Goal: Task Accomplishment & Management: Complete application form

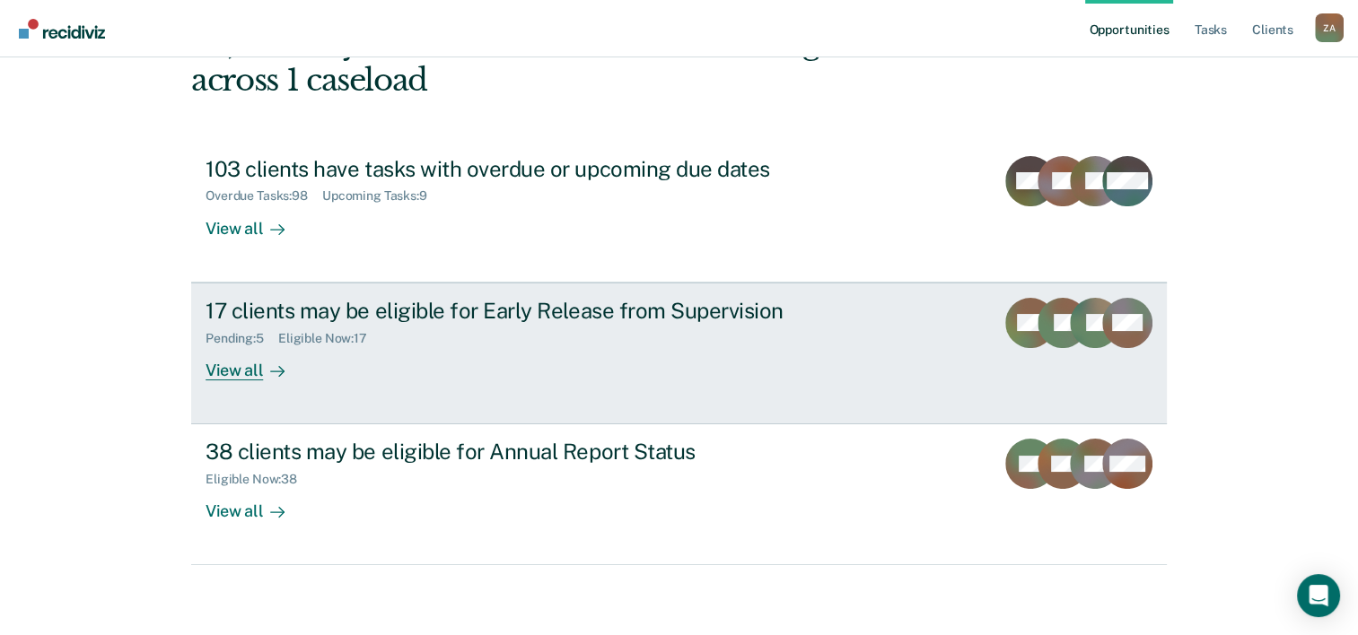
scroll to position [127, 0]
click at [221, 381] on link "17 clients may be eligible for Early Release from Supervision Pending : 5 Eligi…" at bounding box center [679, 353] width 976 height 142
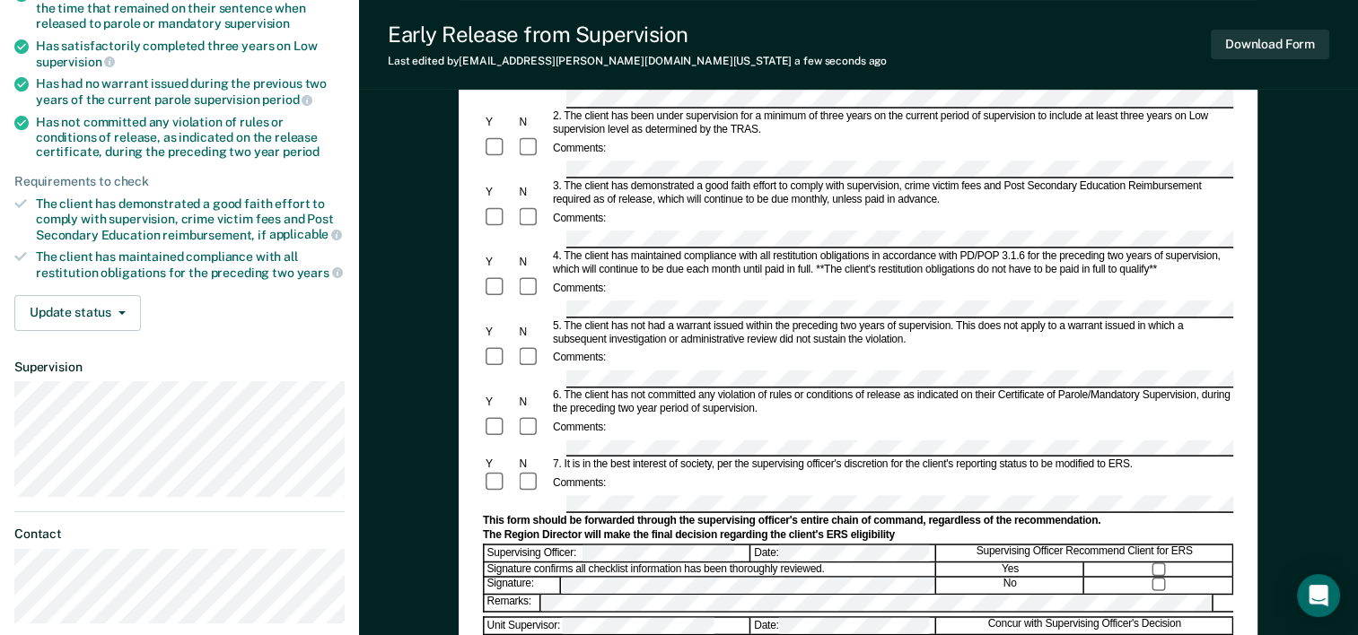
scroll to position [180, 0]
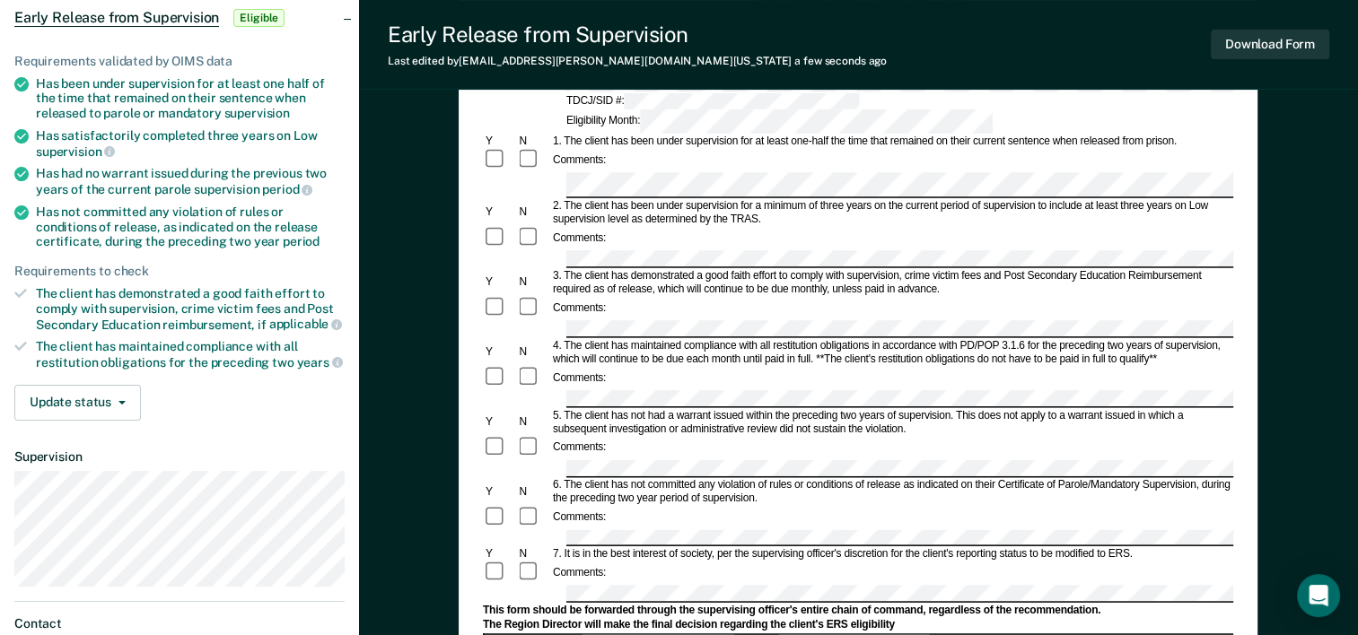
click at [709, 227] on div "Comments:" at bounding box center [858, 239] width 750 height 24
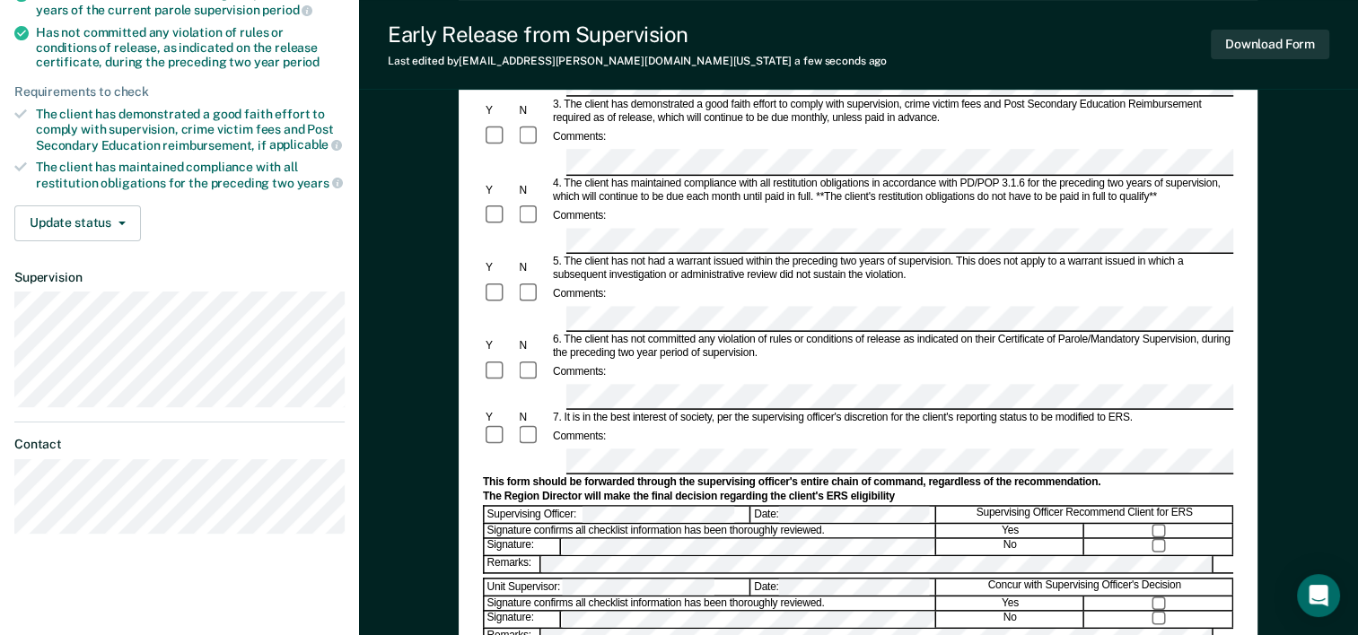
scroll to position [449, 0]
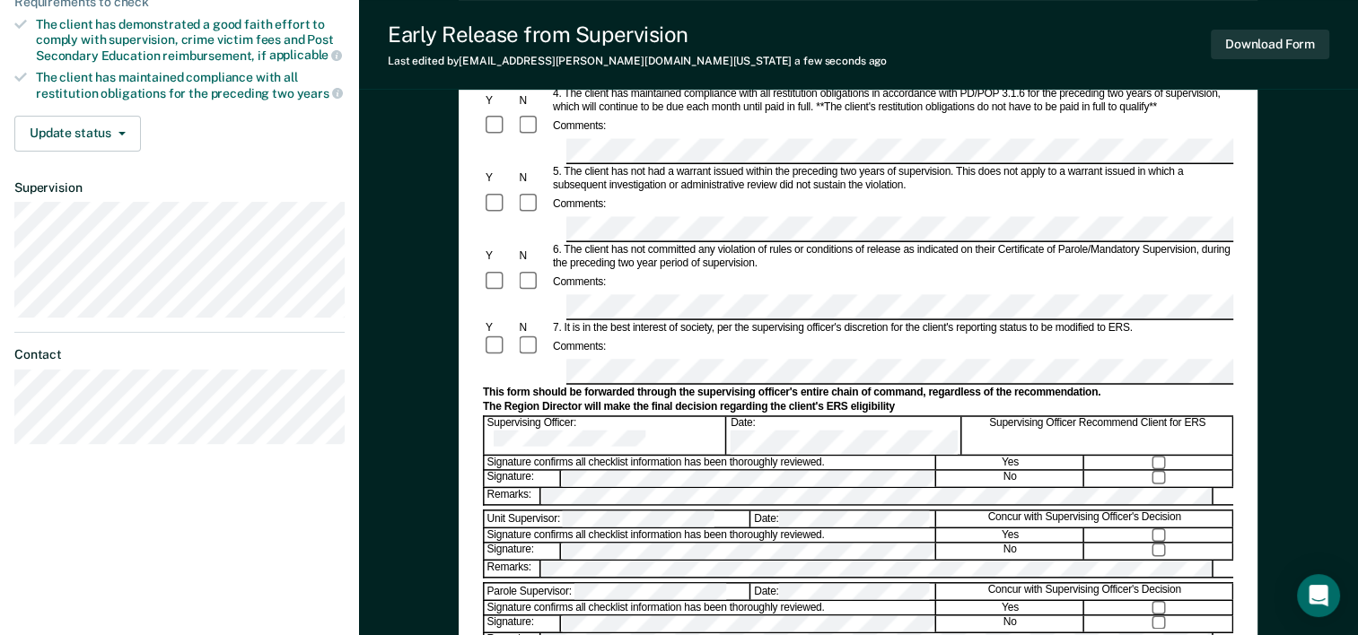
click at [1161, 417] on div "Supervising Officer Recommend Client for ERS" at bounding box center [1098, 436] width 270 height 38
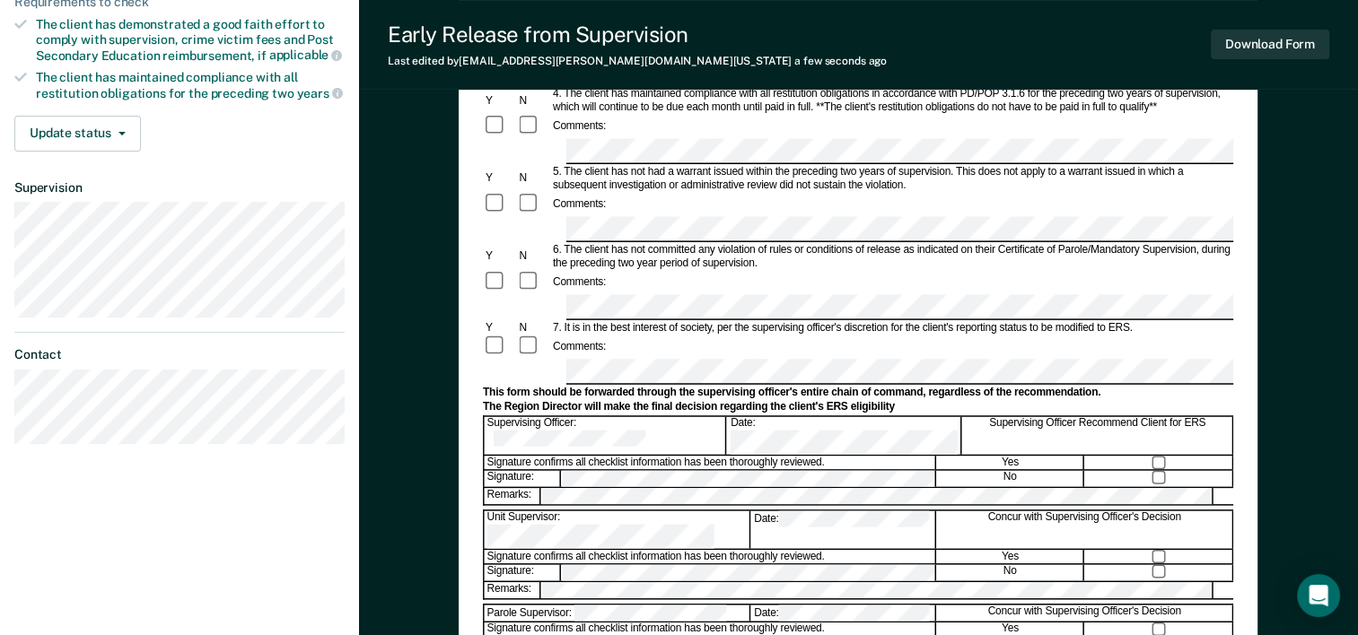
click at [704, 386] on div "This form should be forwarded through the supervising officer's entire chain of…" at bounding box center [858, 392] width 750 height 13
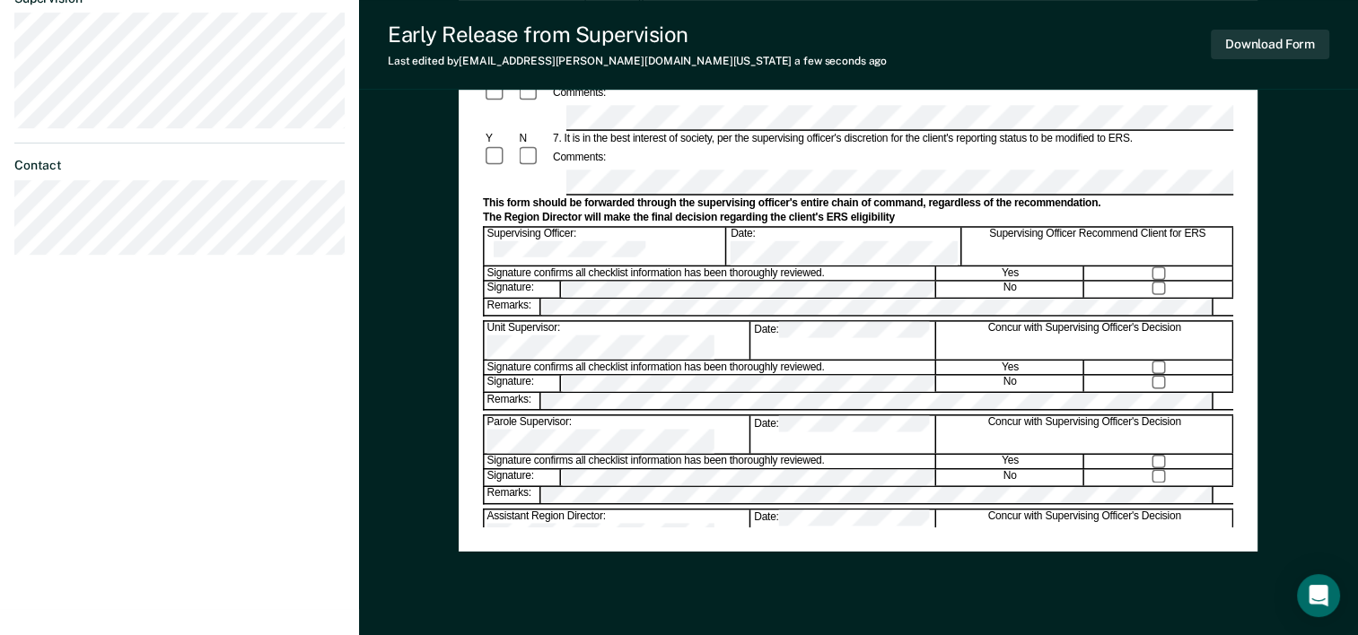
scroll to position [694, 0]
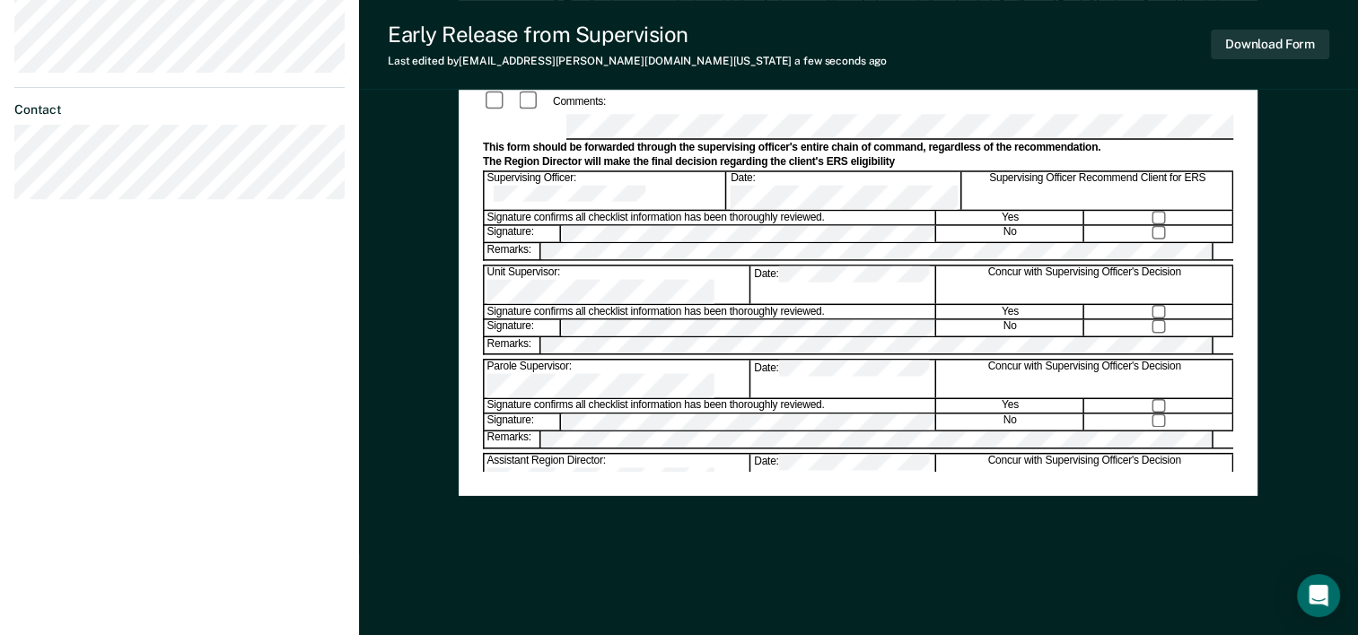
click at [610, 566] on div "Signature confirms all checklist information has been thoroughly reviewed." at bounding box center [710, 572] width 451 height 13
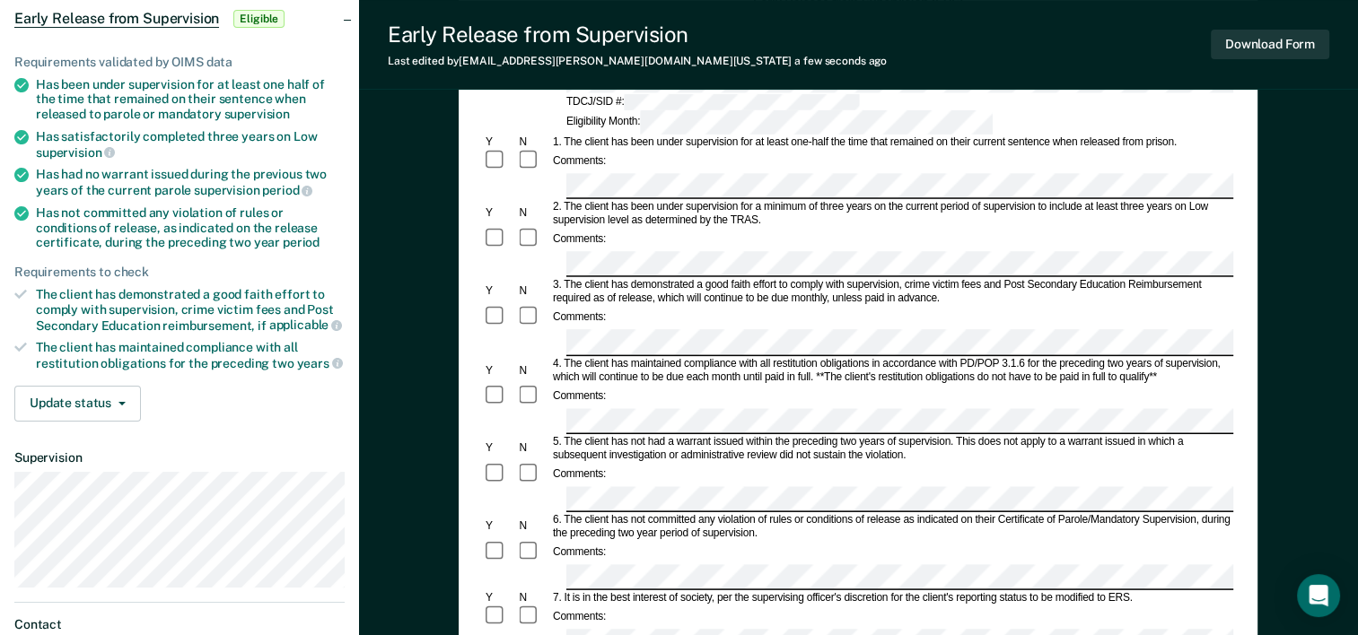
scroll to position [180, 0]
click at [1321, 48] on button "Download Form" at bounding box center [1270, 45] width 118 height 30
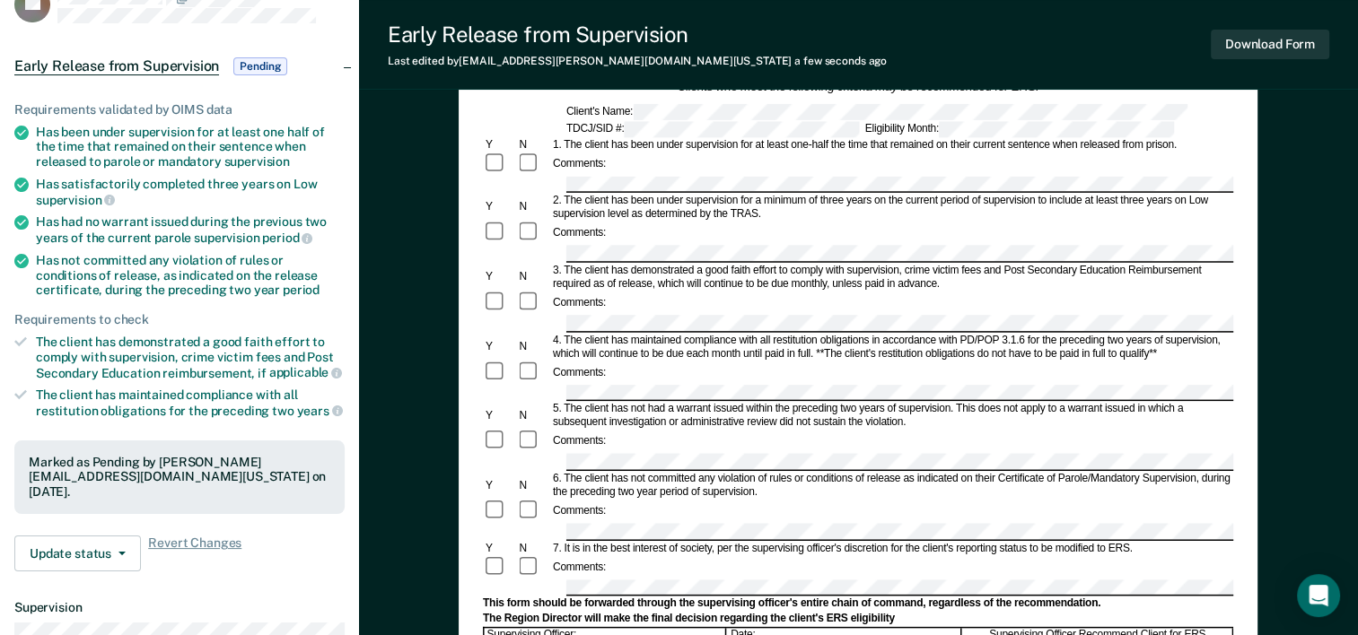
scroll to position [0, 0]
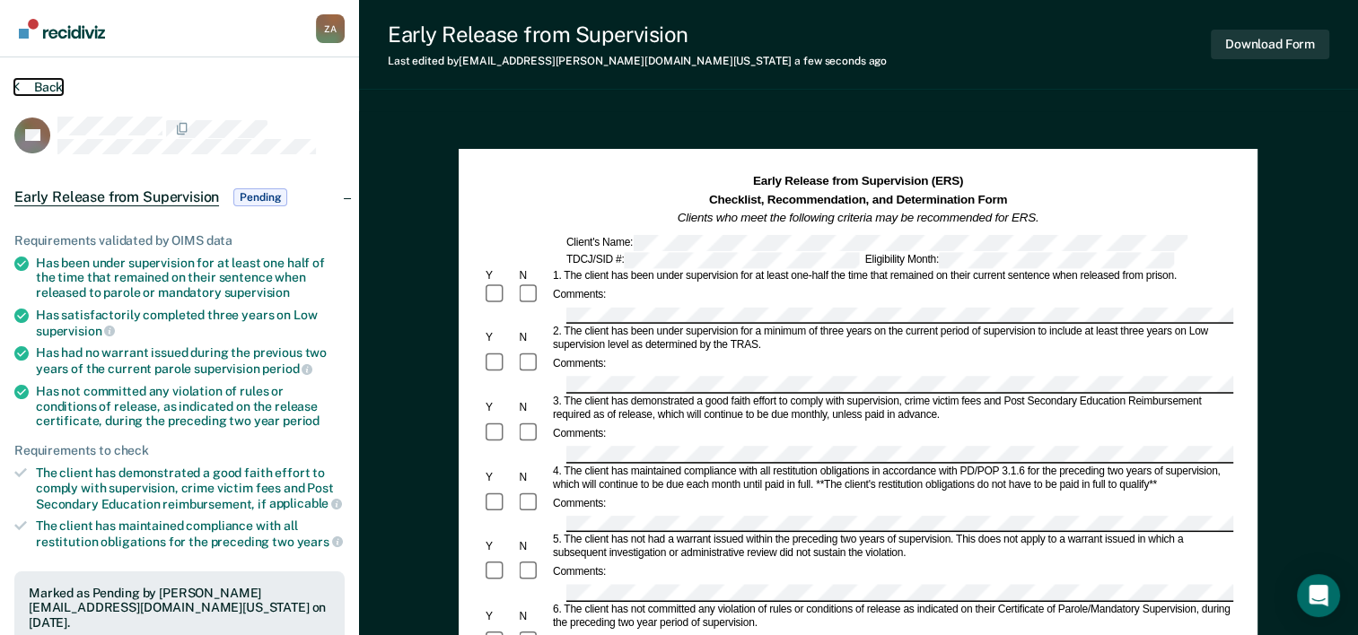
click at [18, 91] on icon at bounding box center [16, 86] width 5 height 14
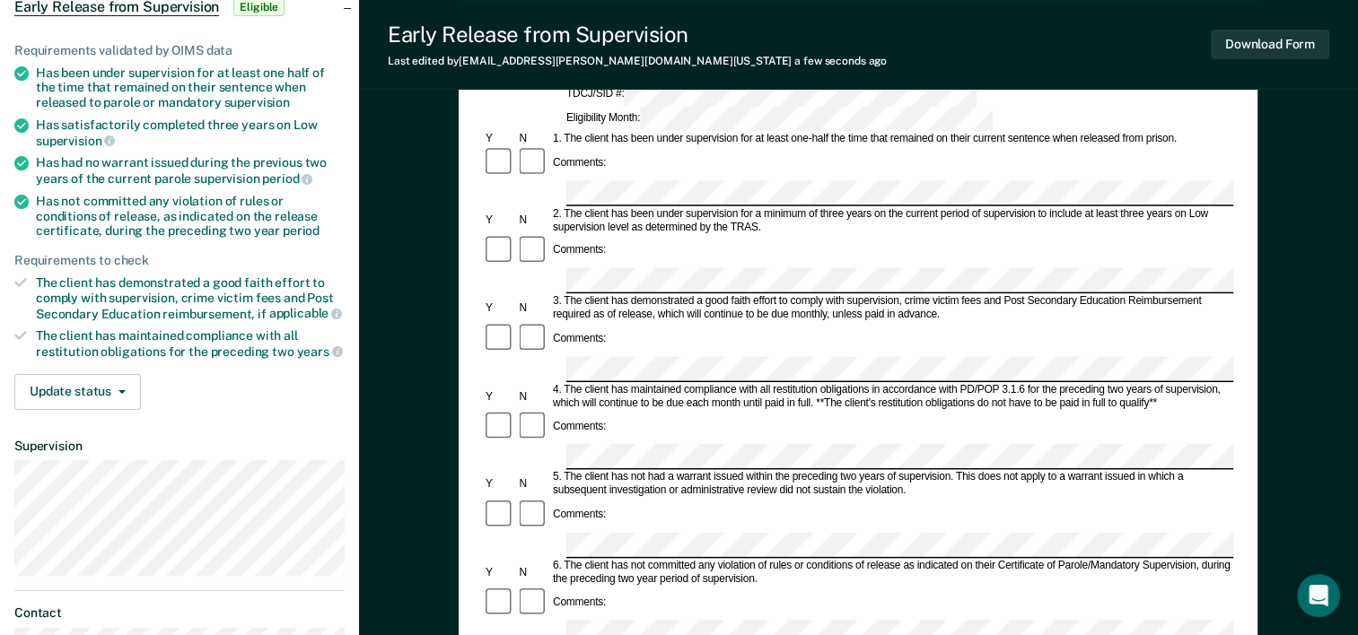
scroll to position [180, 0]
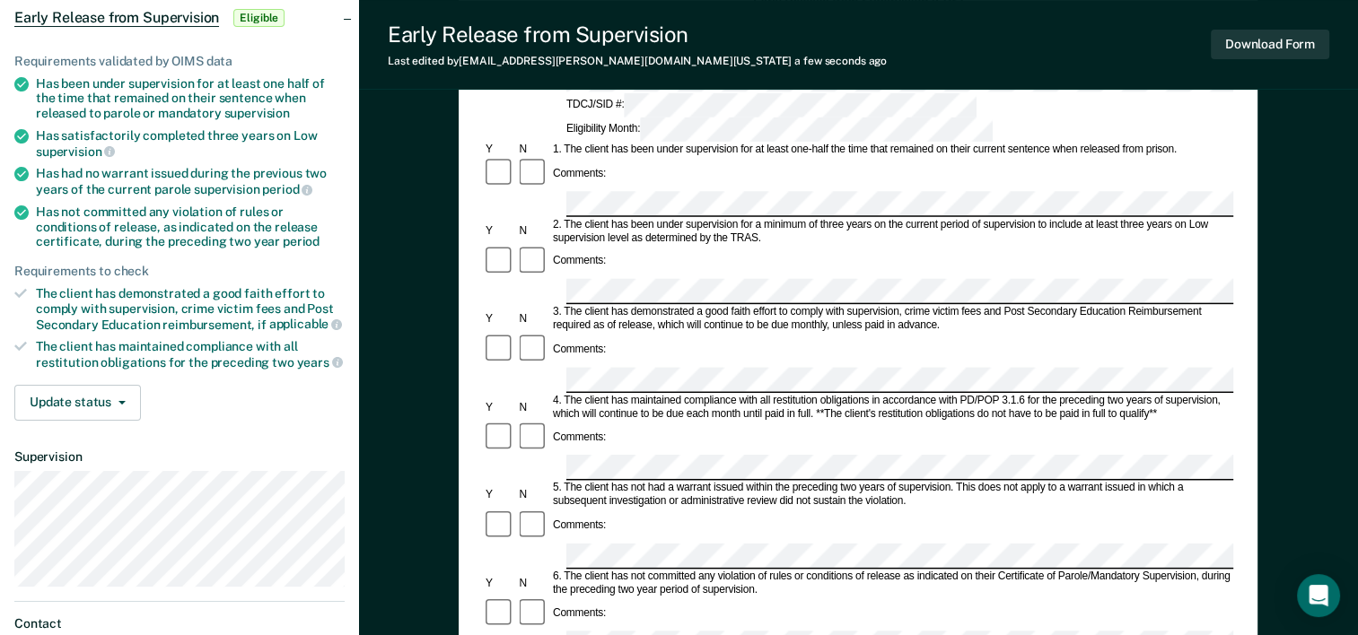
click at [675, 421] on div "Comments:" at bounding box center [858, 438] width 750 height 34
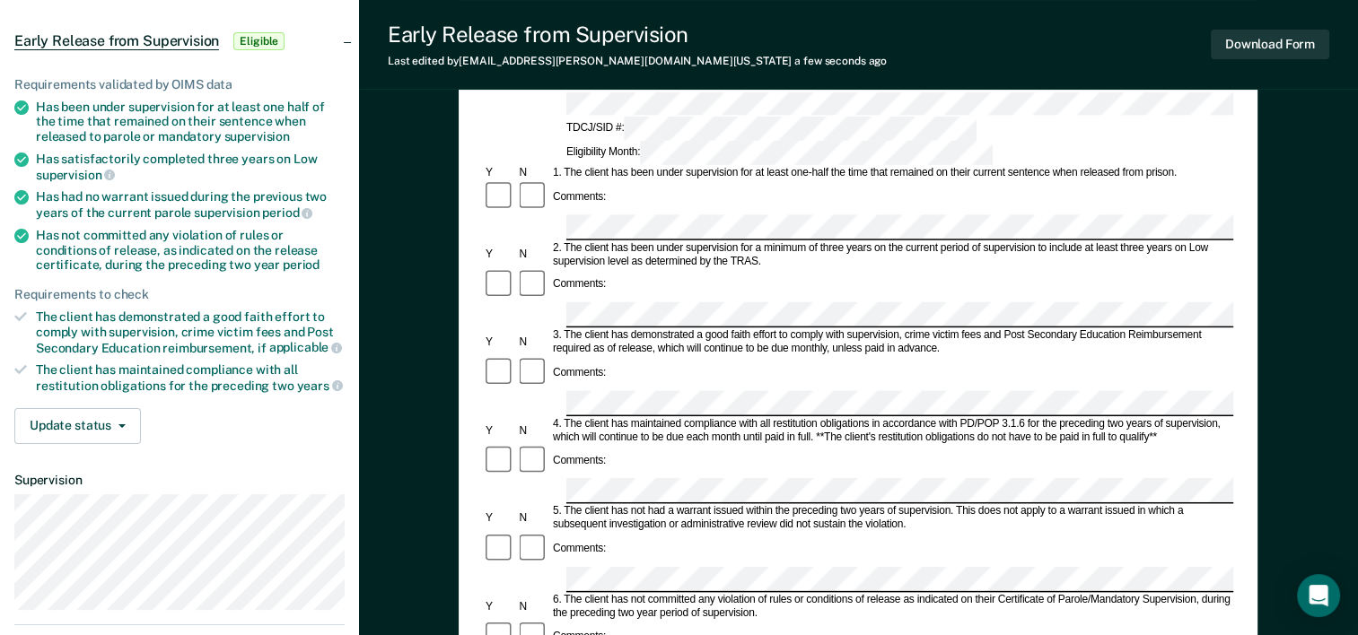
scroll to position [155, 0]
click at [1275, 45] on button "Download Form" at bounding box center [1270, 45] width 118 height 30
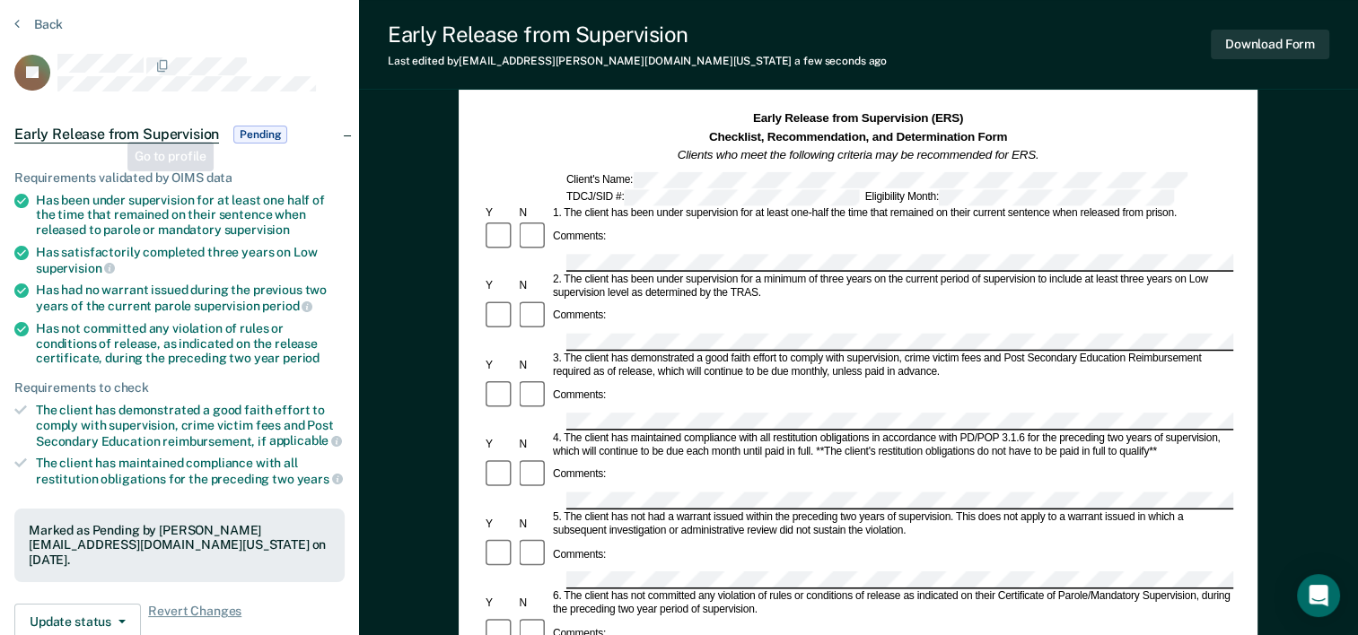
scroll to position [0, 0]
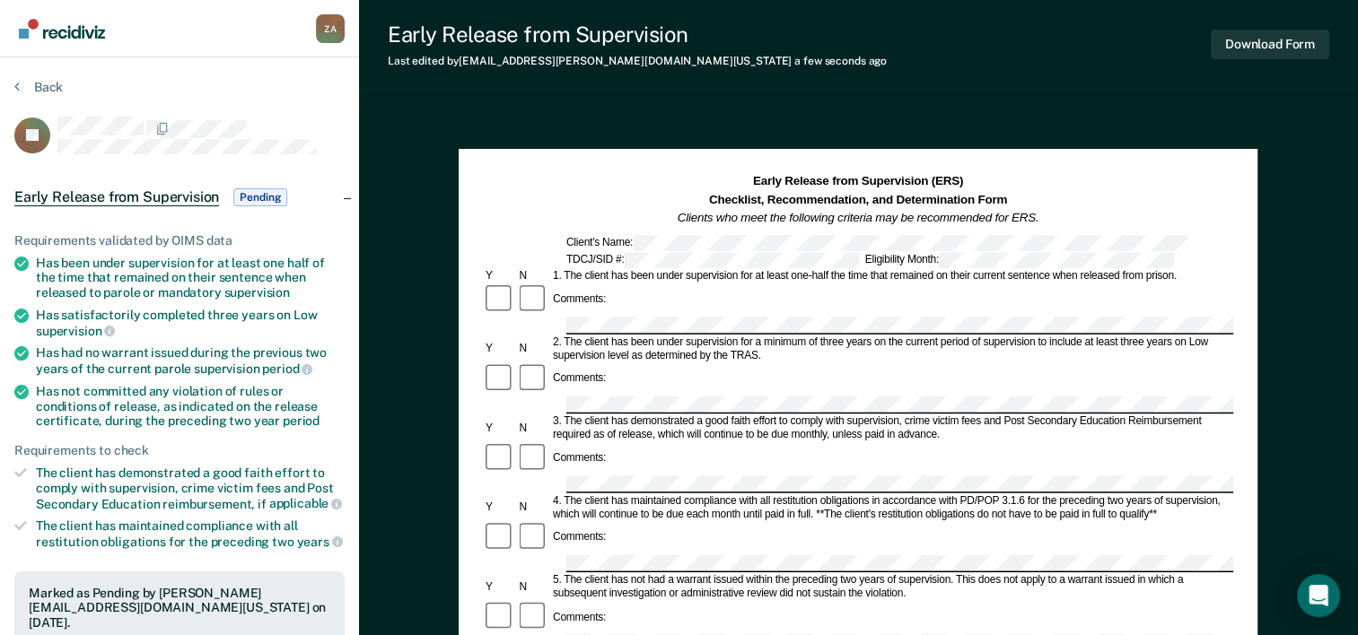
click at [12, 83] on section "Back JC Early Release from Supervision Pending Requirements validated by OIMS d…" at bounding box center [179, 544] width 359 height 974
click at [22, 80] on button "Back" at bounding box center [38, 87] width 48 height 16
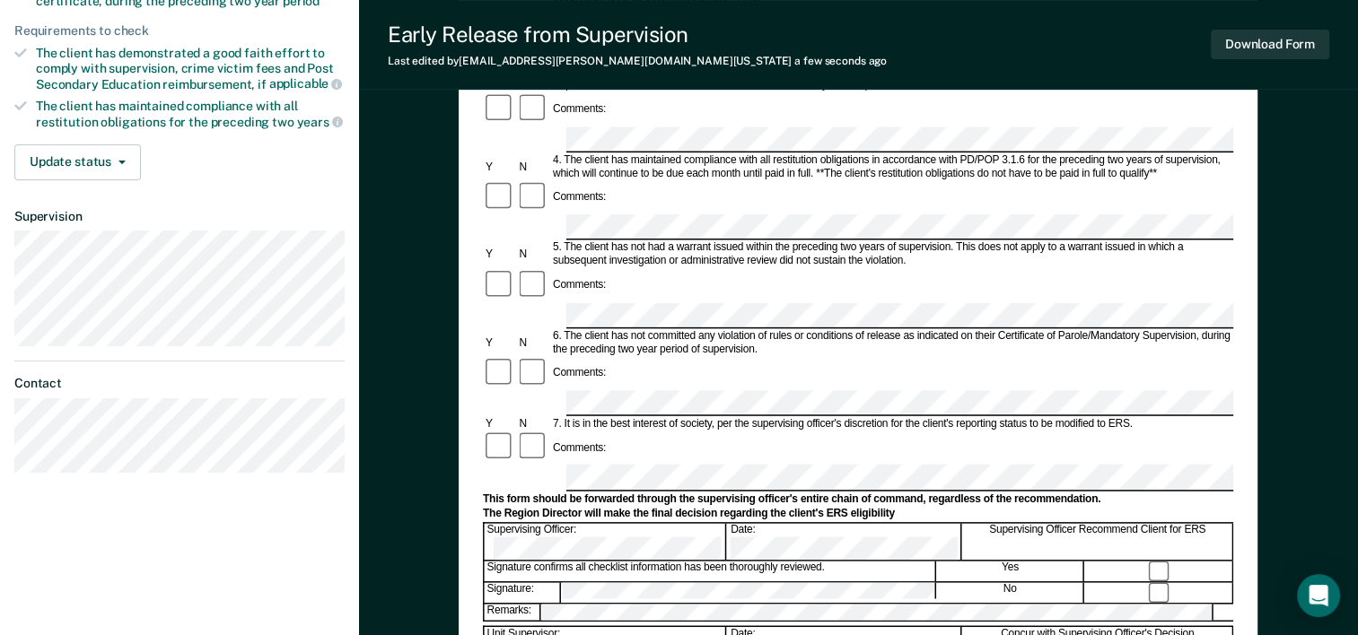
scroll to position [449, 0]
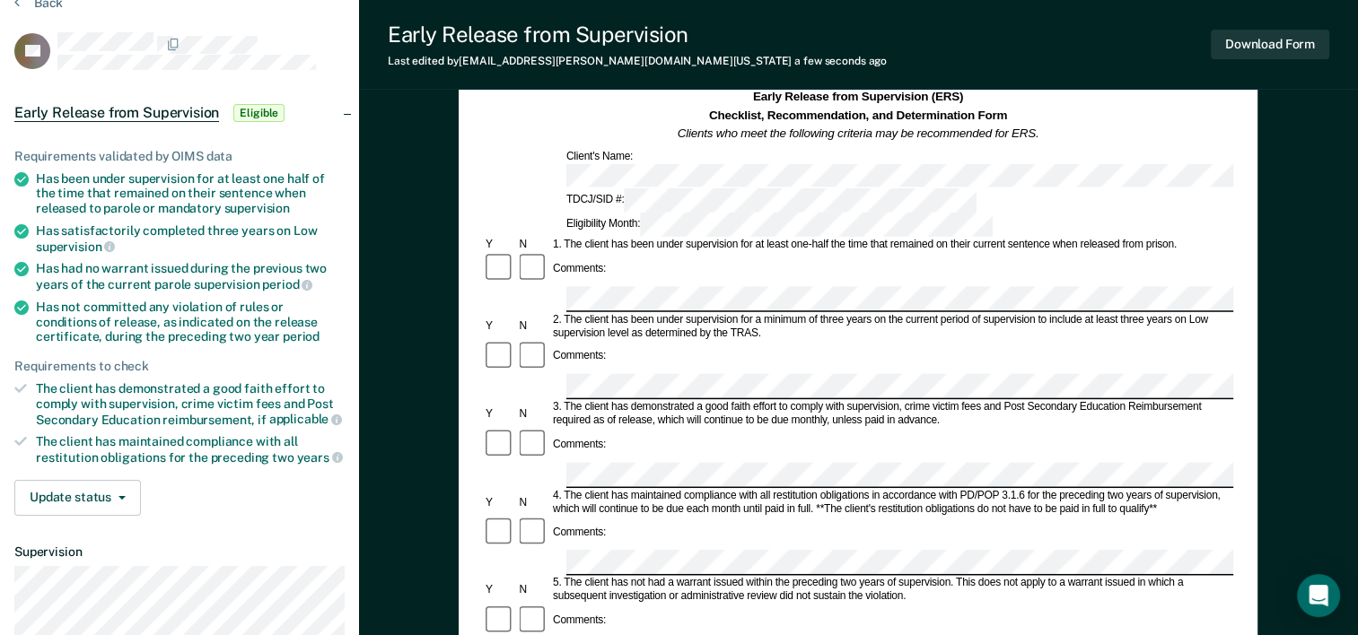
scroll to position [0, 0]
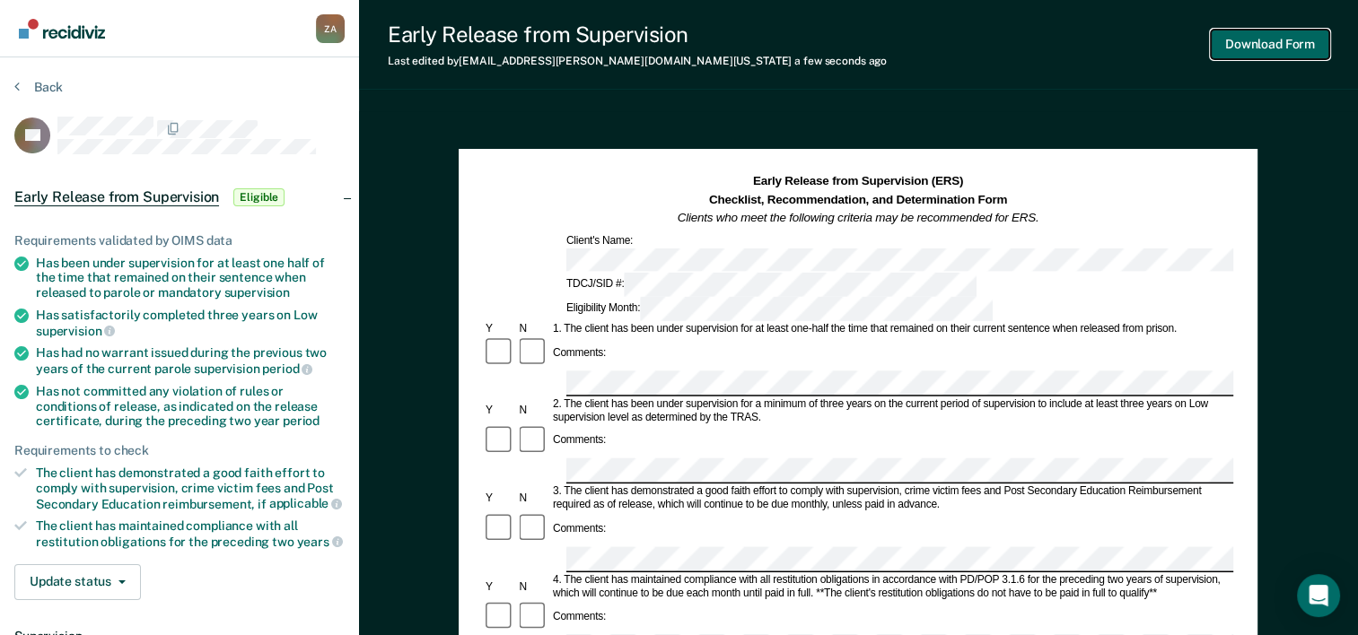
click at [1240, 53] on button "Download Form" at bounding box center [1270, 45] width 118 height 30
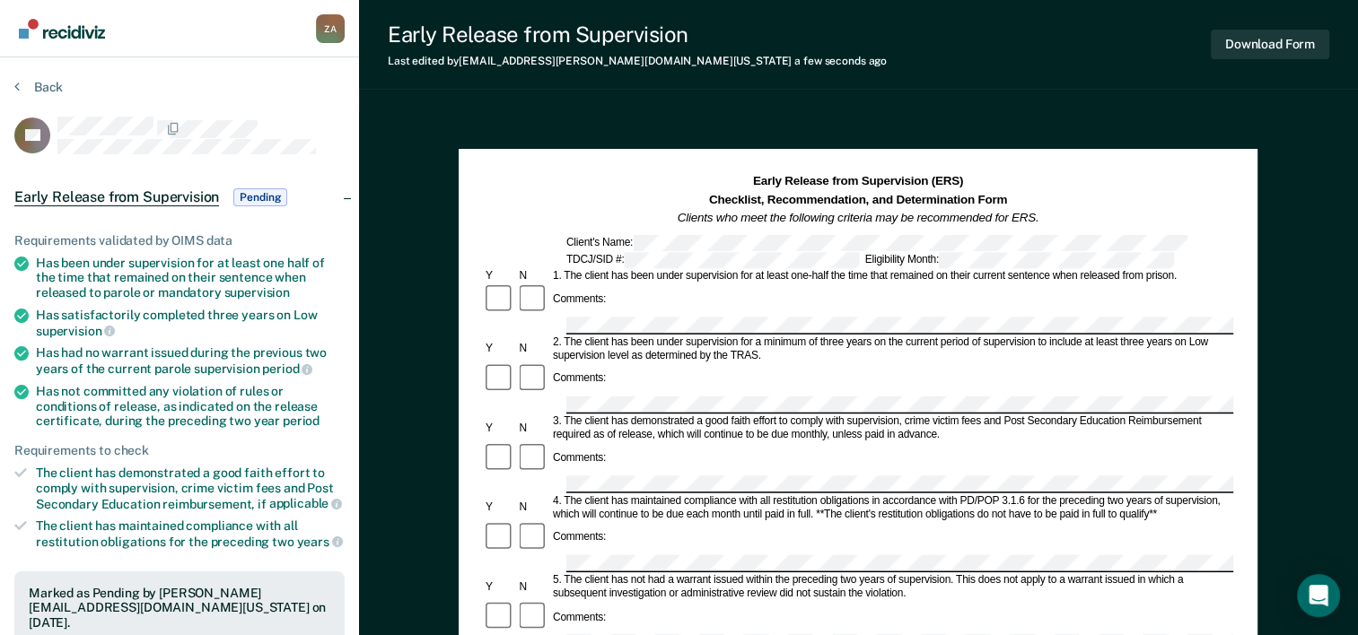
click at [11, 86] on section "Back LD Early Release from Supervision Pending Requirements validated by OIMS d…" at bounding box center [179, 544] width 359 height 974
click at [57, 90] on button "Back" at bounding box center [38, 87] width 48 height 16
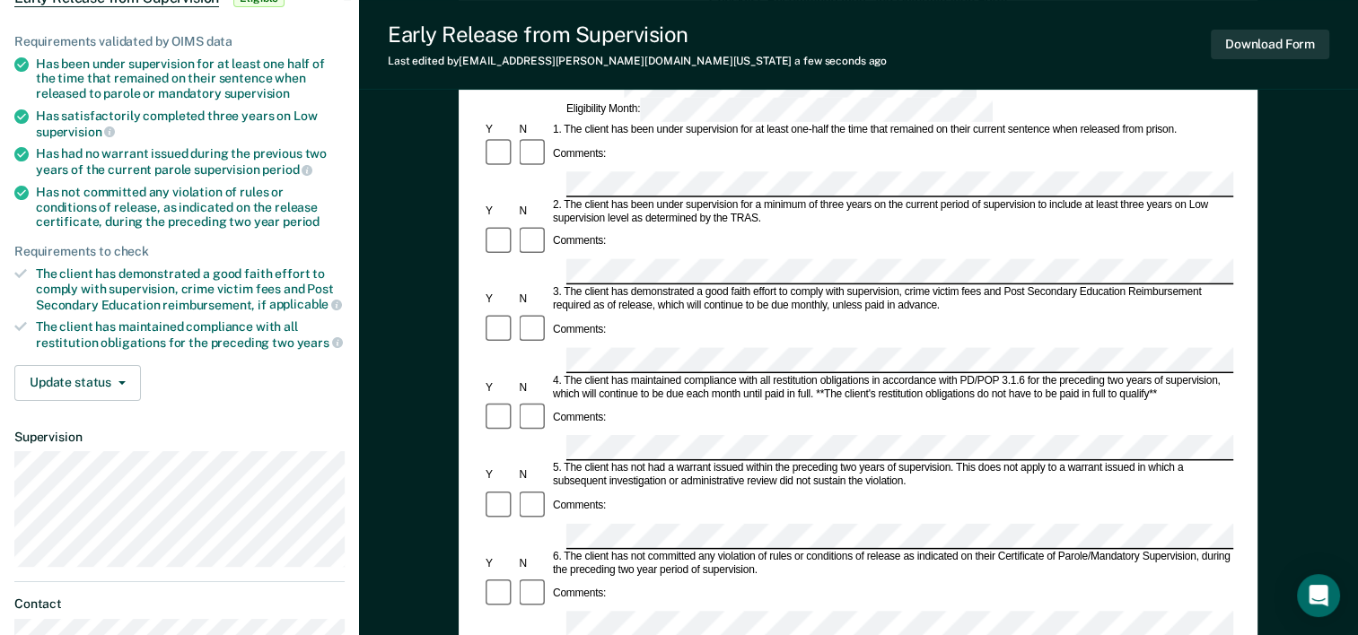
scroll to position [180, 0]
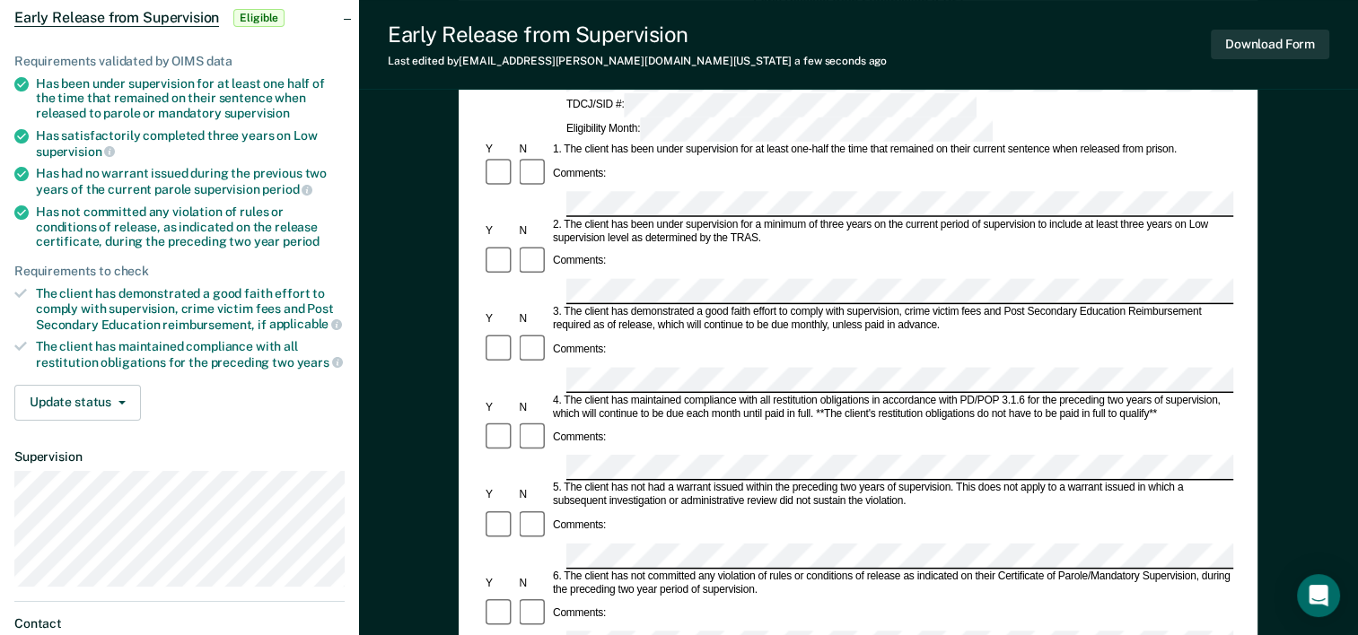
click at [691, 509] on div "Comments:" at bounding box center [858, 526] width 750 height 34
click at [676, 509] on div "Comments:" at bounding box center [858, 526] width 750 height 34
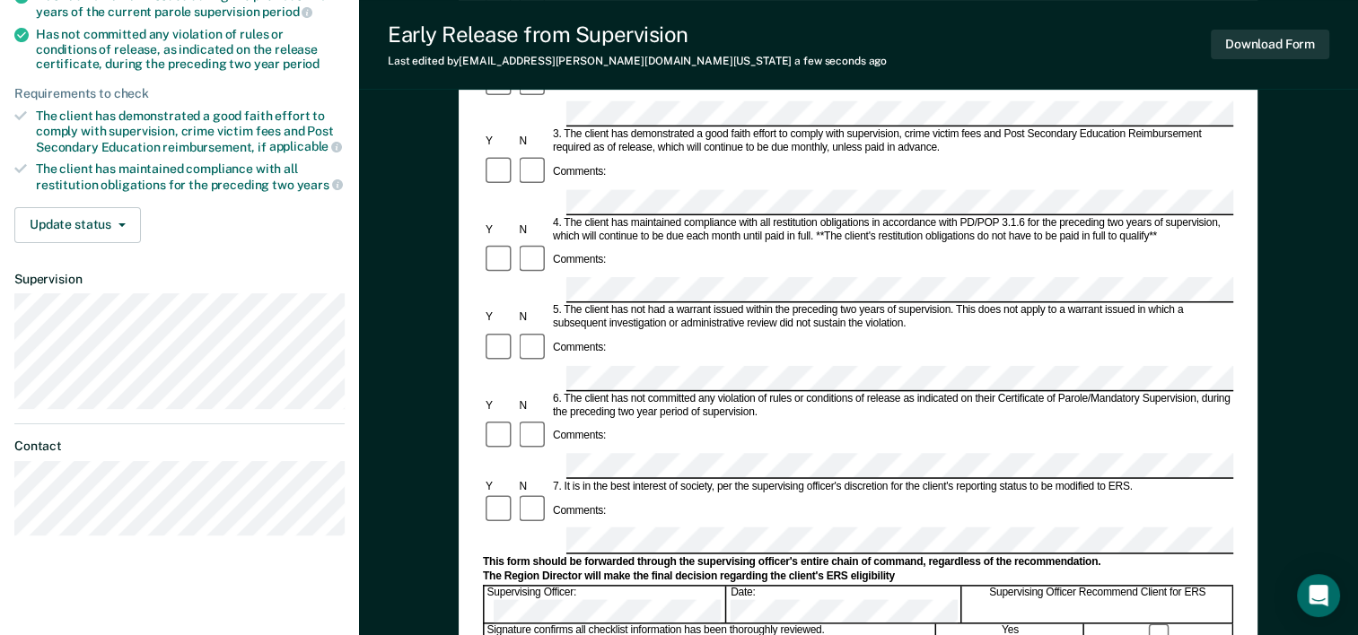
scroll to position [0, 0]
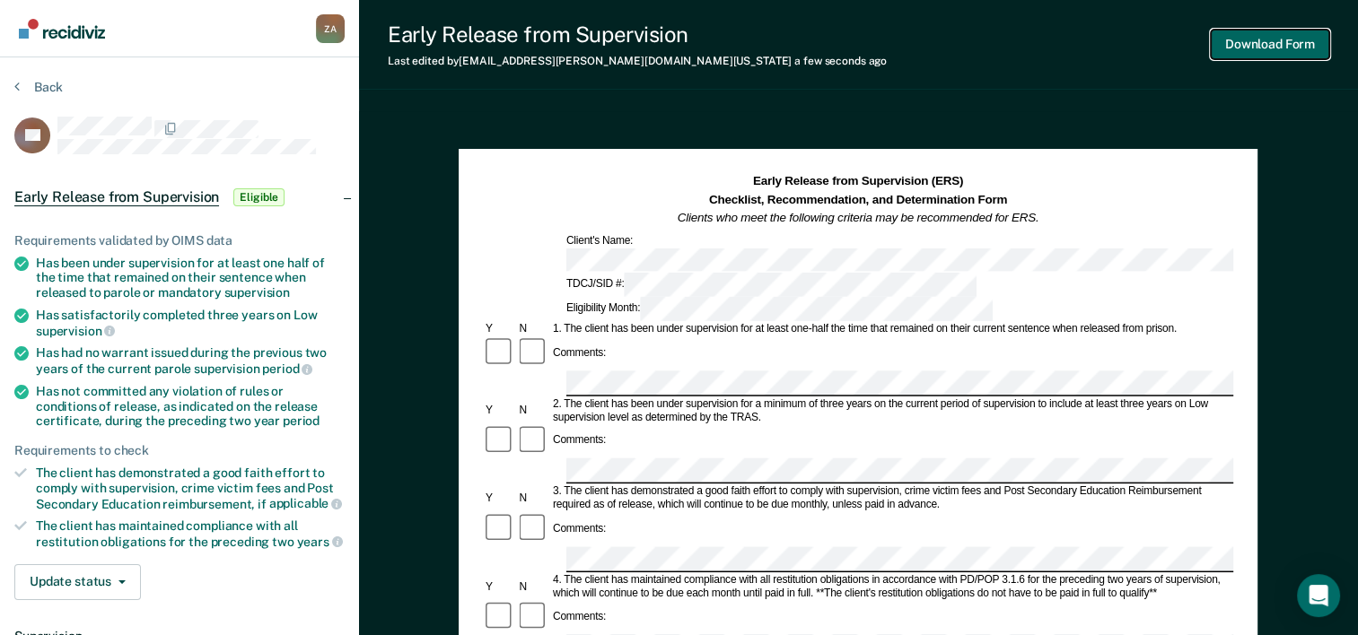
click at [1284, 46] on button "Download Form" at bounding box center [1270, 45] width 118 height 30
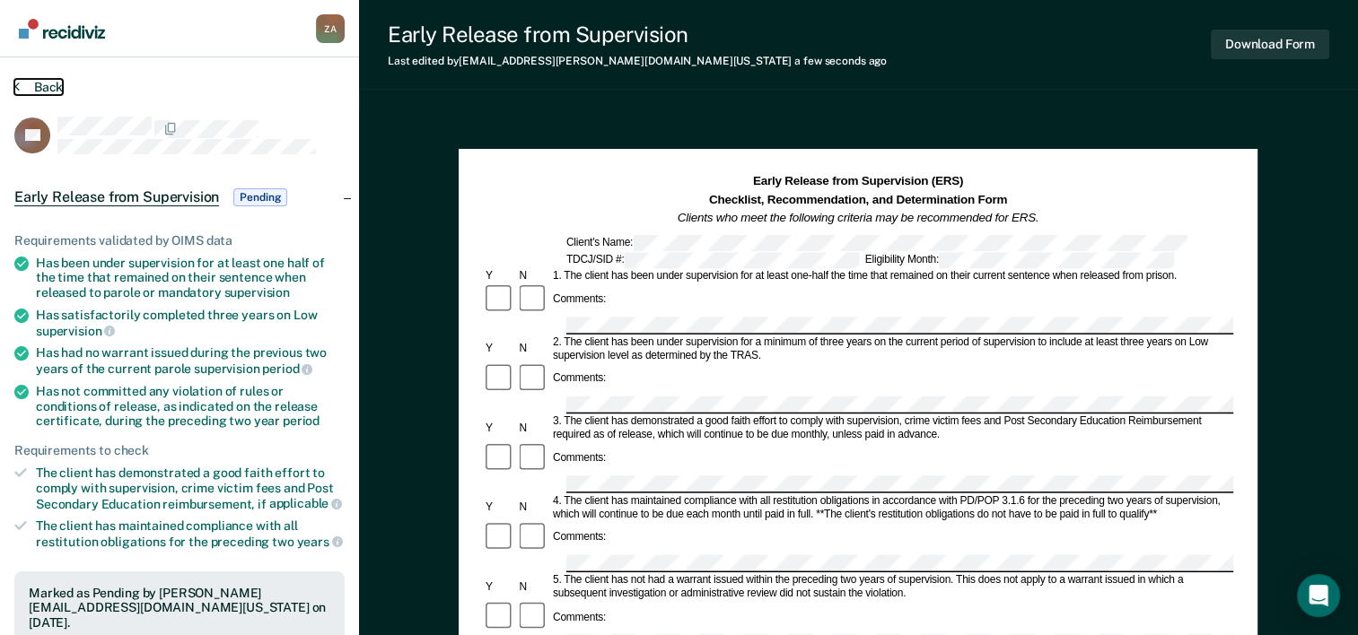
click at [13, 81] on section "Back LS Early Release from Supervision Pending Requirements validated by OIMS d…" at bounding box center [179, 544] width 359 height 974
click at [42, 89] on button "Back" at bounding box center [38, 87] width 48 height 16
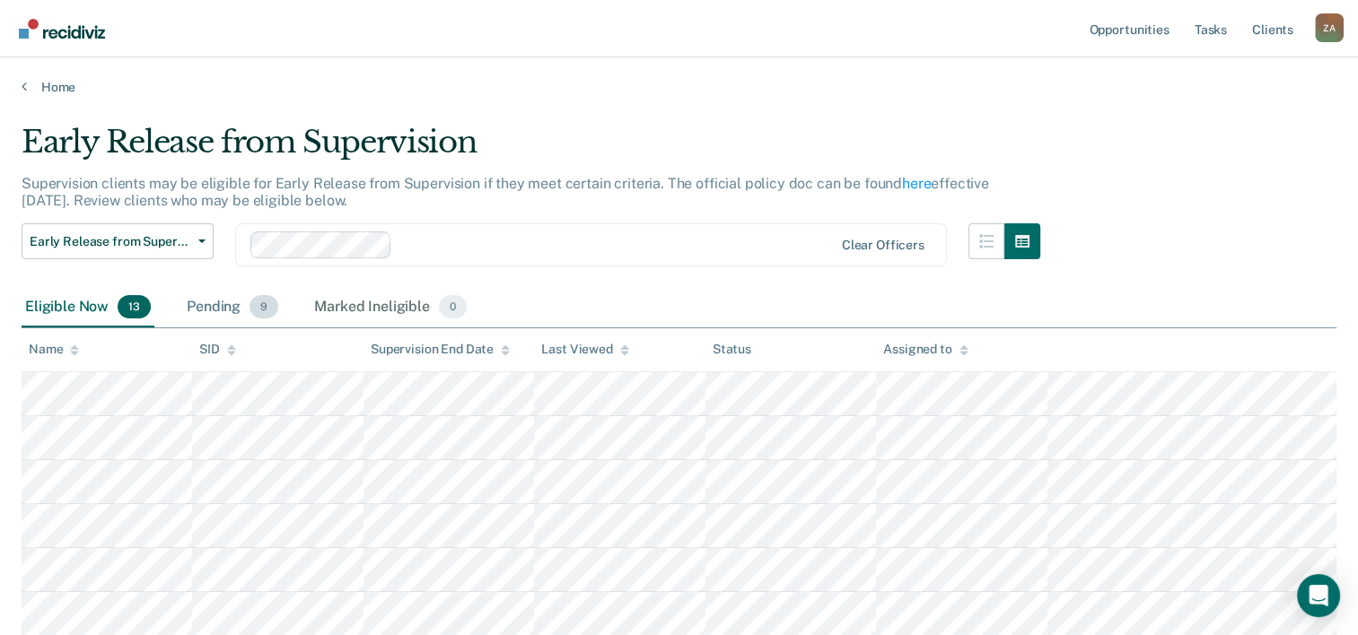
click at [241, 305] on div "Pending 9" at bounding box center [232, 307] width 99 height 39
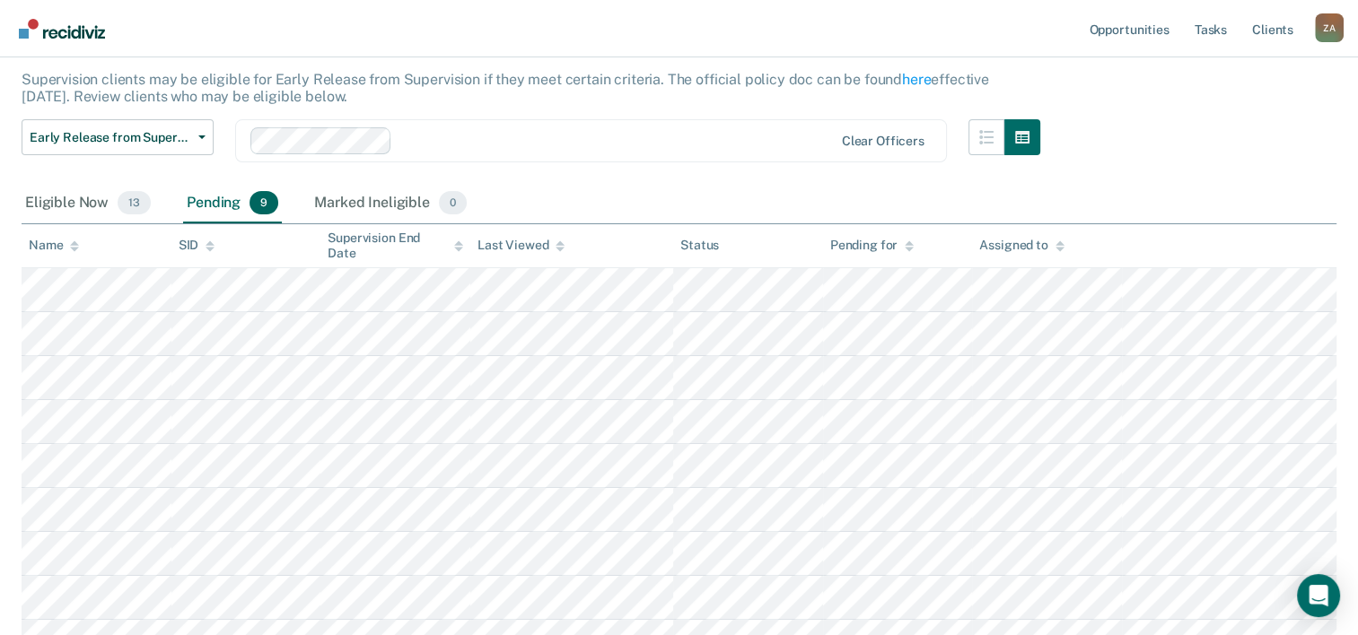
scroll to position [81, 0]
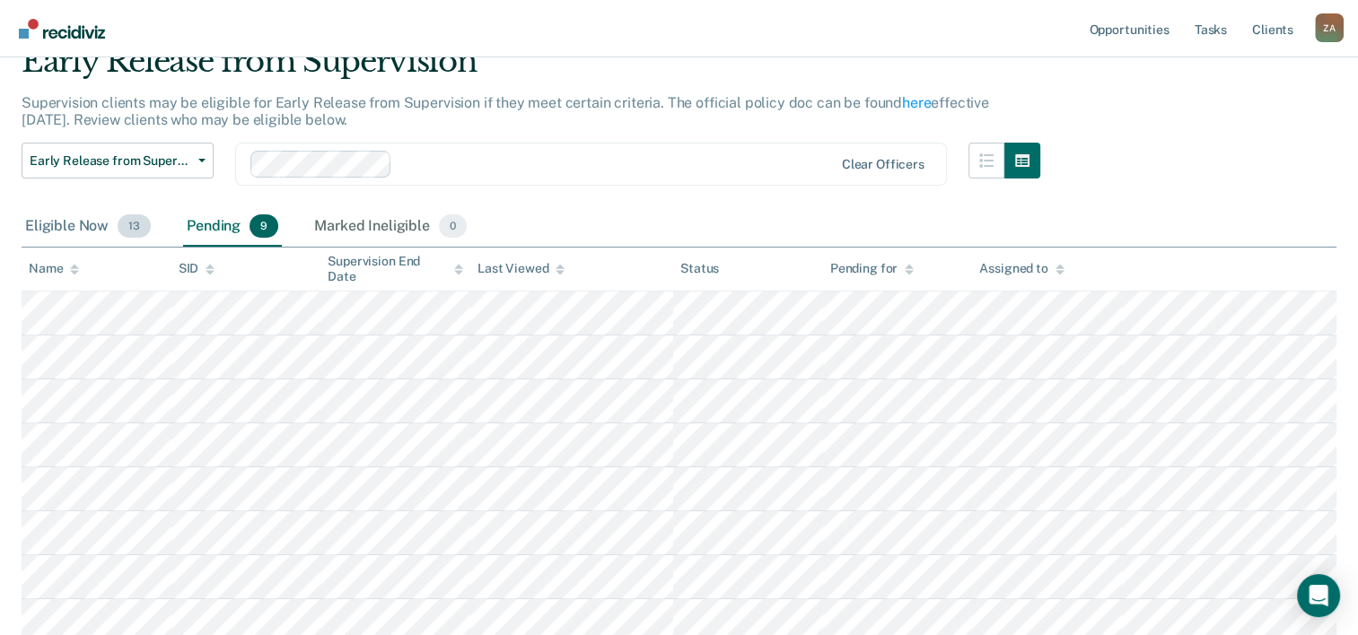
click at [109, 225] on div "Eligible Now 13" at bounding box center [88, 226] width 133 height 39
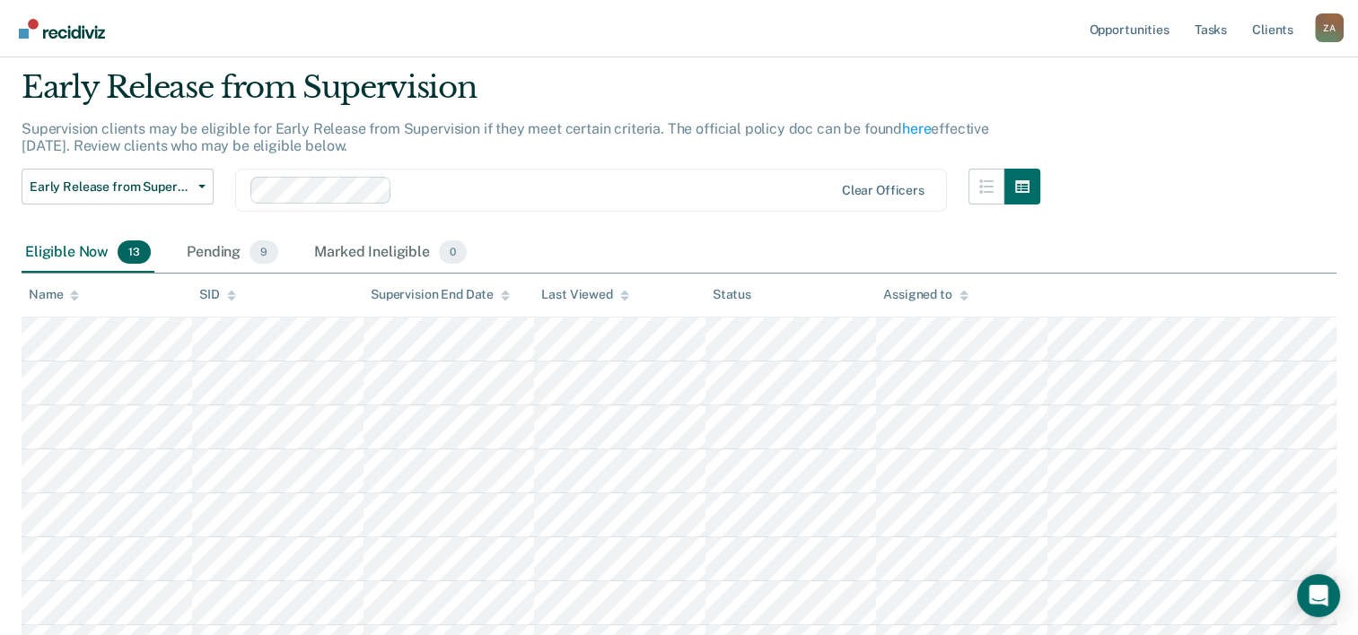
scroll to position [0, 0]
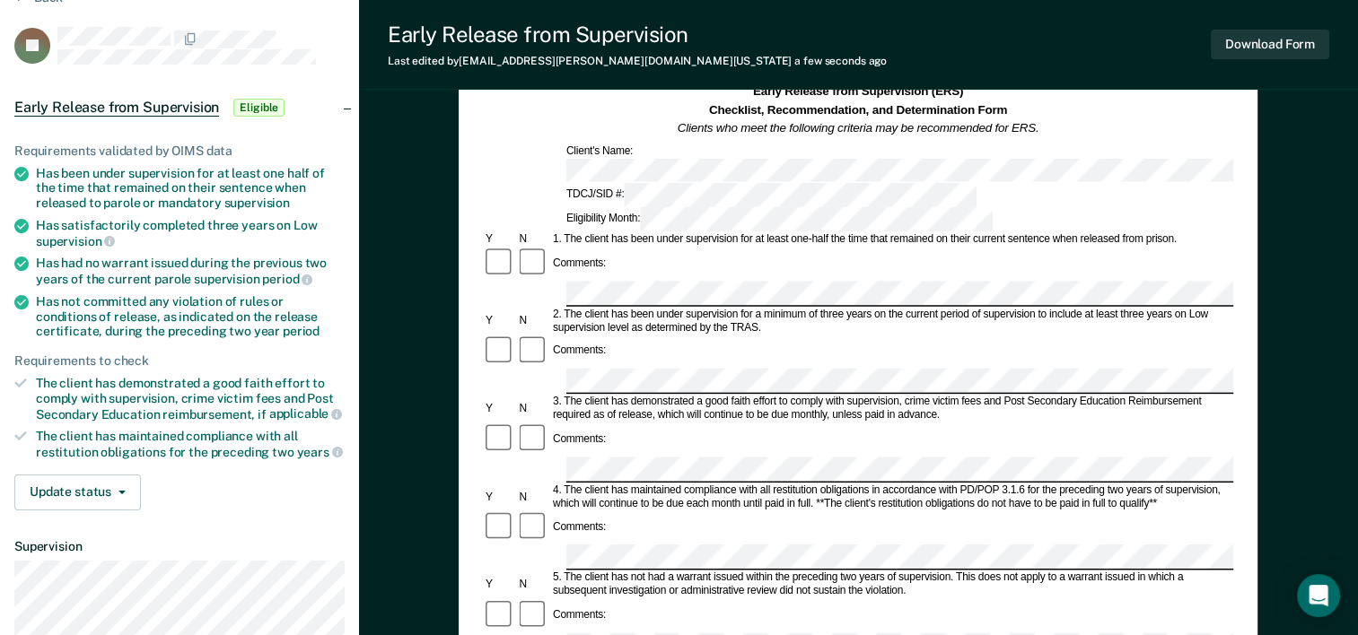
scroll to position [180, 0]
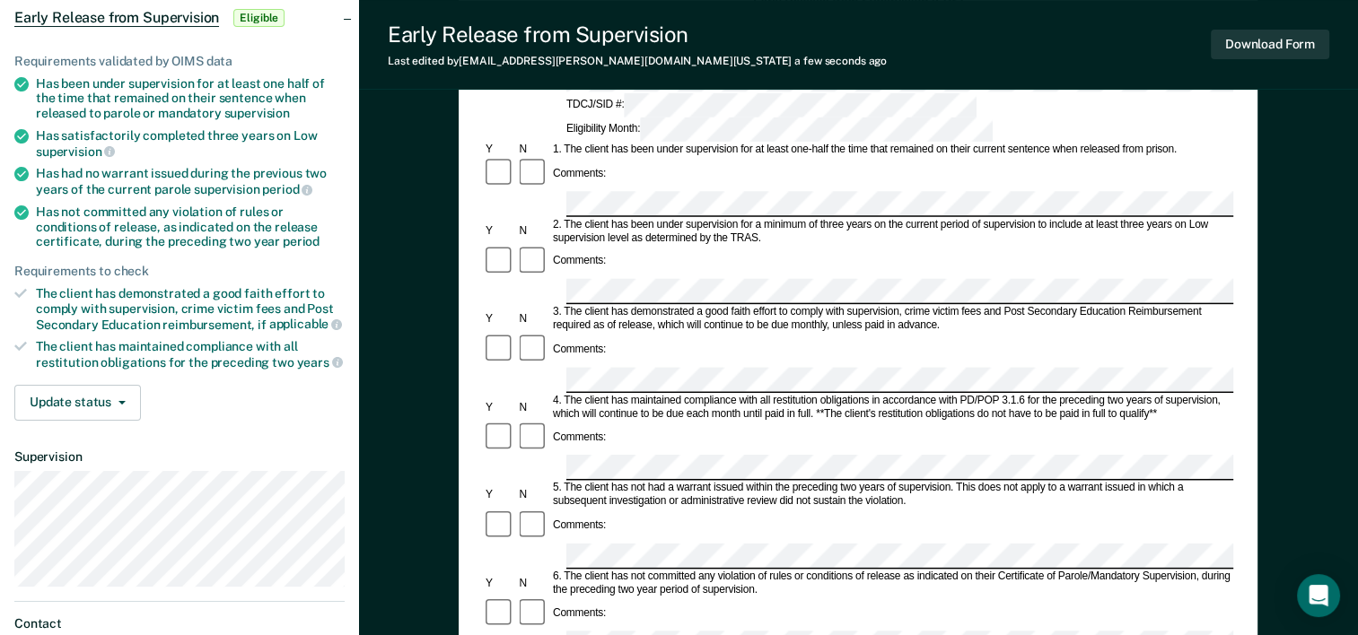
click at [726, 333] on div "Comments:" at bounding box center [858, 363] width 750 height 61
click at [644, 409] on form "Early Release from Supervision (ERS) Checklist, Recommendation, and Determinati…" at bounding box center [858, 644] width 750 height 1301
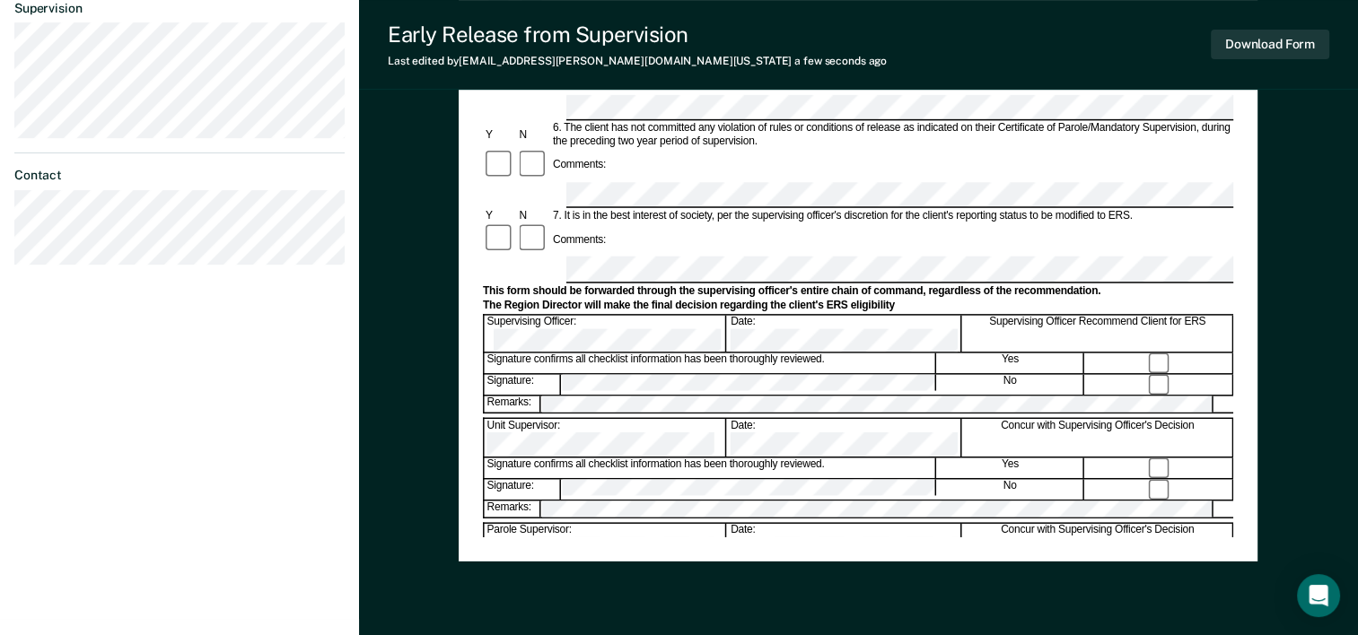
scroll to position [694, 0]
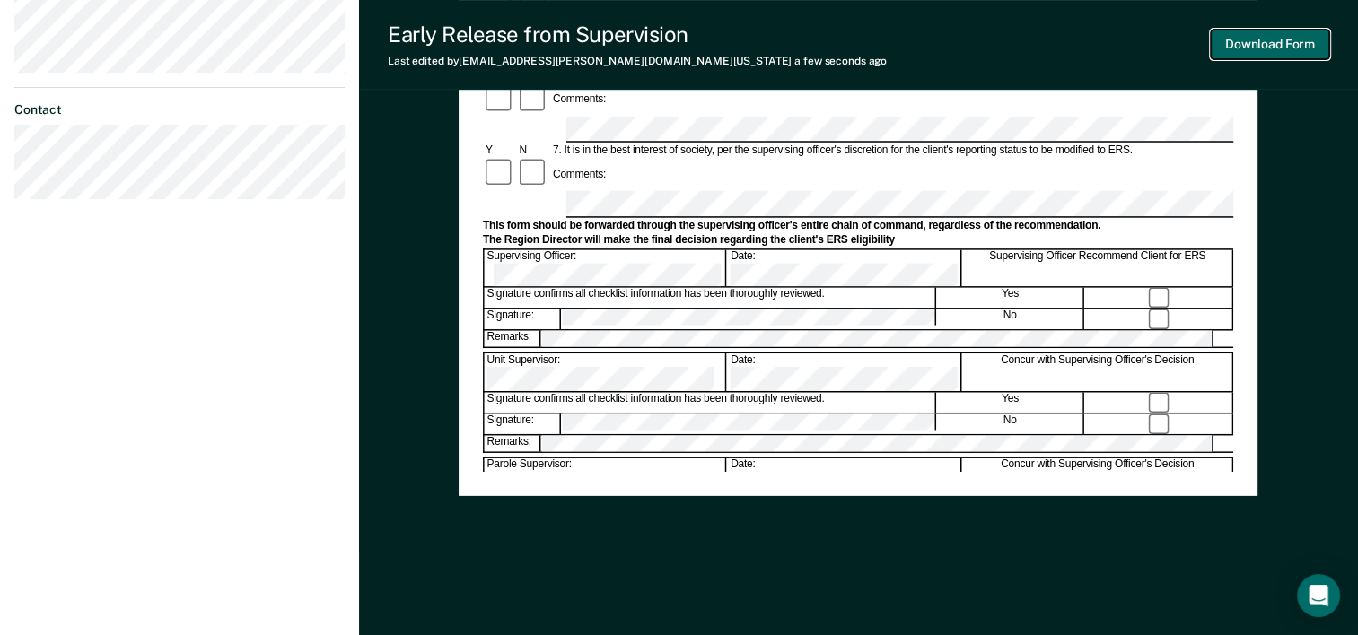
click at [1224, 48] on button "Download Form" at bounding box center [1270, 45] width 118 height 30
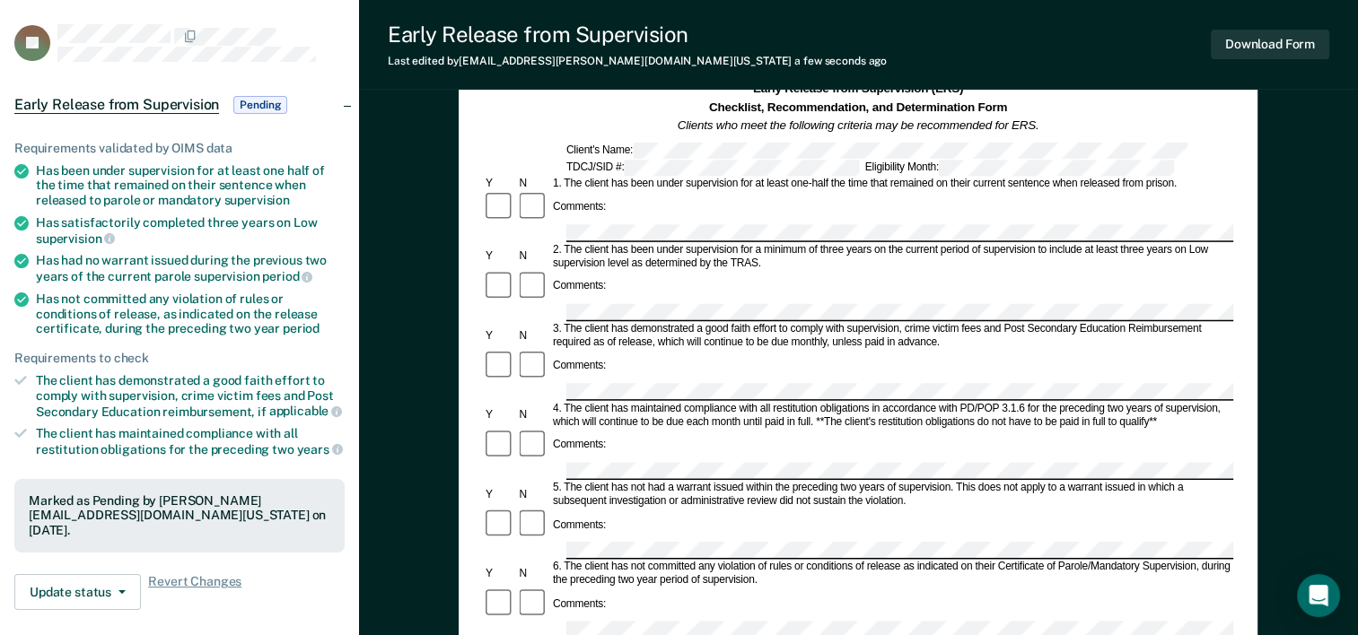
scroll to position [0, 0]
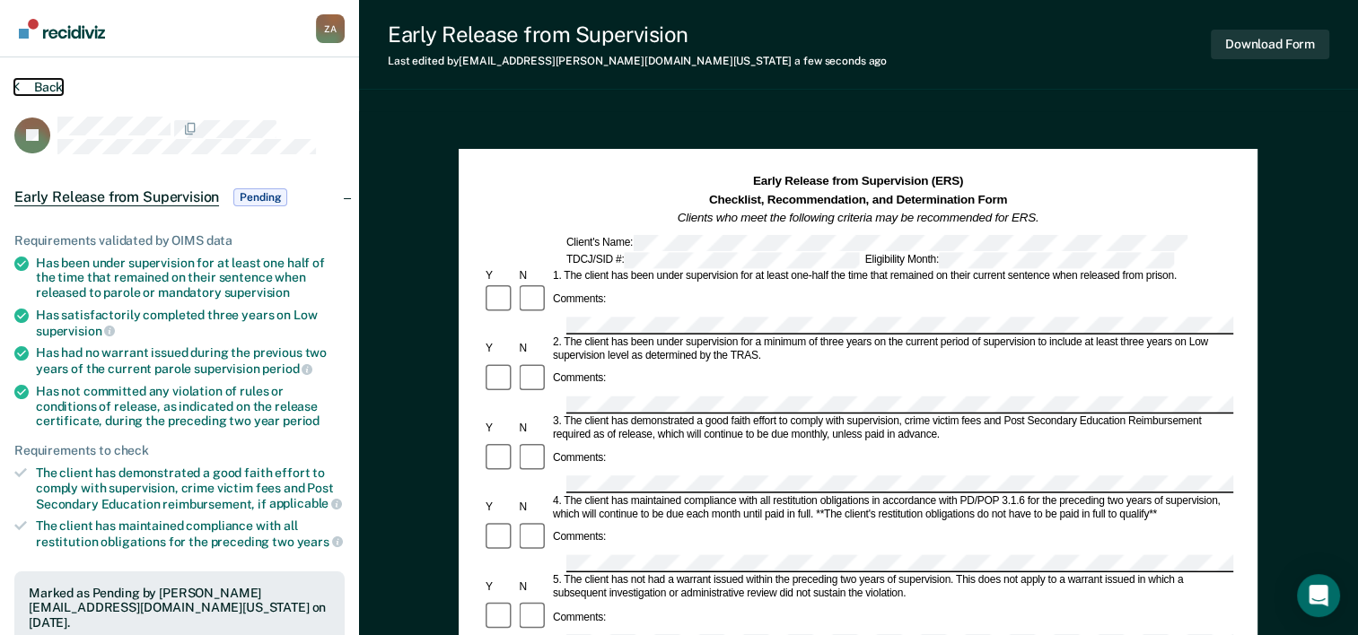
click at [28, 87] on button "Back" at bounding box center [38, 87] width 48 height 16
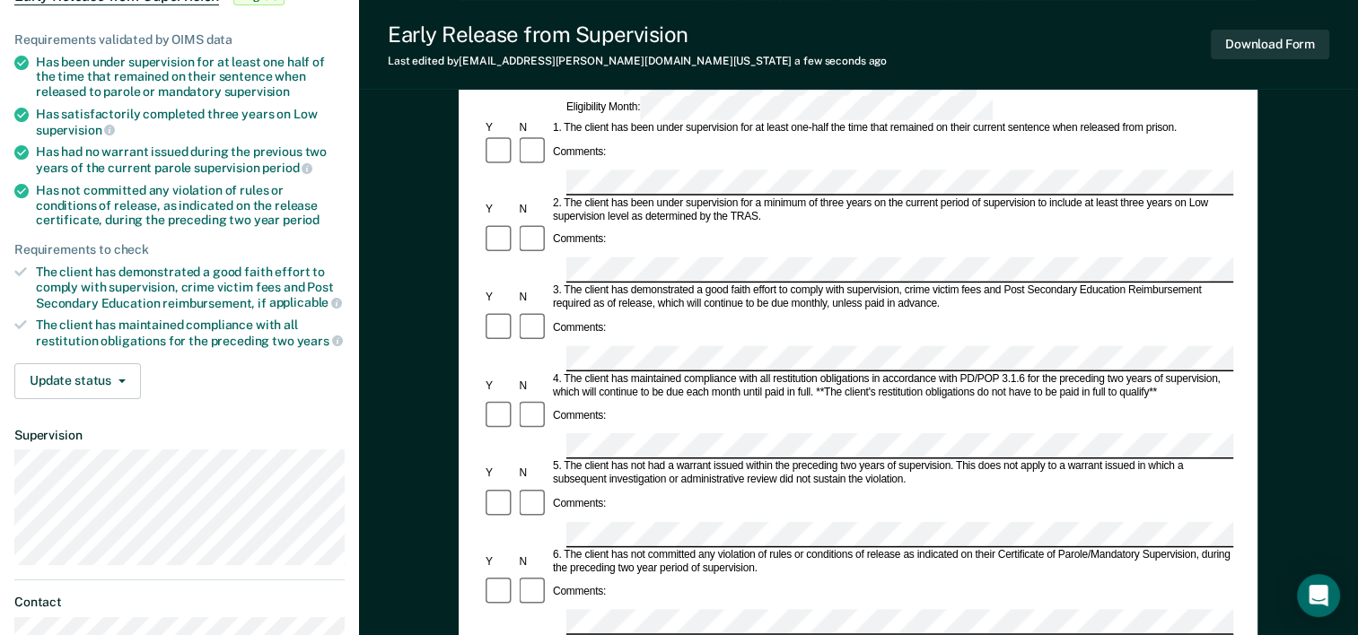
scroll to position [180, 0]
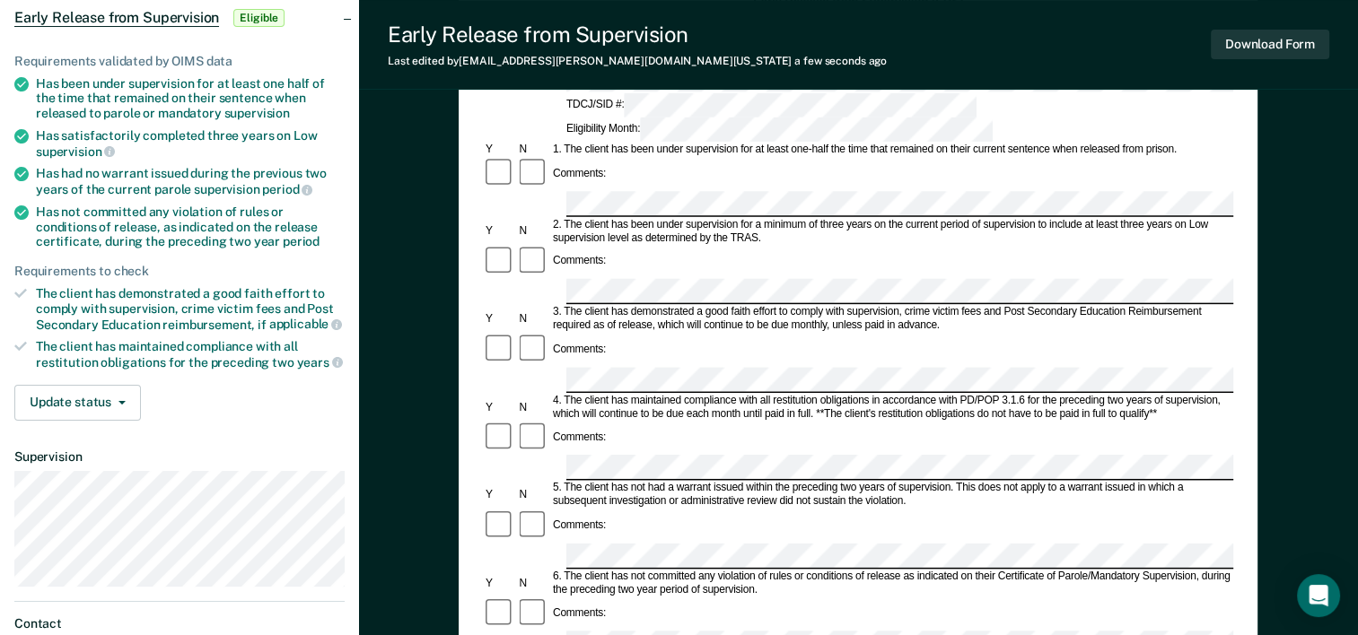
click at [707, 245] on div "Comments:" at bounding box center [858, 262] width 750 height 34
drag, startPoint x: 662, startPoint y: 258, endPoint x: 650, endPoint y: 265, distance: 13.3
click at [661, 333] on div "Comments:" at bounding box center [858, 363] width 750 height 61
click at [621, 422] on form "Early Release from Supervision (ERS) Checklist, Recommendation, and Determinati…" at bounding box center [858, 644] width 750 height 1301
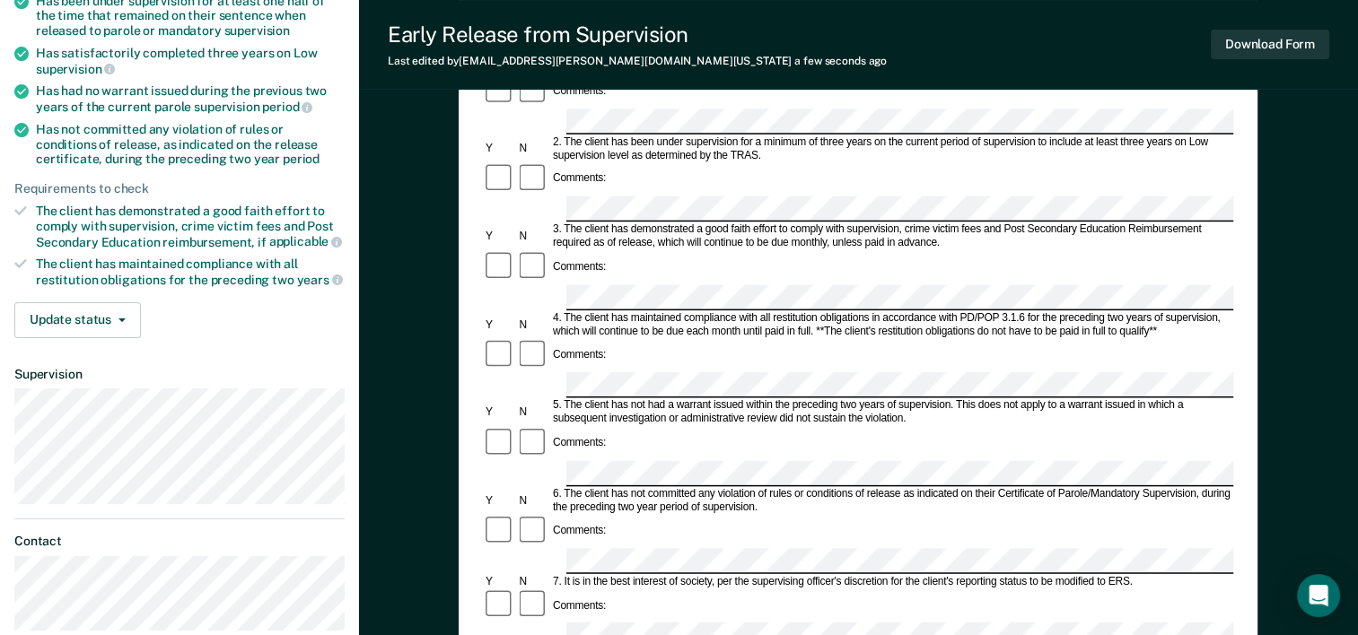
scroll to position [359, 0]
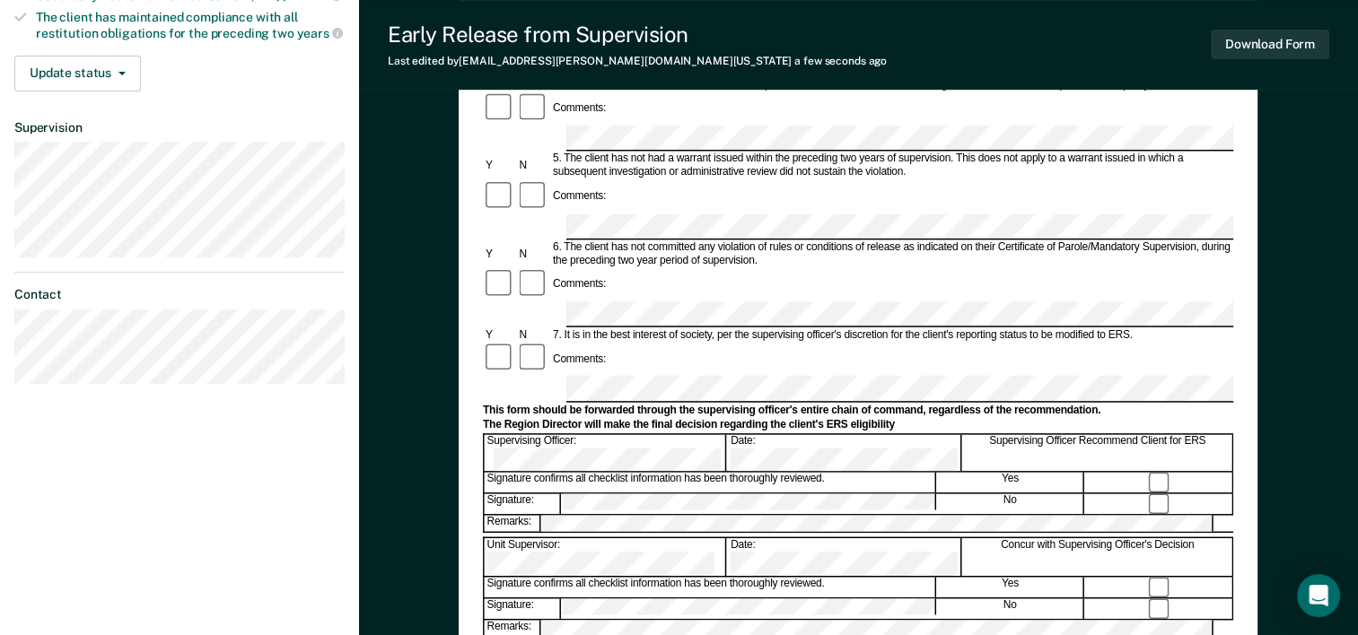
scroll to position [694, 0]
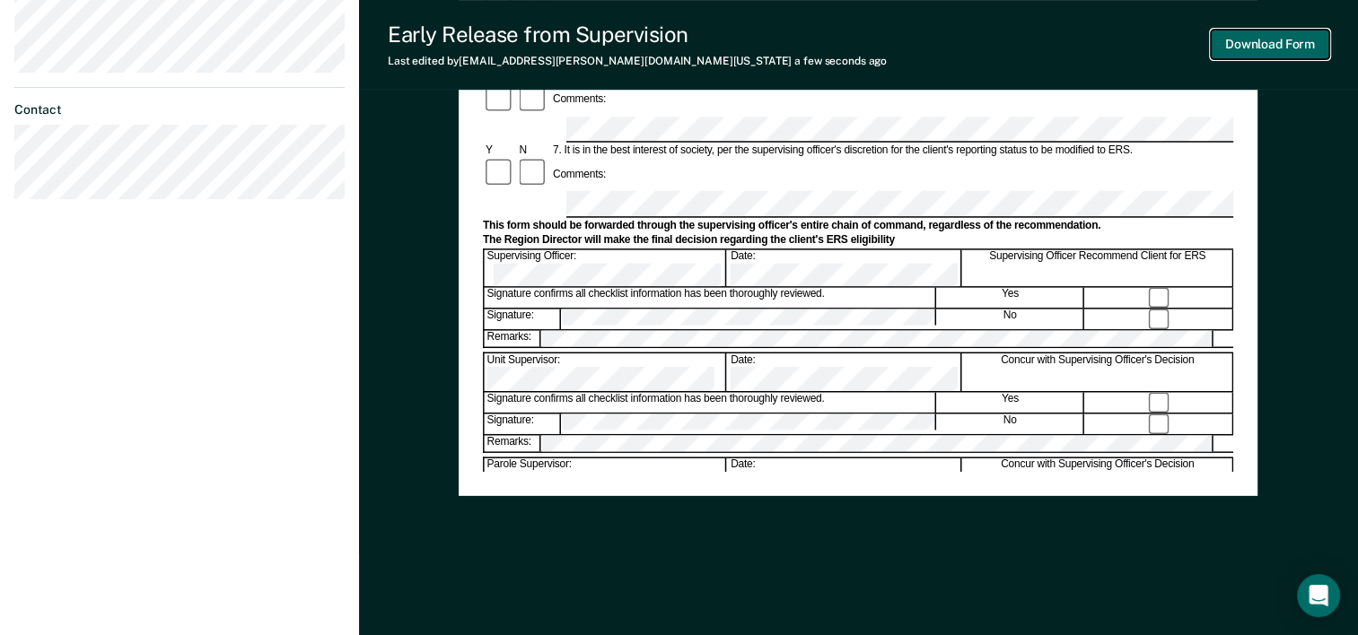
click at [1275, 55] on button "Download Form" at bounding box center [1270, 45] width 118 height 30
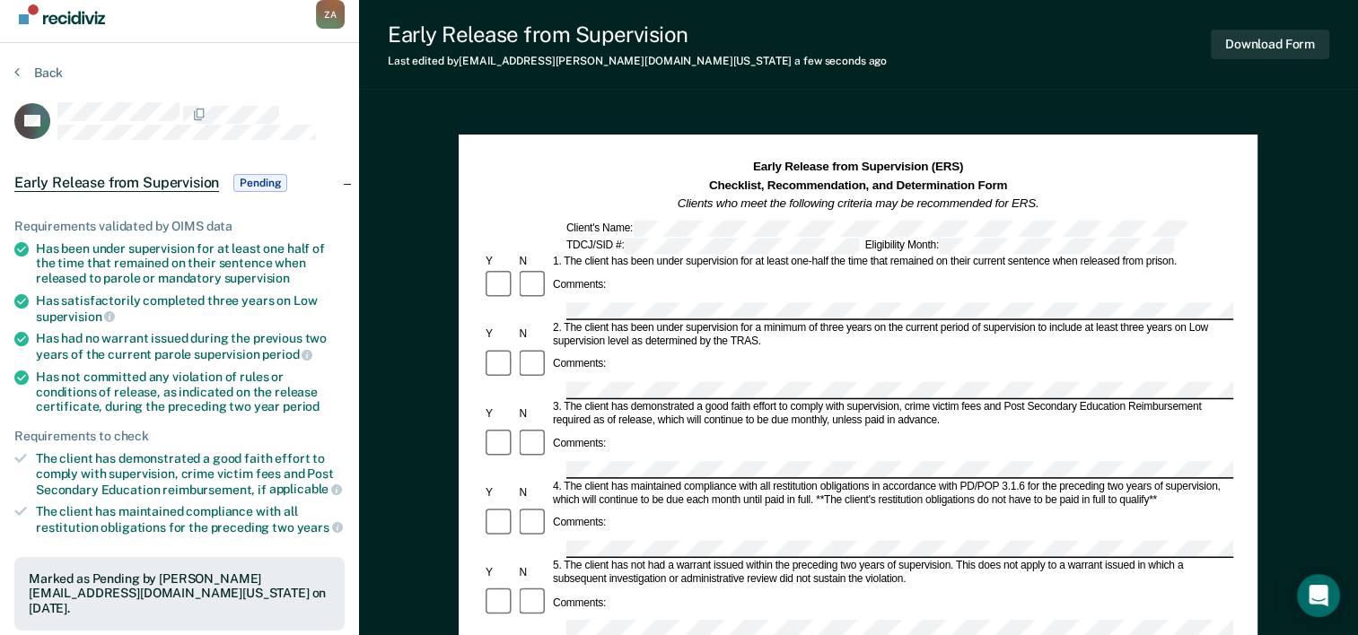
scroll to position [0, 0]
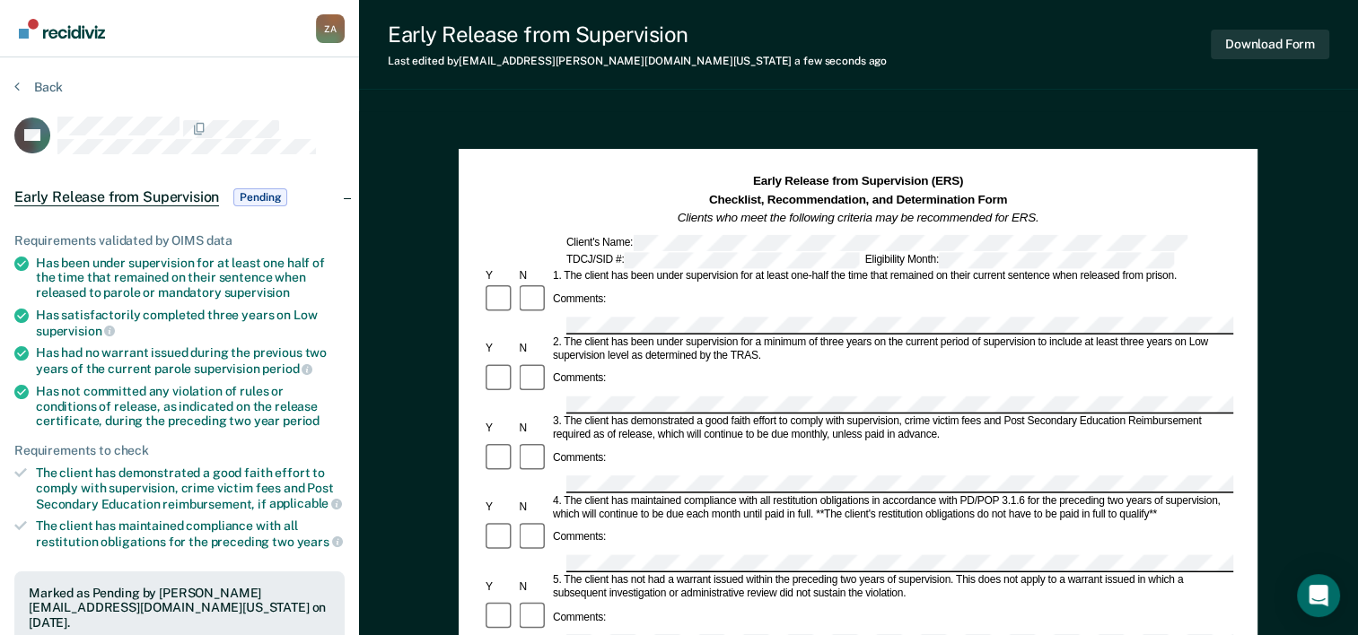
click at [32, 74] on section "Back RF Early Release from Supervision Pending Requirements validated by OIMS d…" at bounding box center [179, 544] width 359 height 974
click at [32, 83] on button "Back" at bounding box center [38, 87] width 48 height 16
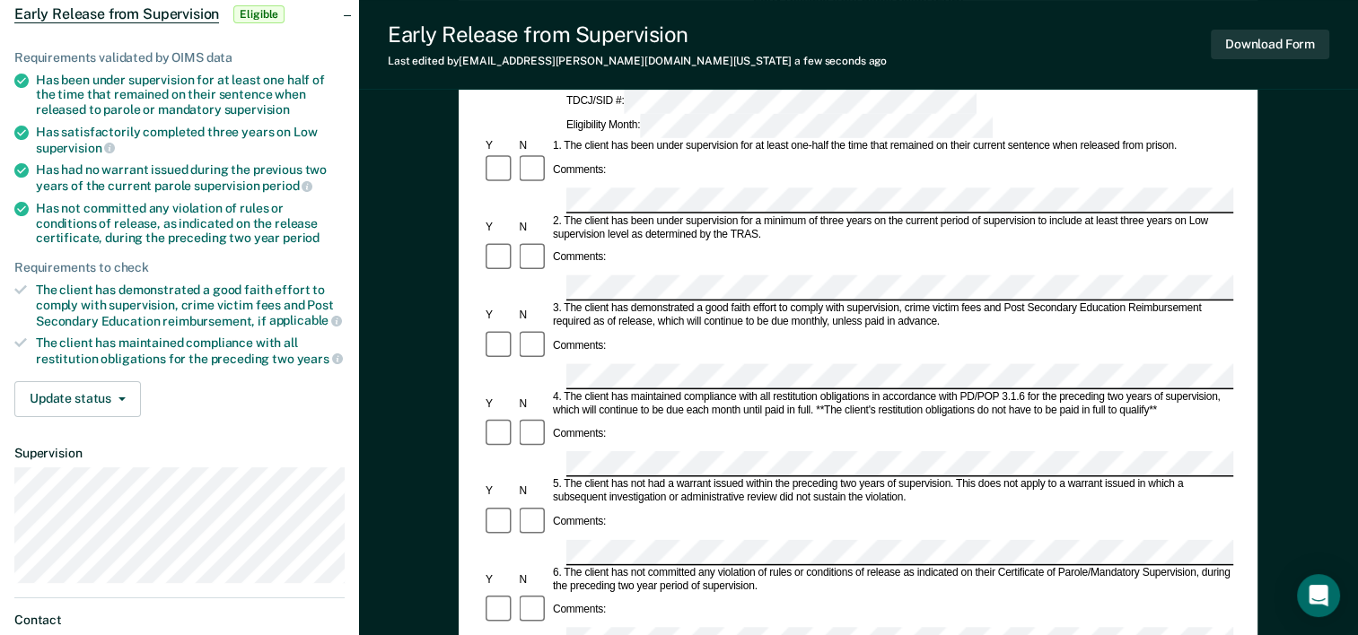
scroll to position [180, 0]
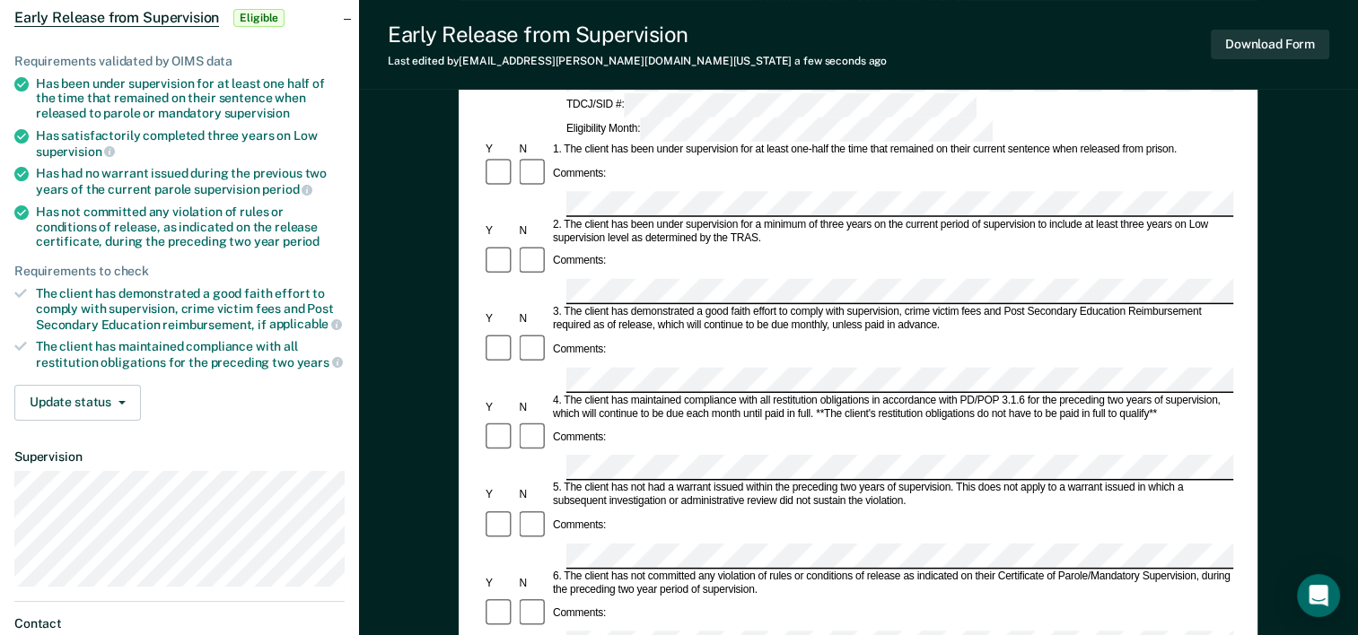
click at [726, 333] on div "Comments:" at bounding box center [858, 363] width 750 height 61
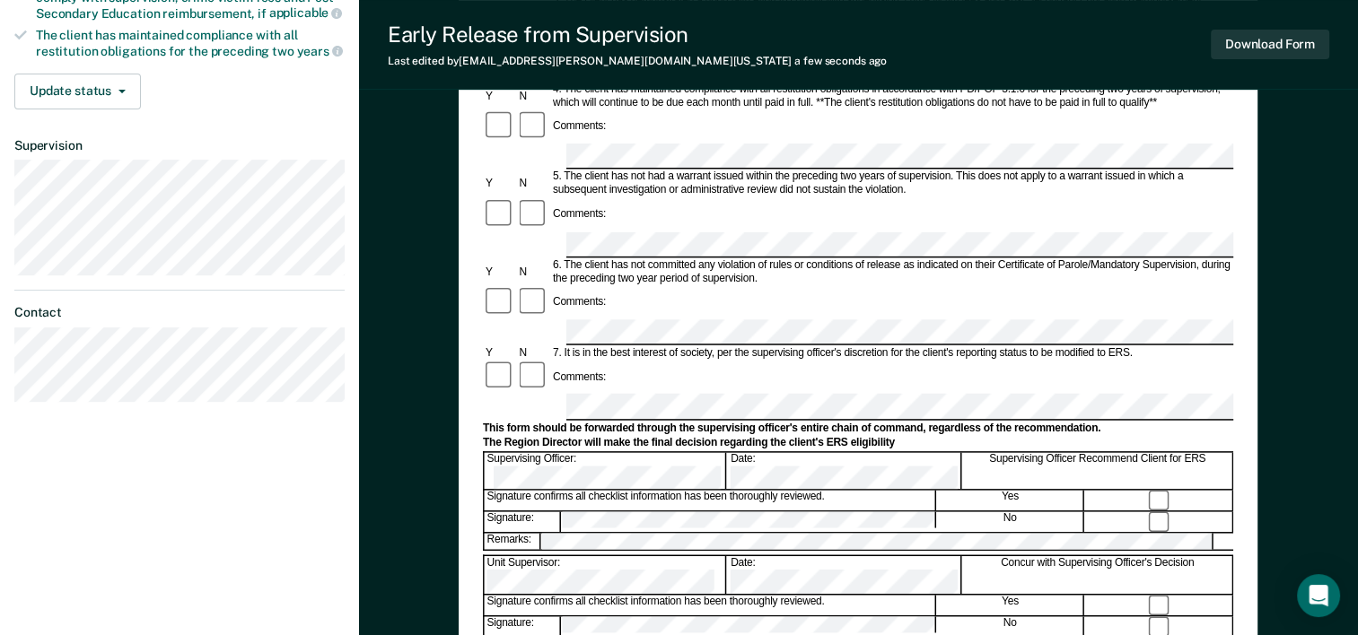
scroll to position [539, 0]
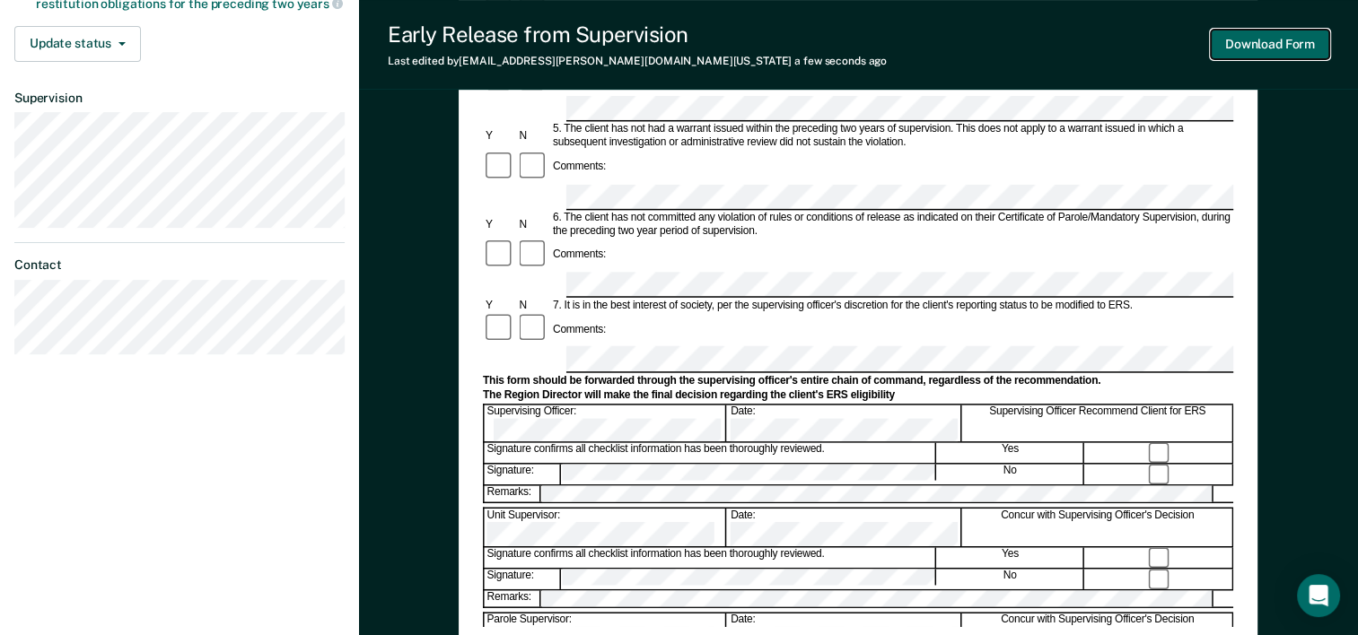
click at [1325, 45] on button "Download Form" at bounding box center [1270, 45] width 118 height 30
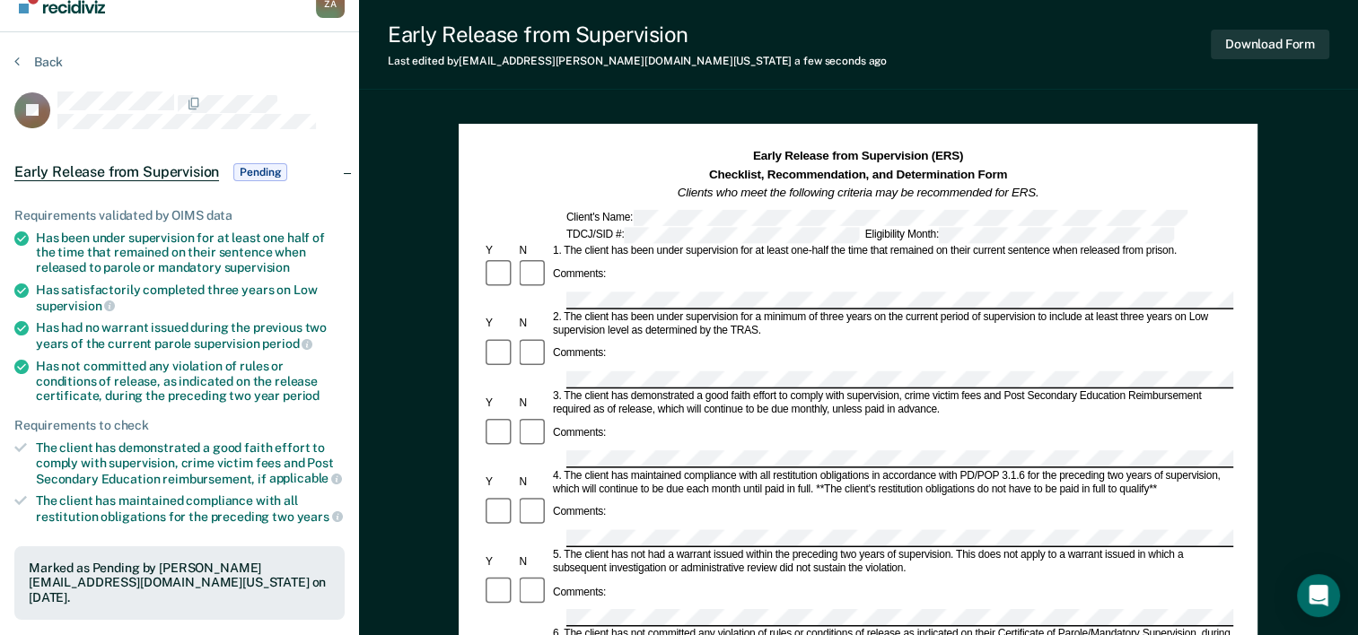
scroll to position [0, 0]
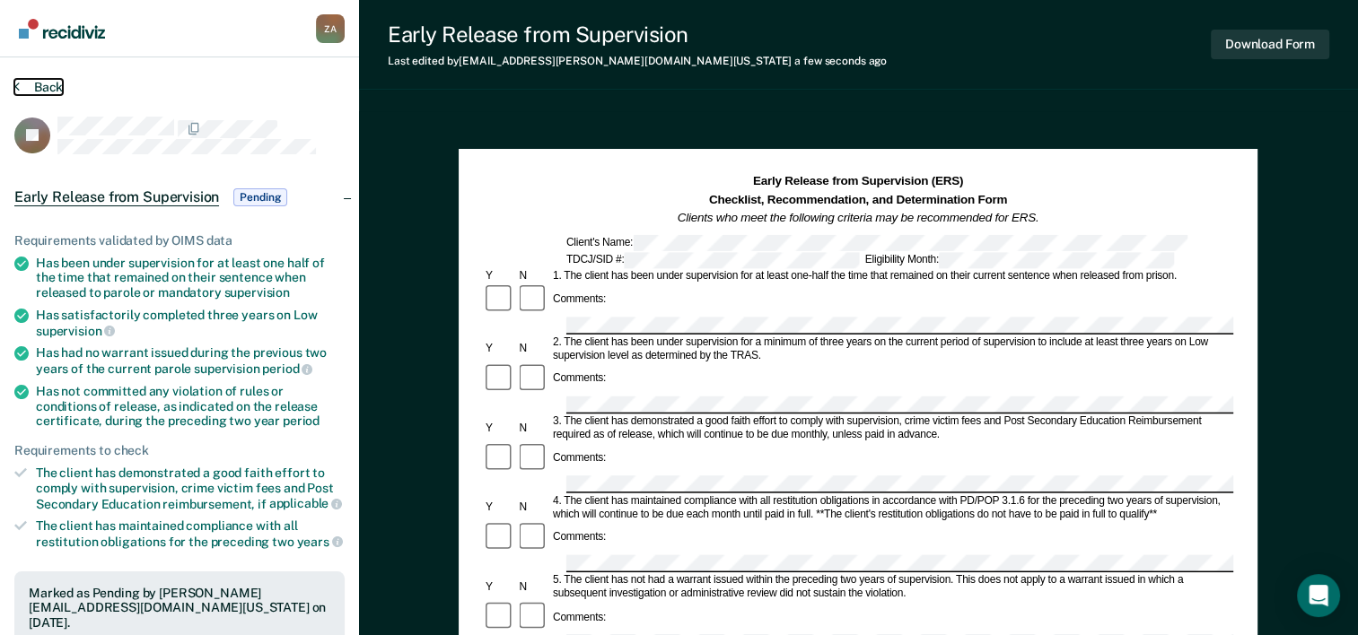
click at [44, 88] on button "Back" at bounding box center [38, 87] width 48 height 16
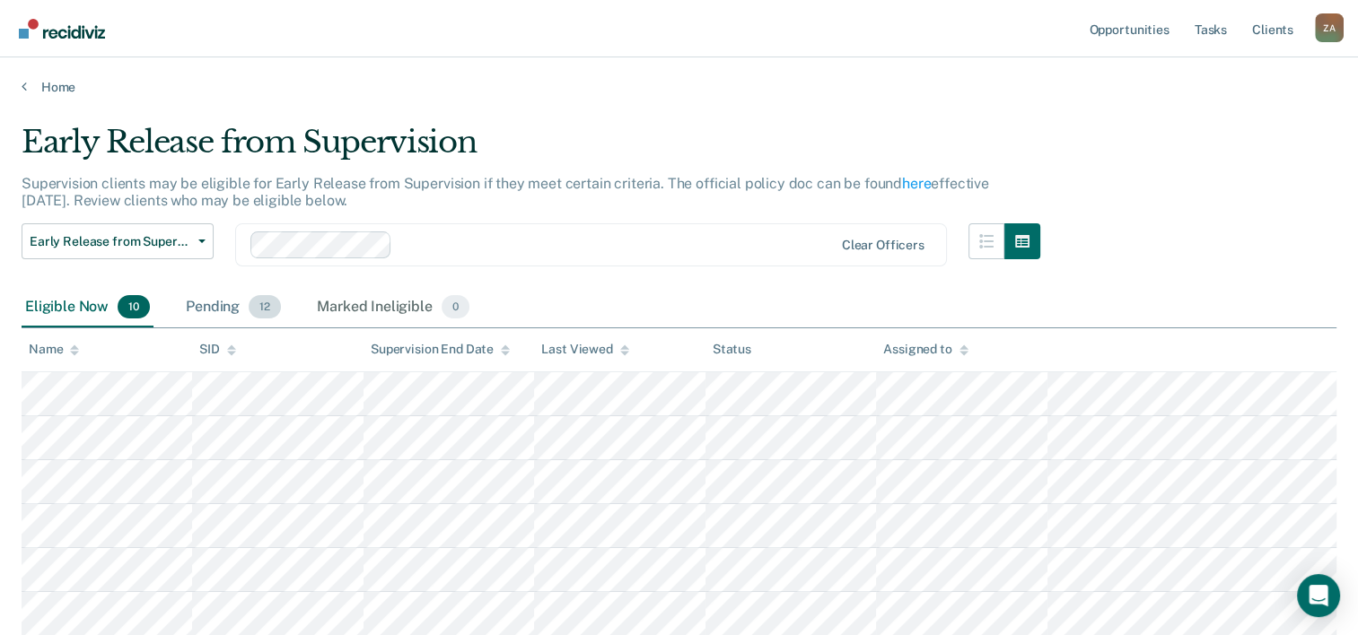
click at [208, 302] on div "Pending 12" at bounding box center [233, 307] width 102 height 39
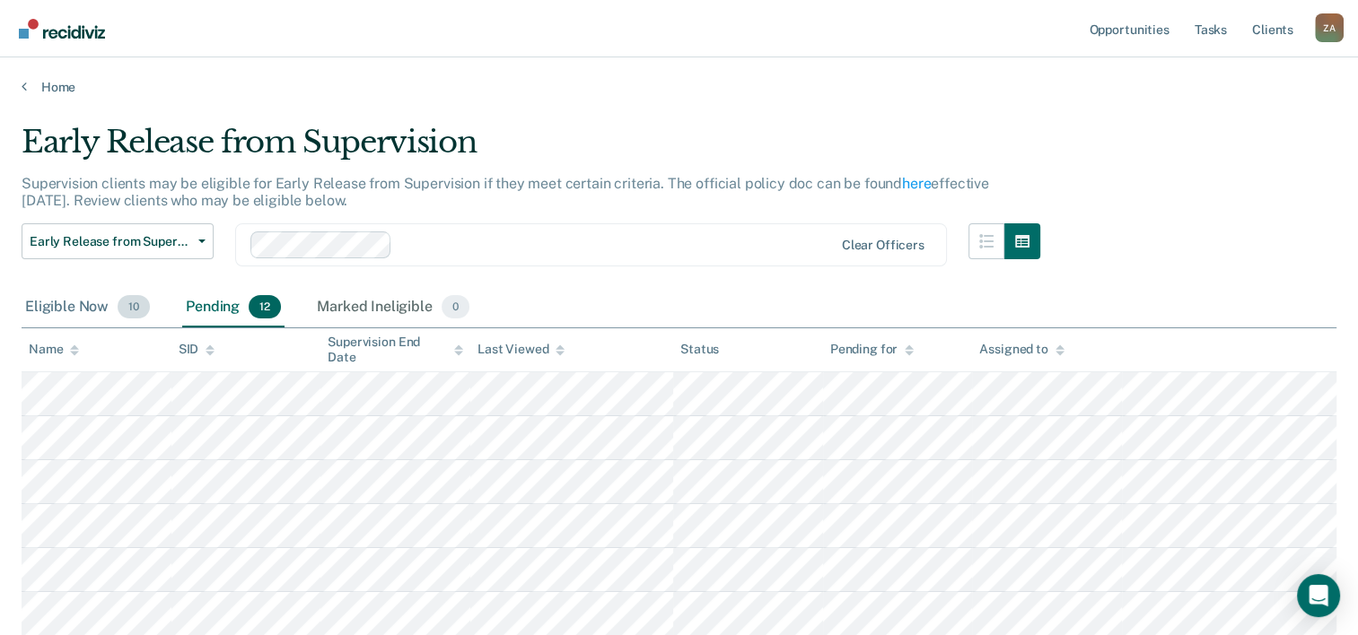
click at [70, 298] on div "Eligible Now 10" at bounding box center [88, 307] width 132 height 39
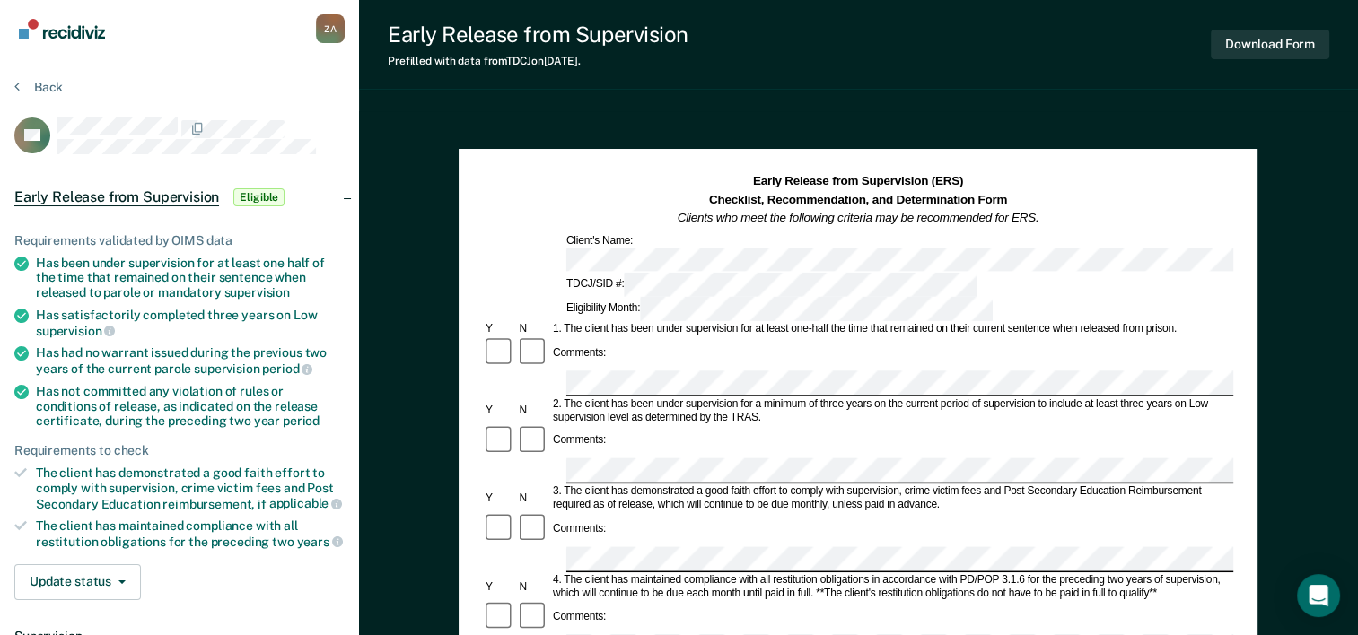
click at [241, 550] on div "Requirements validated by OIMS data Has been under supervision for at least one…" at bounding box center [179, 410] width 359 height 410
click at [618, 274] on div "TDCJ/SID #:" at bounding box center [772, 286] width 416 height 24
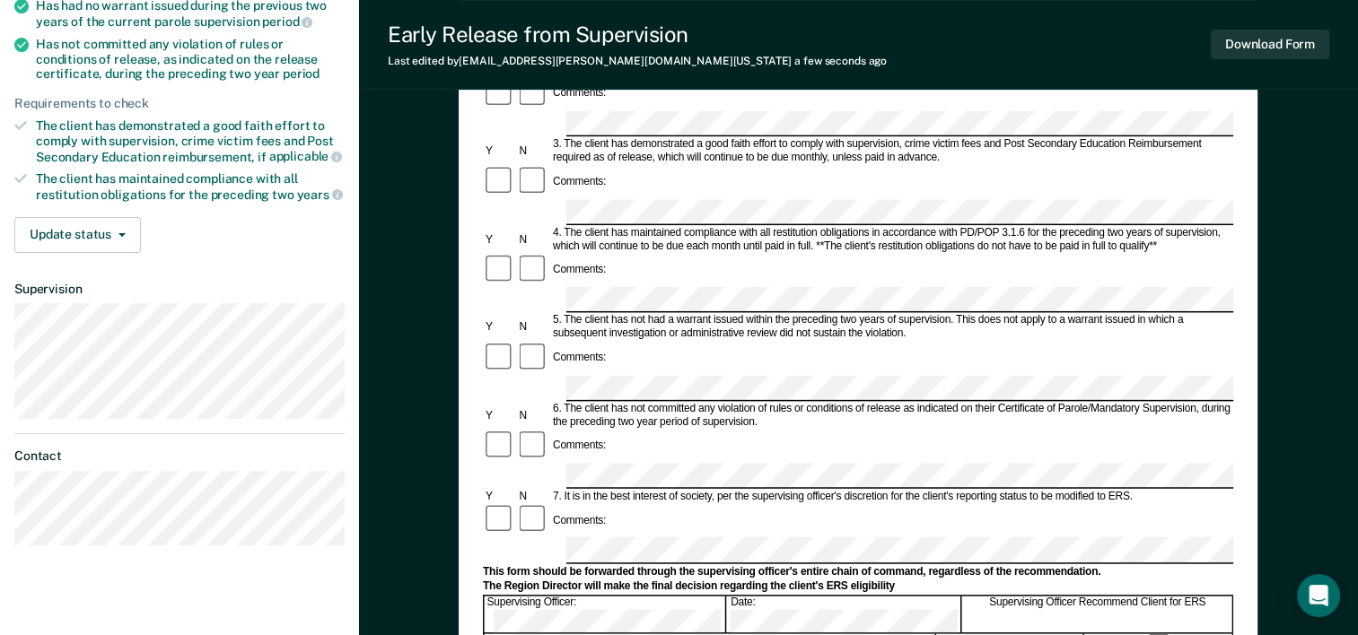
scroll to position [359, 0]
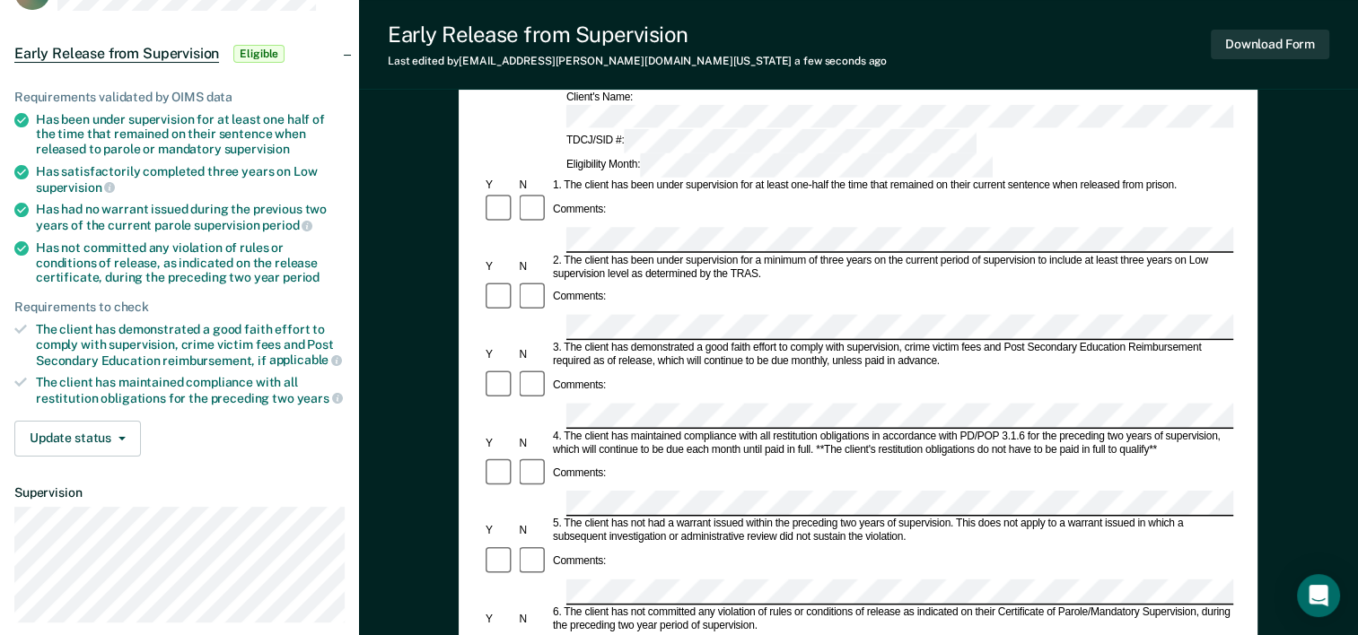
scroll to position [0, 0]
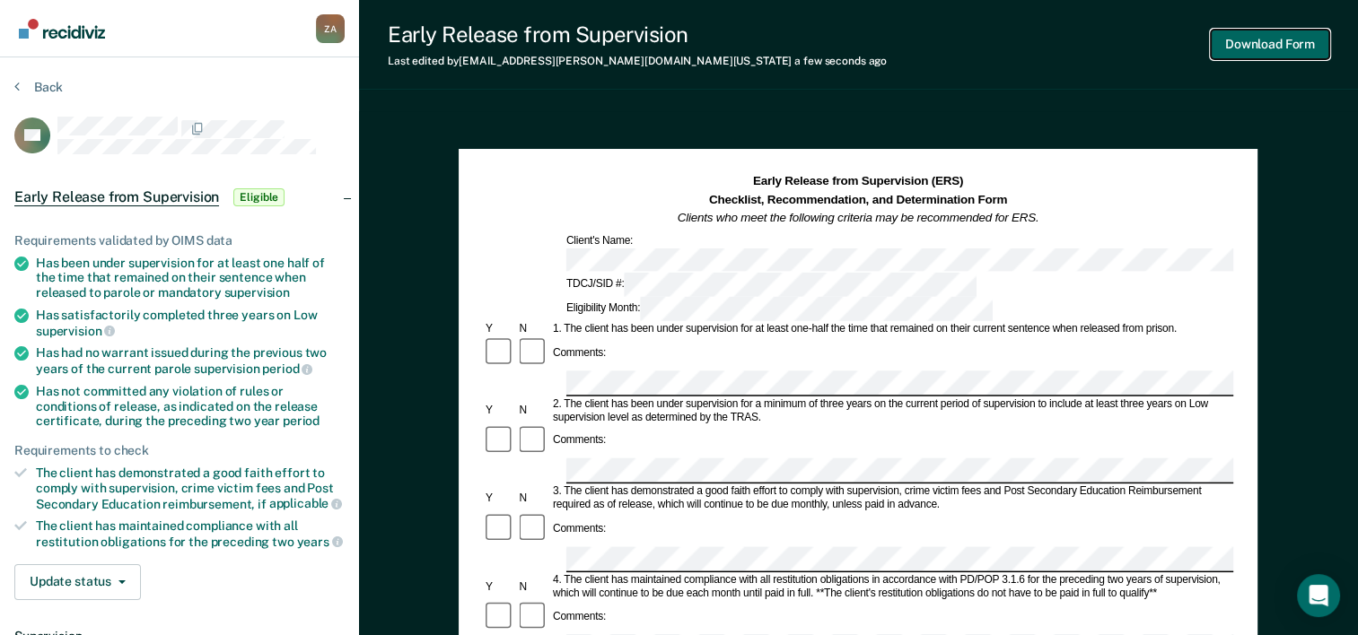
click at [1291, 42] on button "Download Form" at bounding box center [1270, 45] width 118 height 30
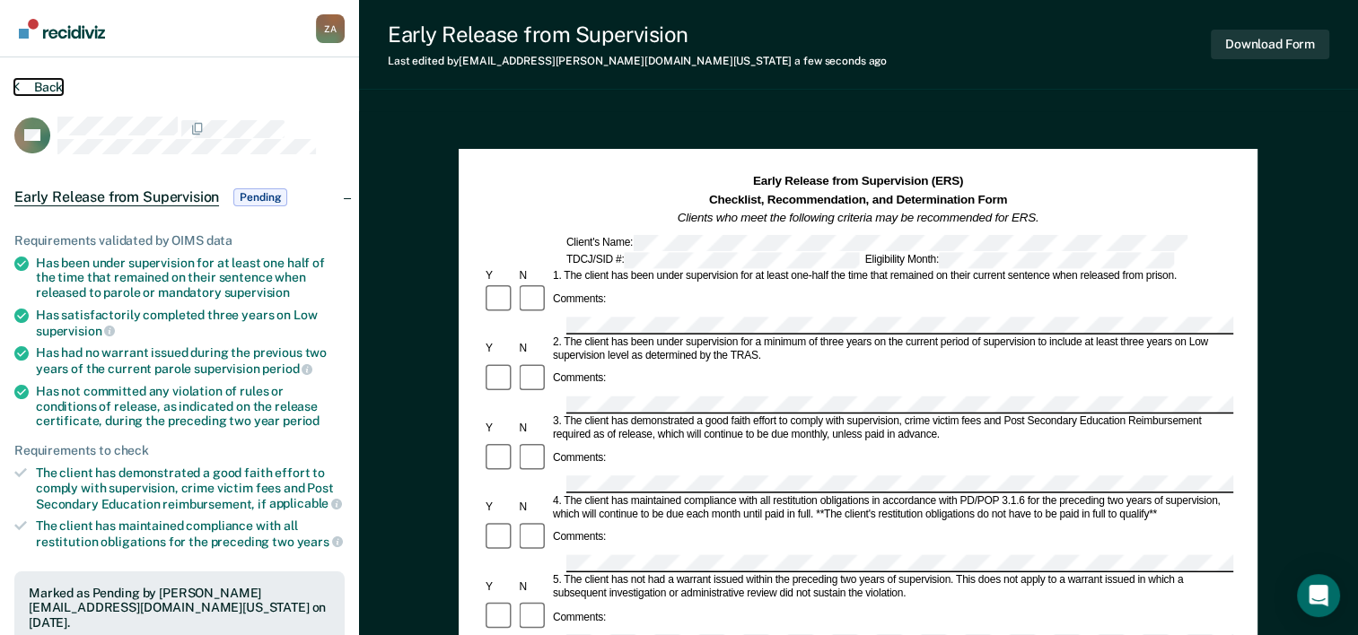
click at [38, 82] on button "Back" at bounding box center [38, 87] width 48 height 16
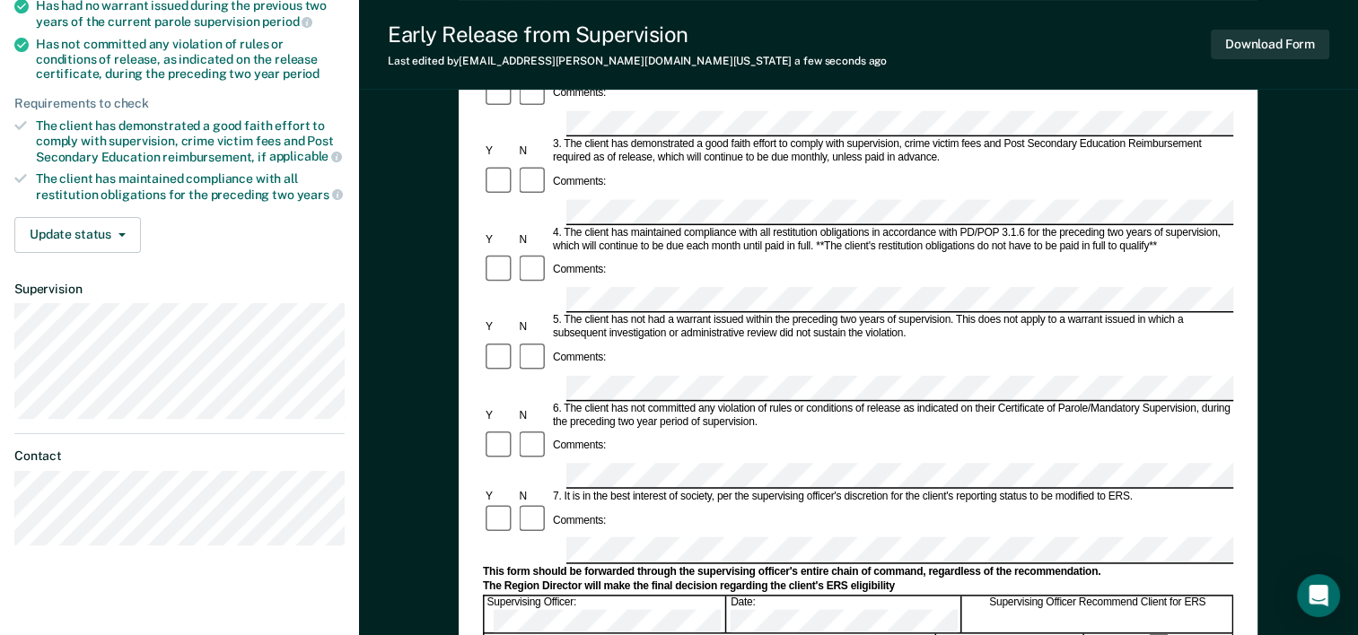
scroll to position [359, 0]
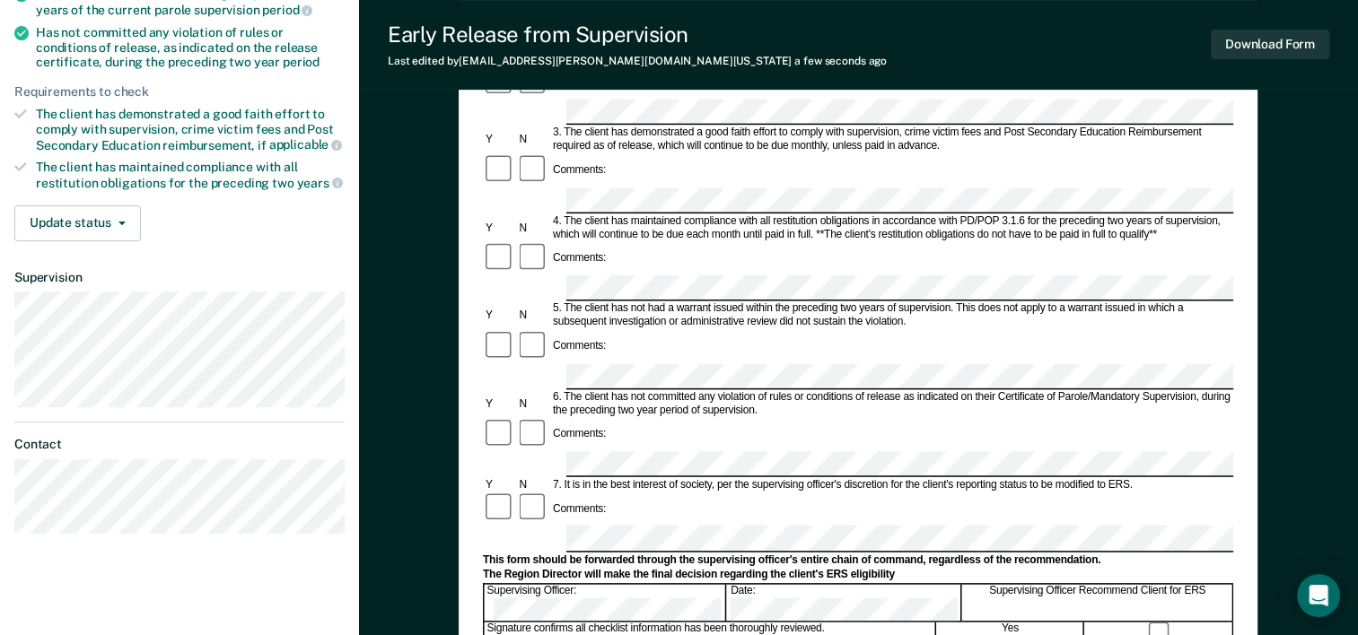
click at [657, 492] on div "Comments:" at bounding box center [858, 509] width 750 height 34
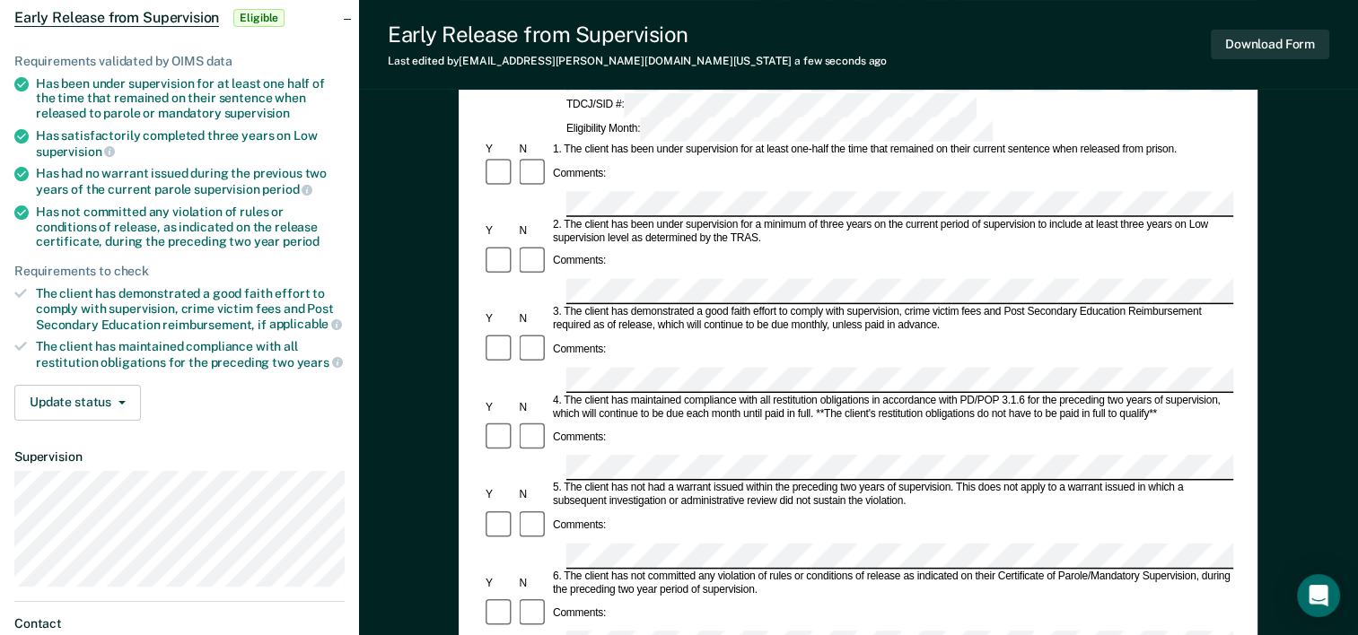
scroll to position [90, 0]
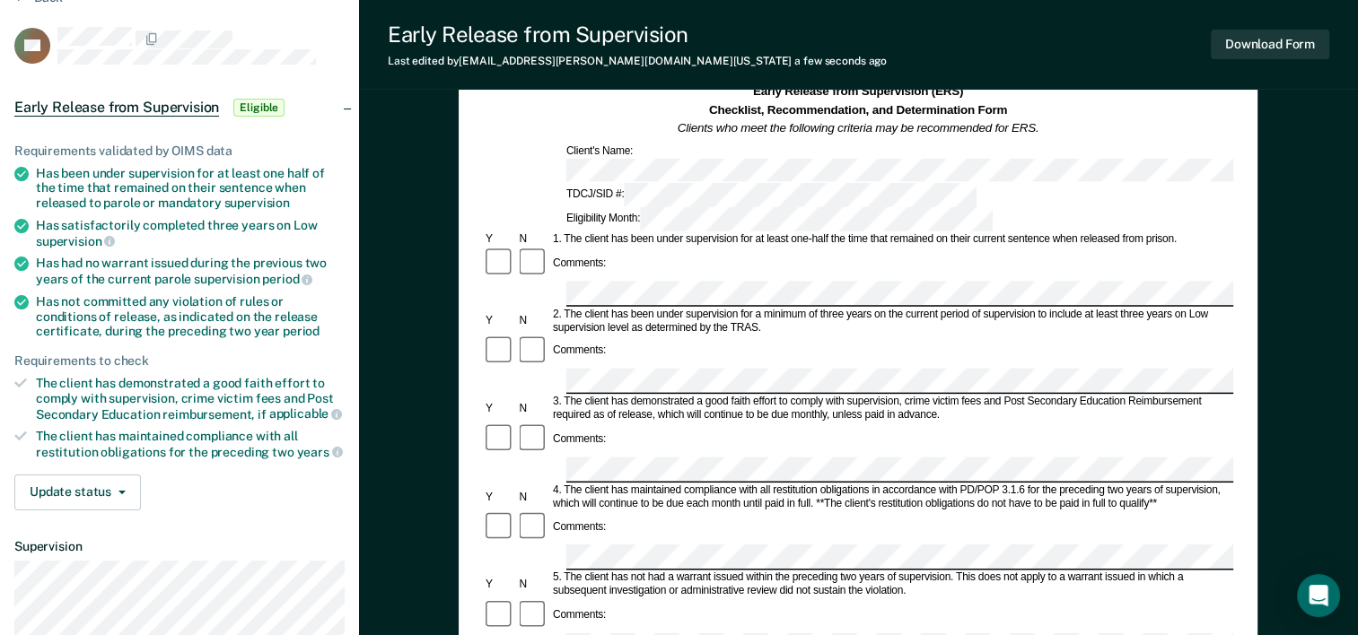
click at [813, 335] on div "Comments:" at bounding box center [858, 352] width 750 height 34
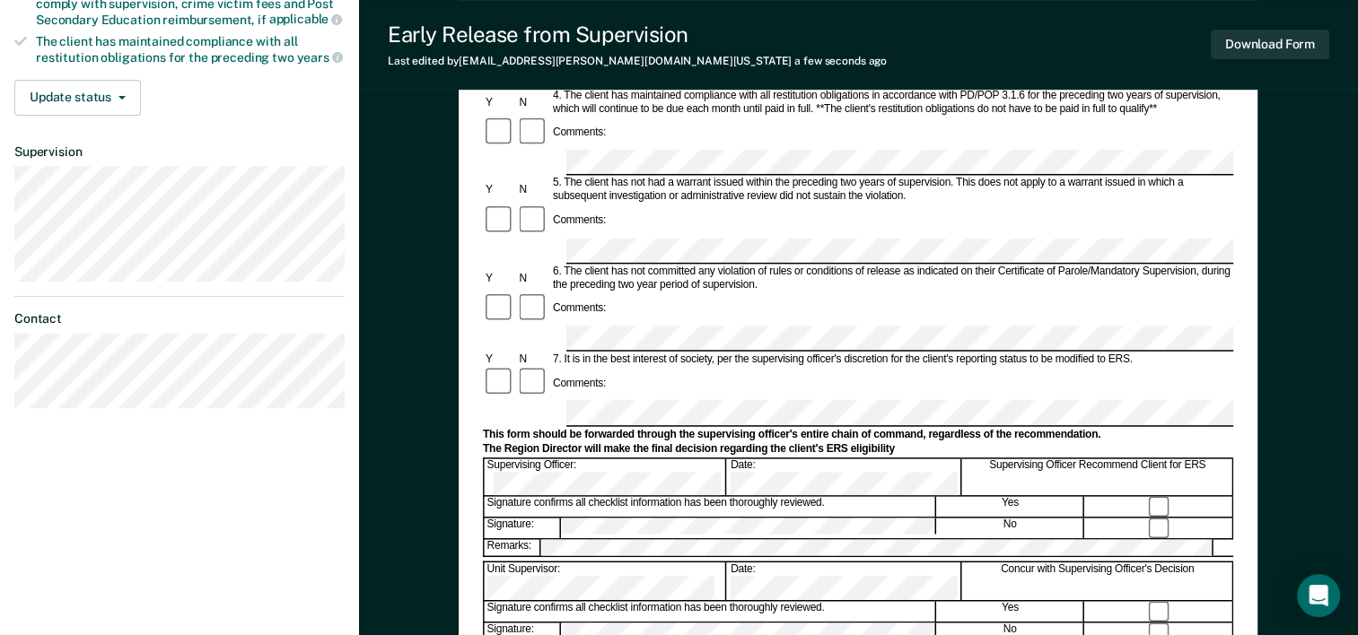
scroll to position [539, 0]
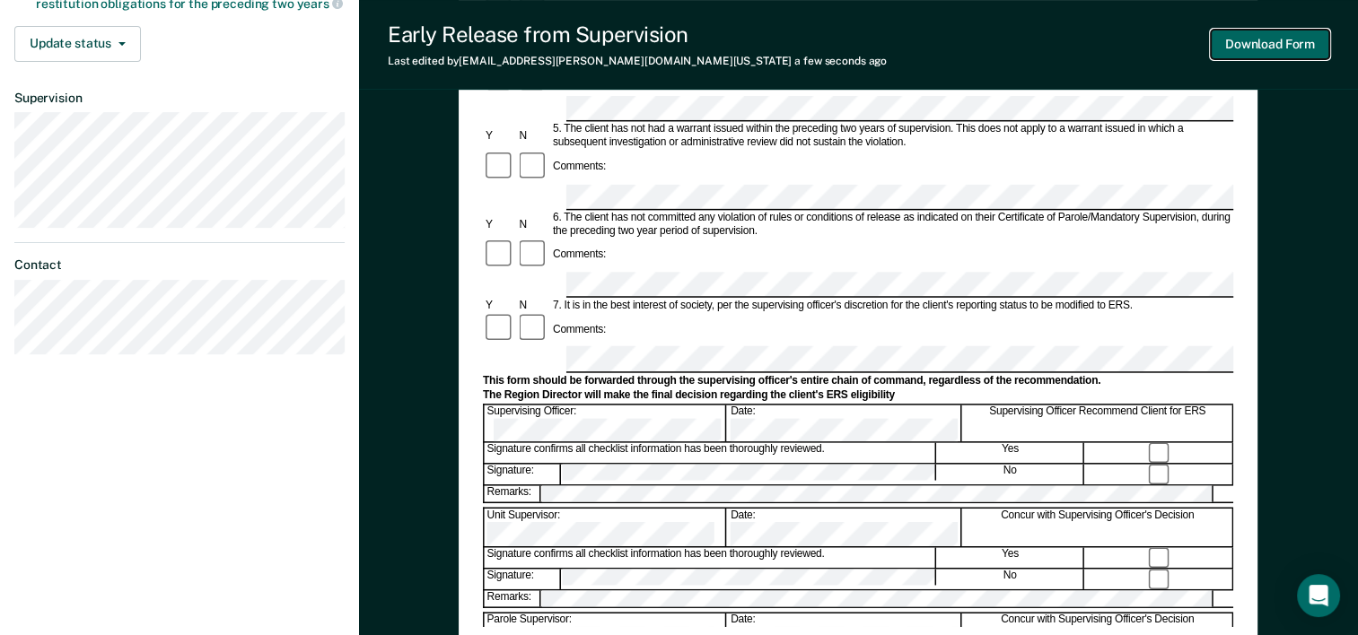
click at [1260, 48] on button "Download Form" at bounding box center [1270, 45] width 118 height 30
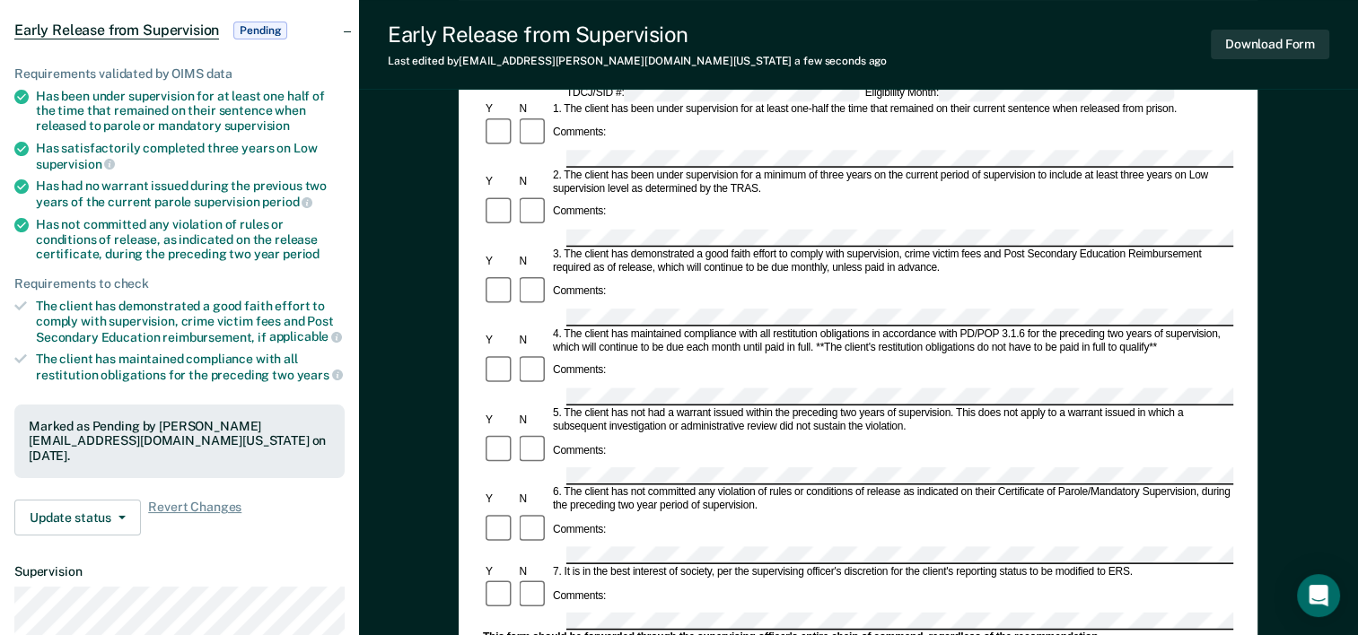
scroll to position [0, 0]
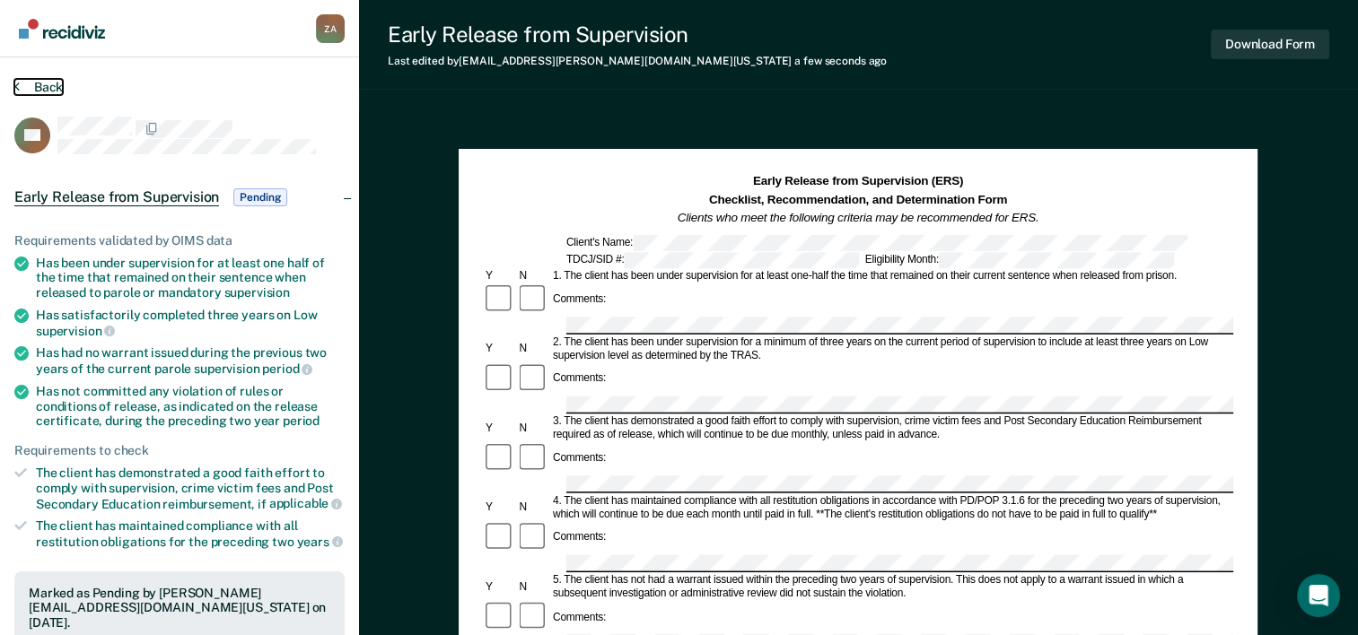
click at [45, 86] on button "Back" at bounding box center [38, 87] width 48 height 16
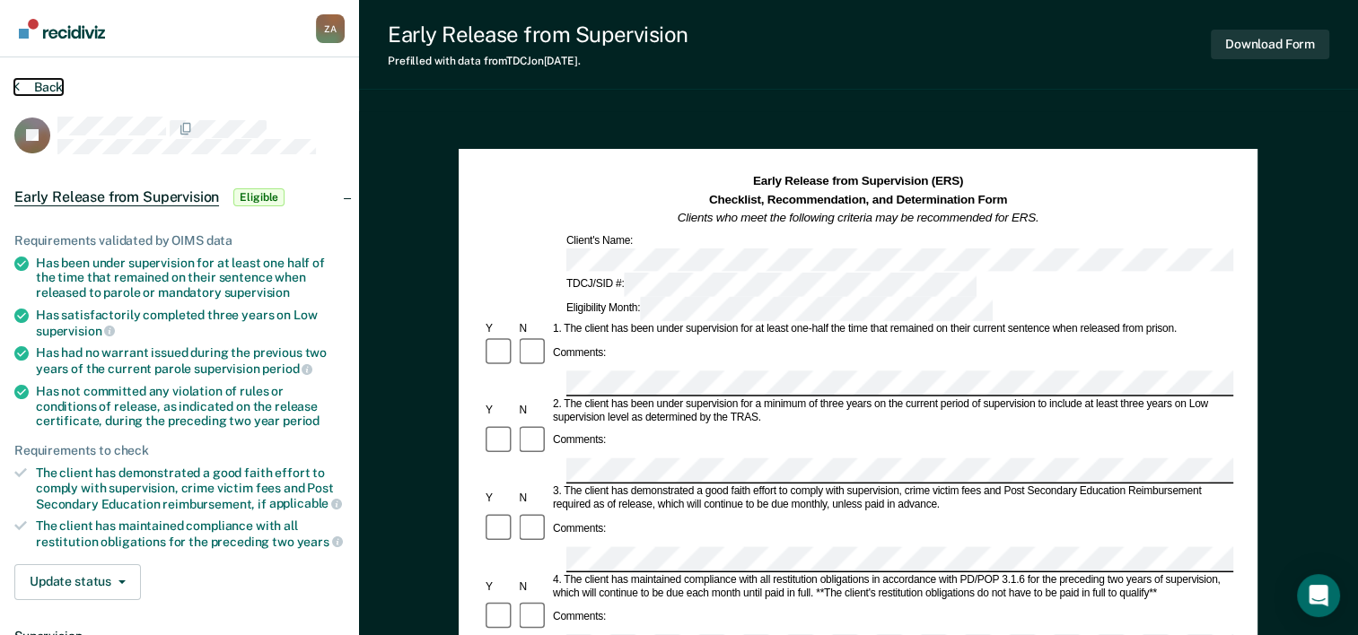
click at [29, 86] on button "Back" at bounding box center [38, 87] width 48 height 16
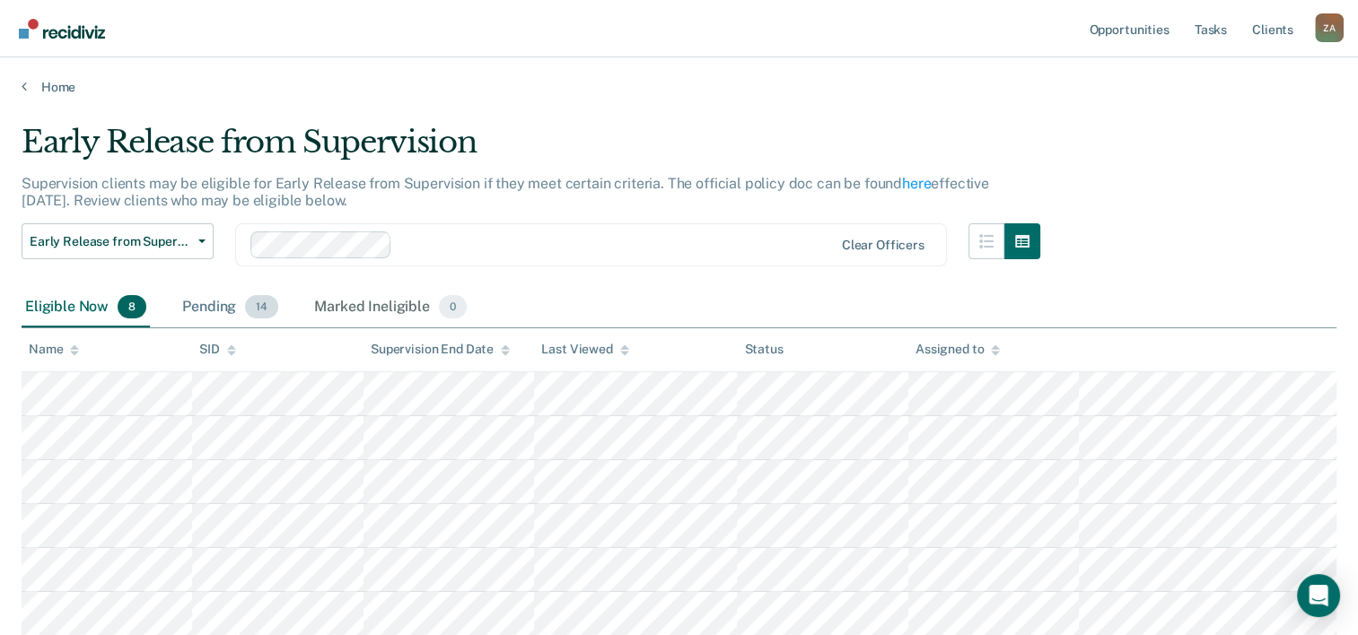
click at [203, 312] on div "Pending 14" at bounding box center [230, 307] width 103 height 39
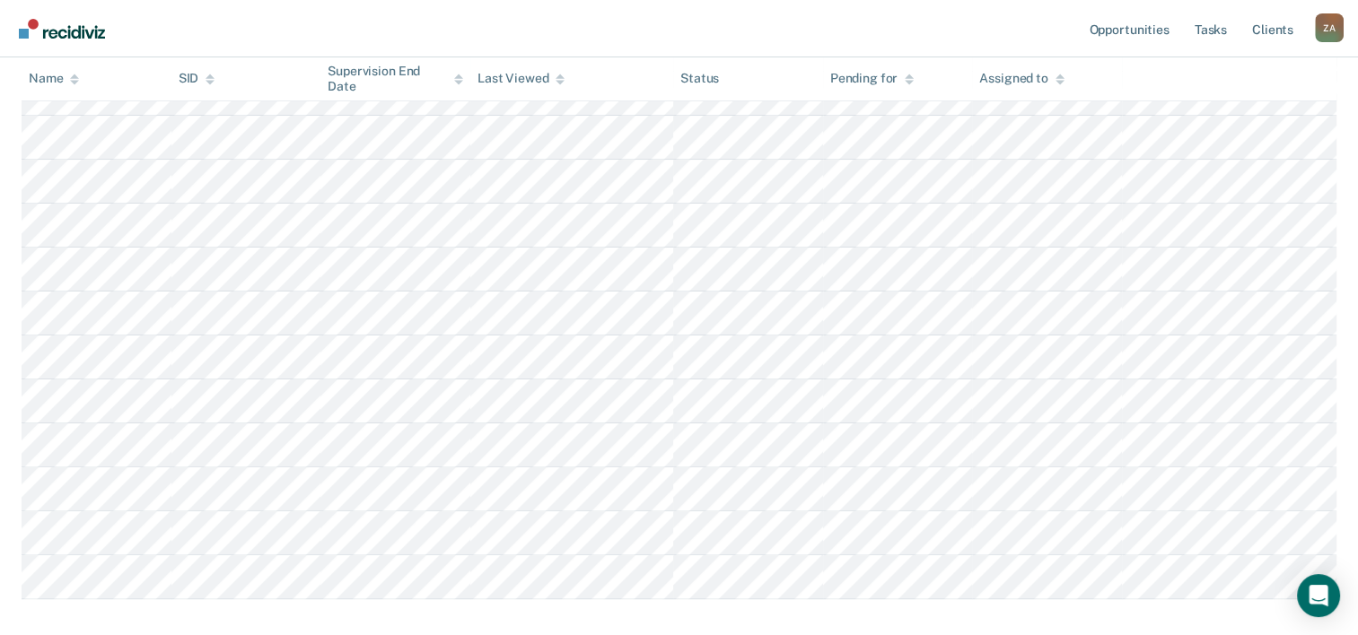
scroll to position [121, 0]
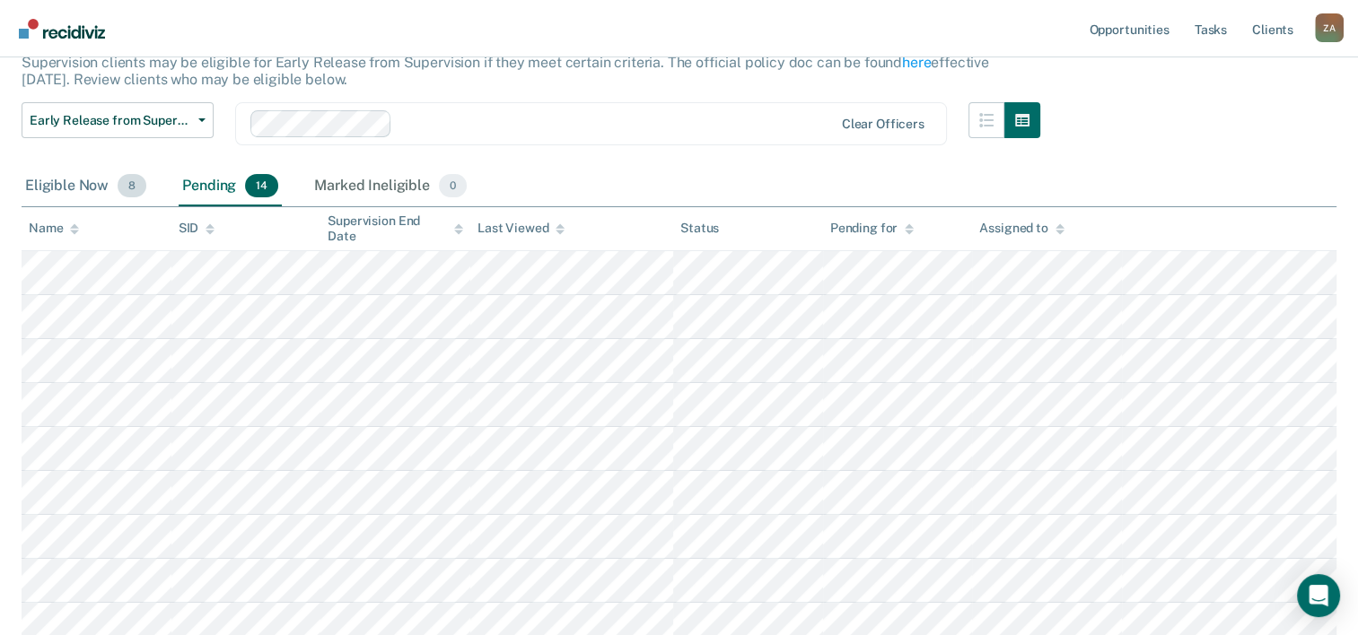
click at [71, 191] on div "Eligible Now 8" at bounding box center [86, 186] width 128 height 39
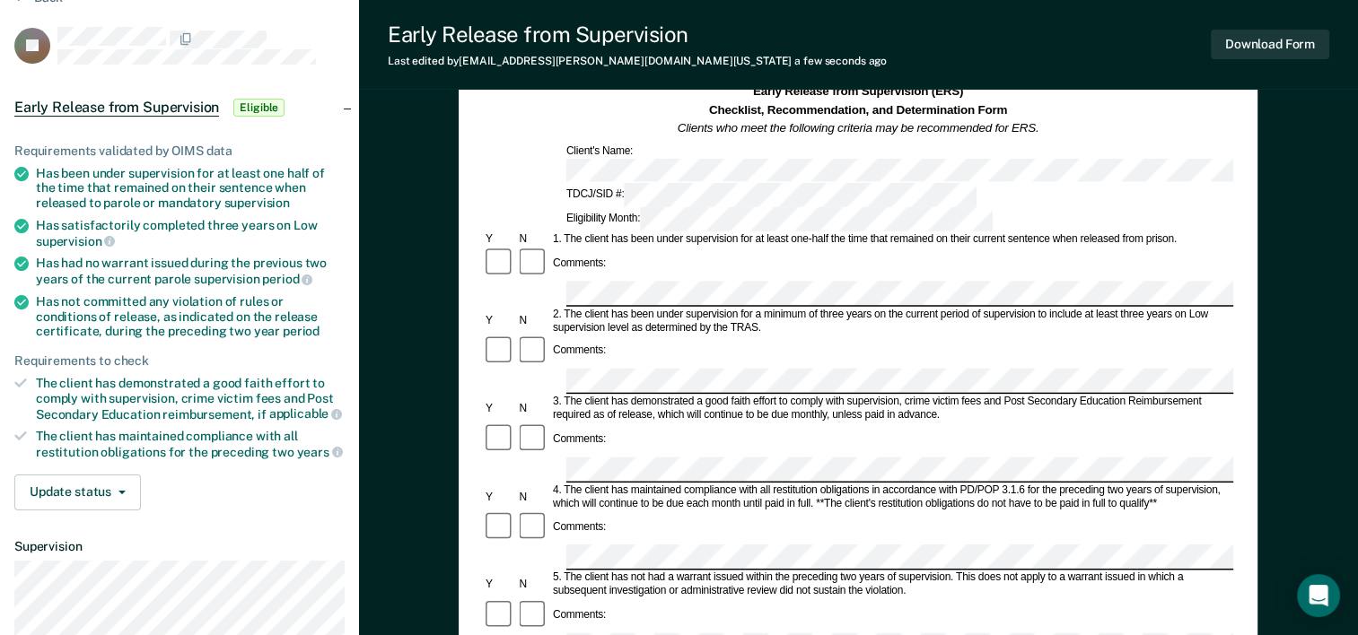
scroll to position [180, 0]
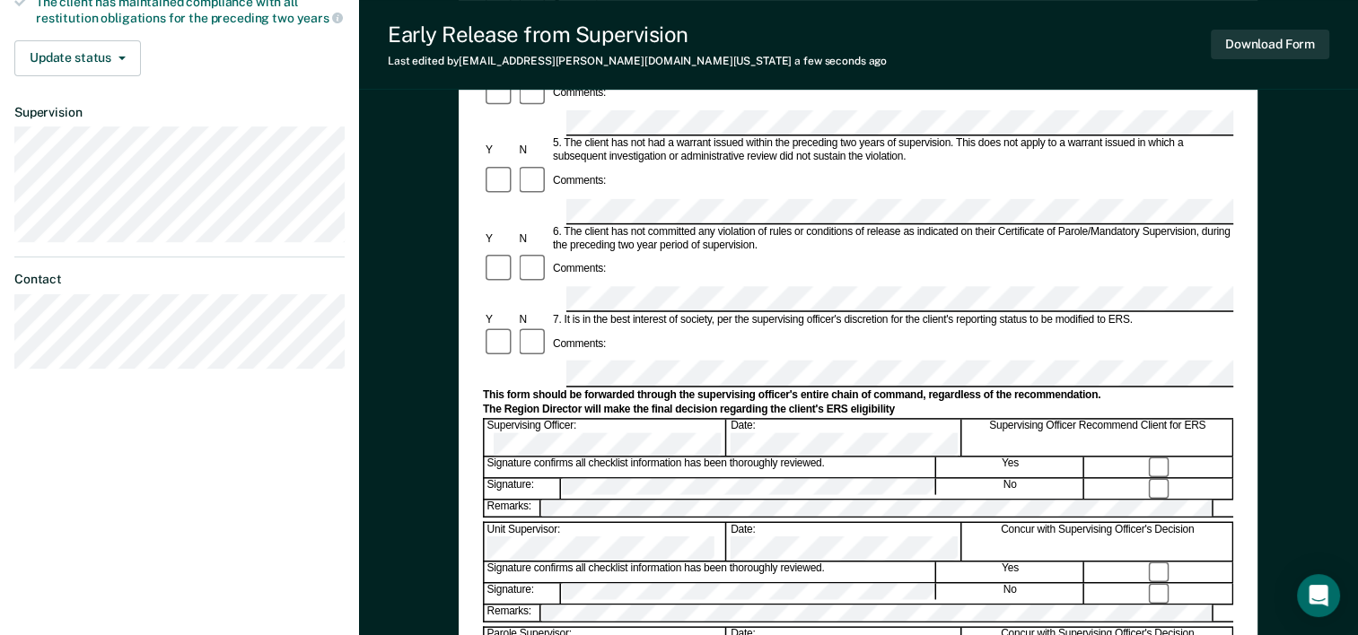
scroll to position [539, 0]
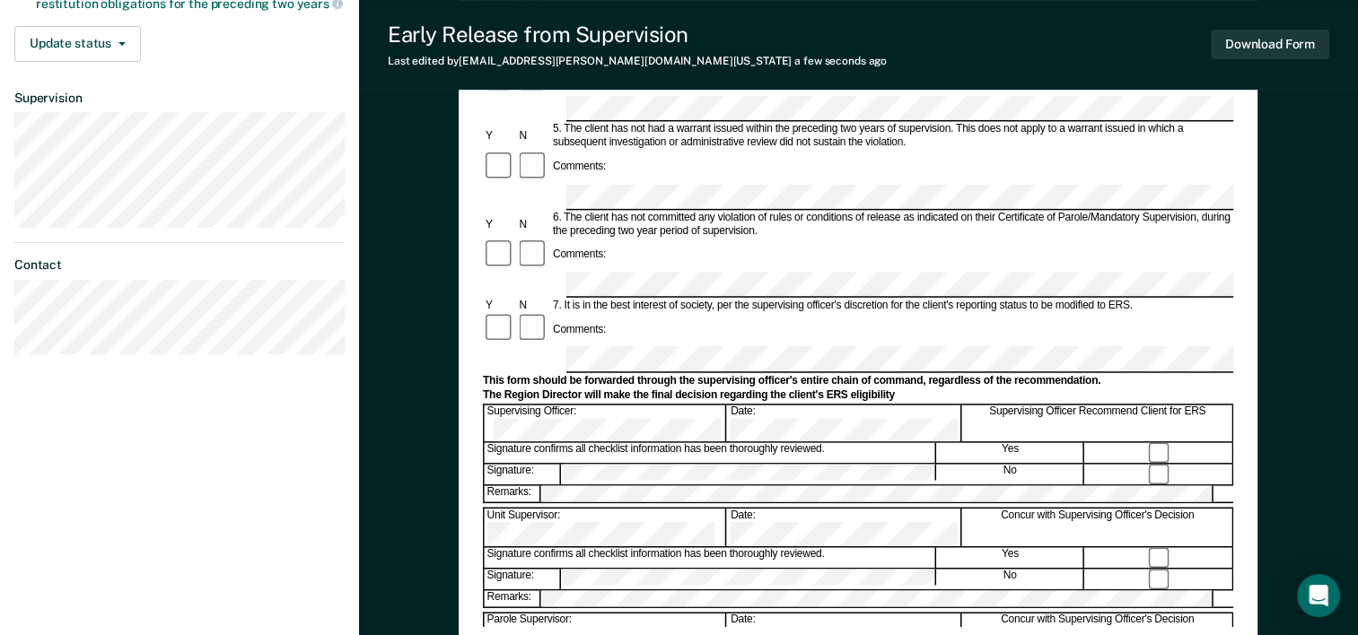
click at [606, 485] on div "Remarks:" at bounding box center [858, 494] width 750 height 19
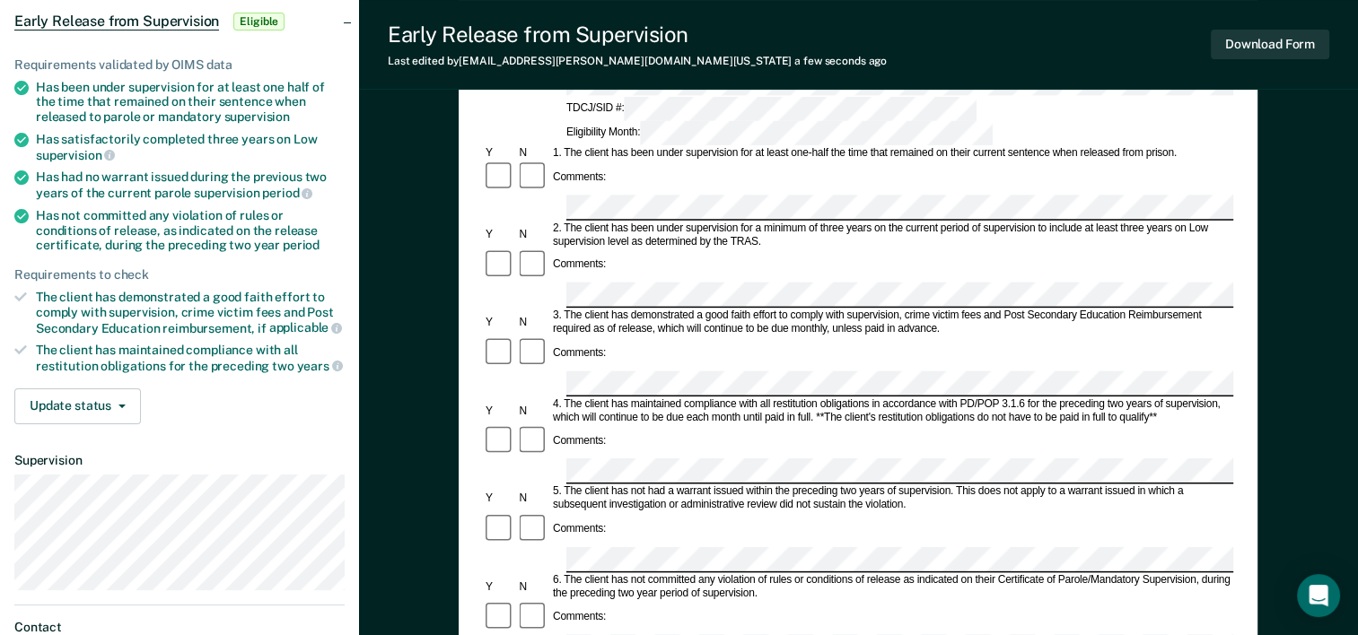
scroll to position [180, 0]
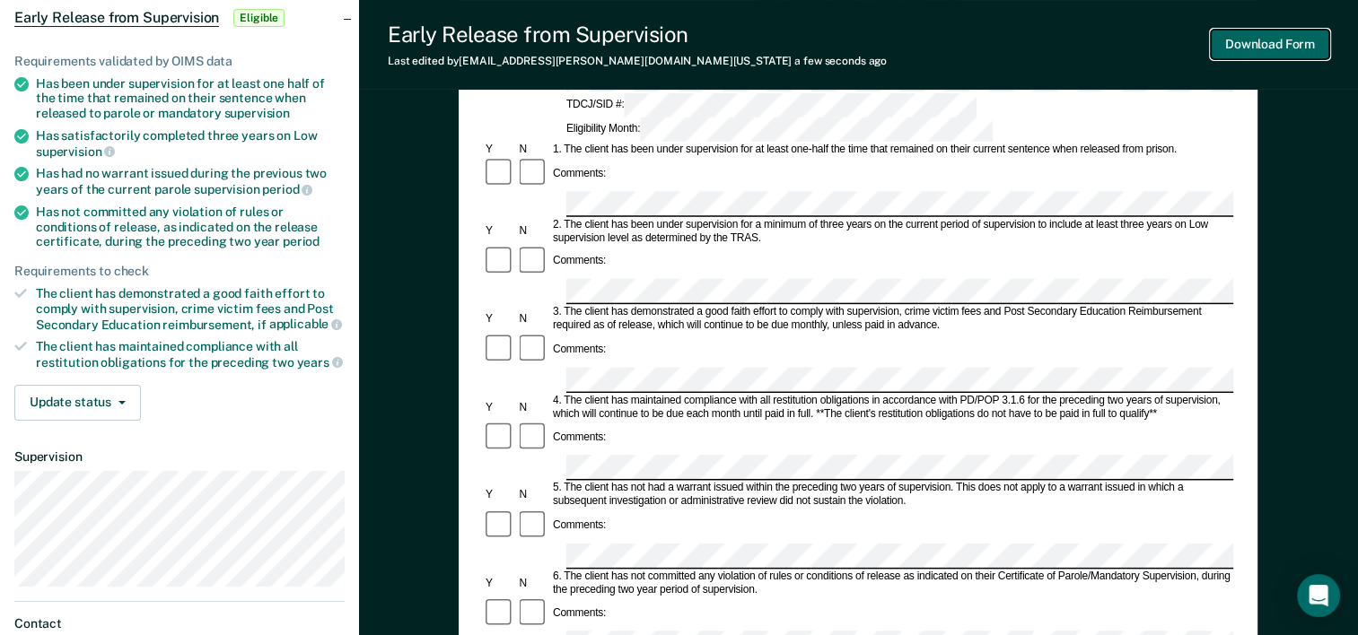
click at [1272, 56] on button "Download Form" at bounding box center [1270, 45] width 118 height 30
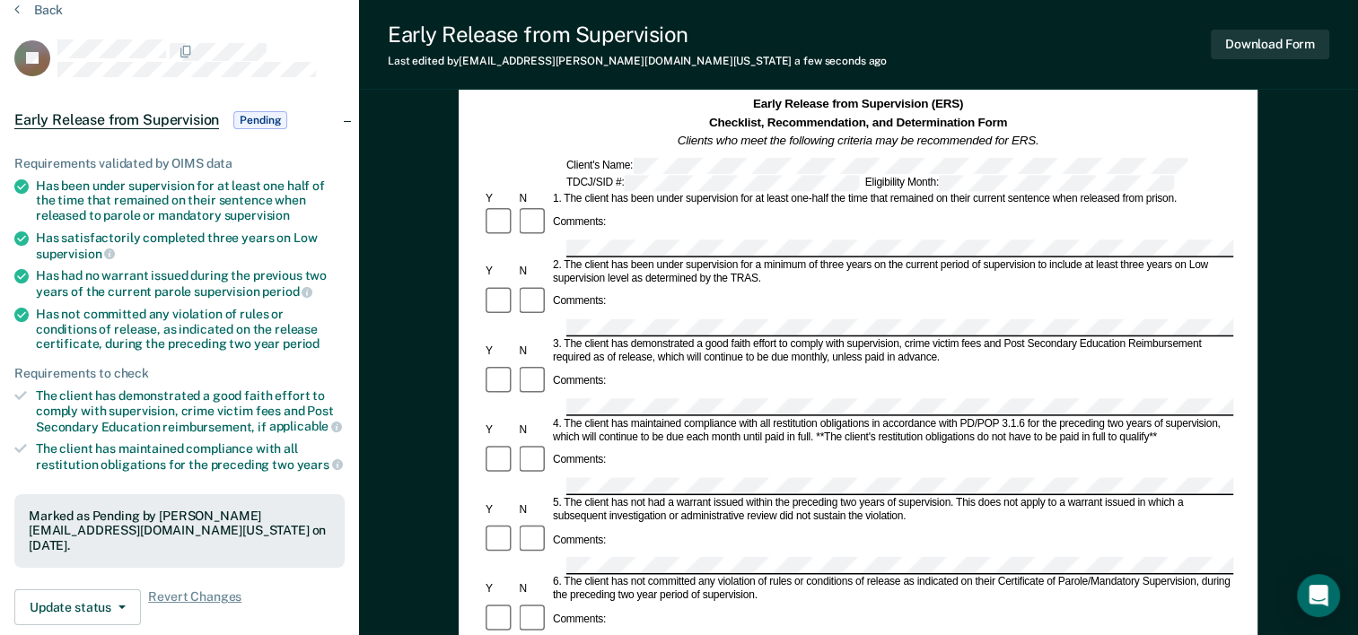
scroll to position [0, 0]
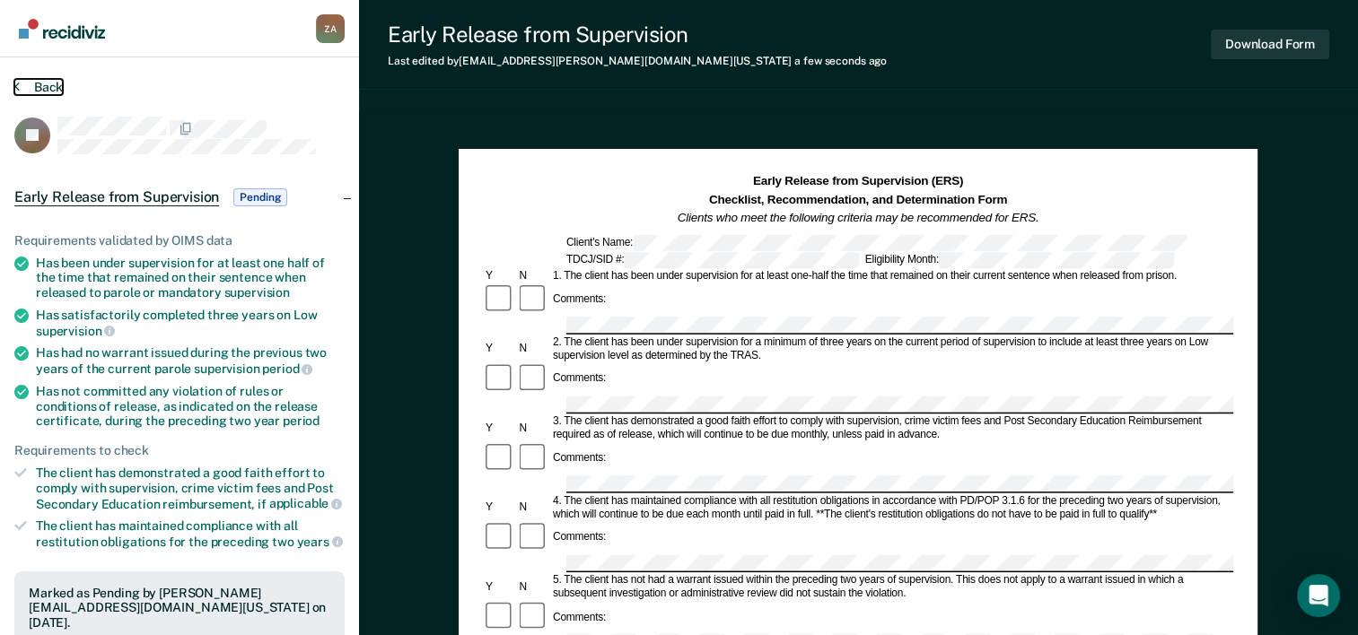
click at [39, 89] on button "Back" at bounding box center [38, 87] width 48 height 16
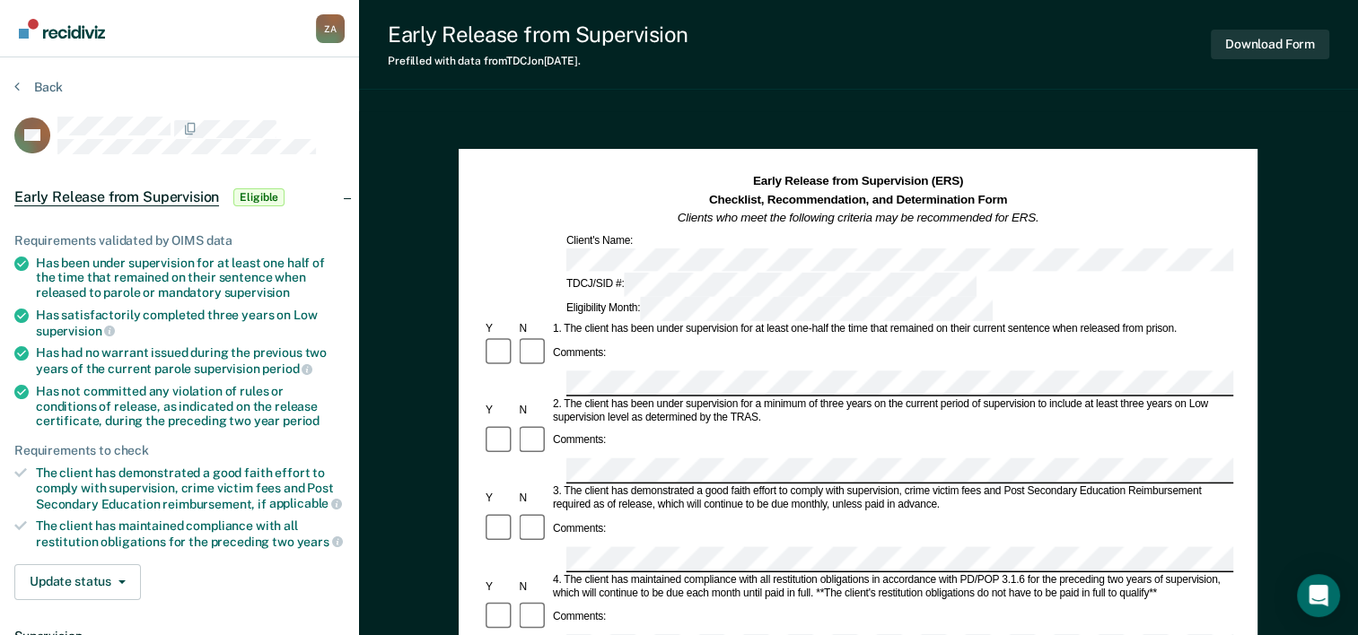
click at [756, 323] on div "1. The client has been under supervision for at least one-half the time that re…" at bounding box center [891, 329] width 683 height 13
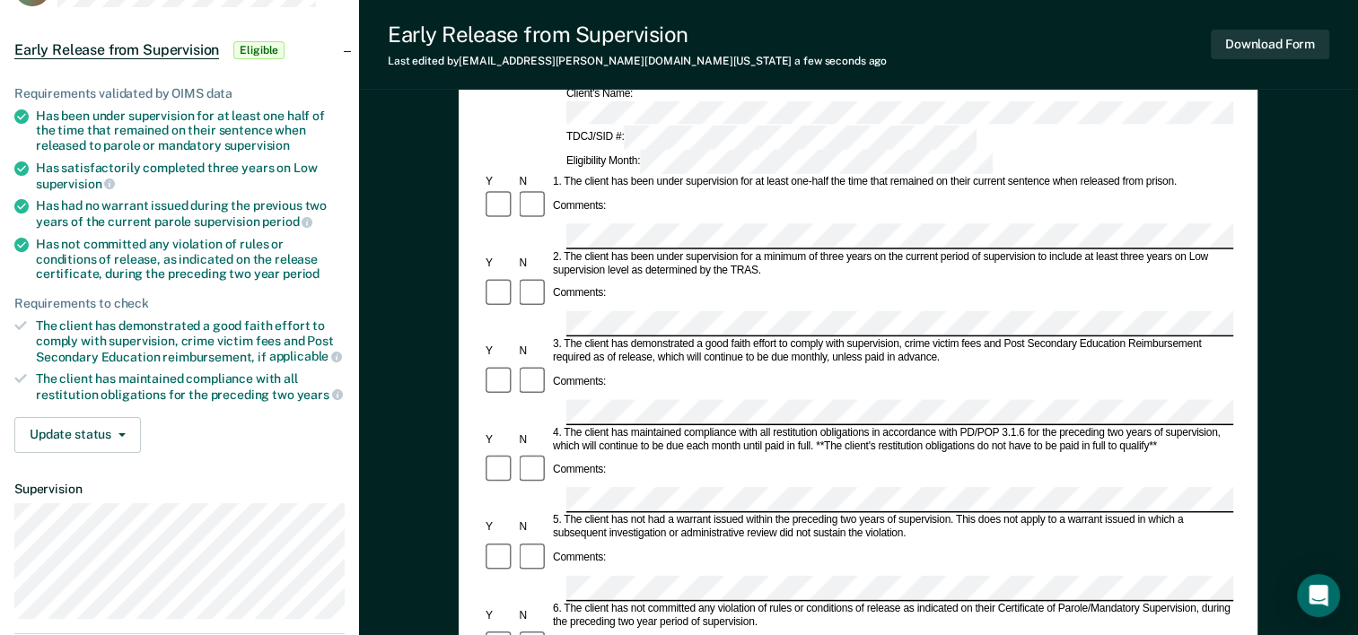
scroll to position [180, 0]
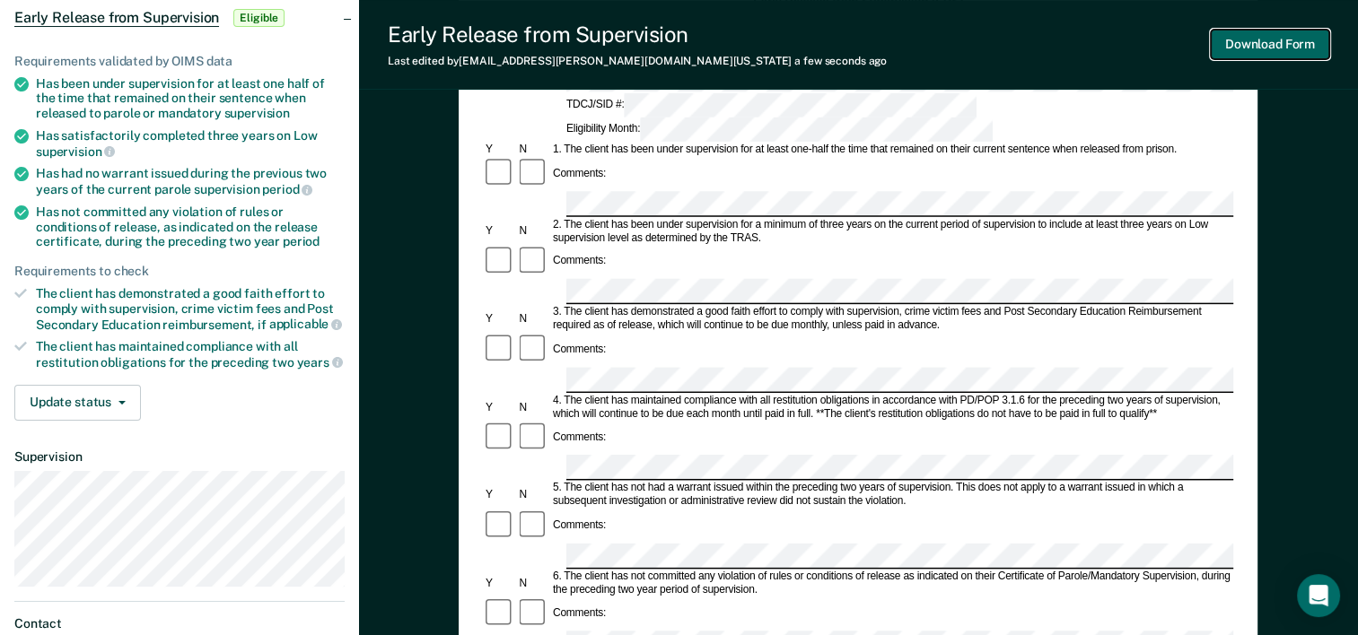
click at [1306, 53] on button "Download Form" at bounding box center [1270, 45] width 118 height 30
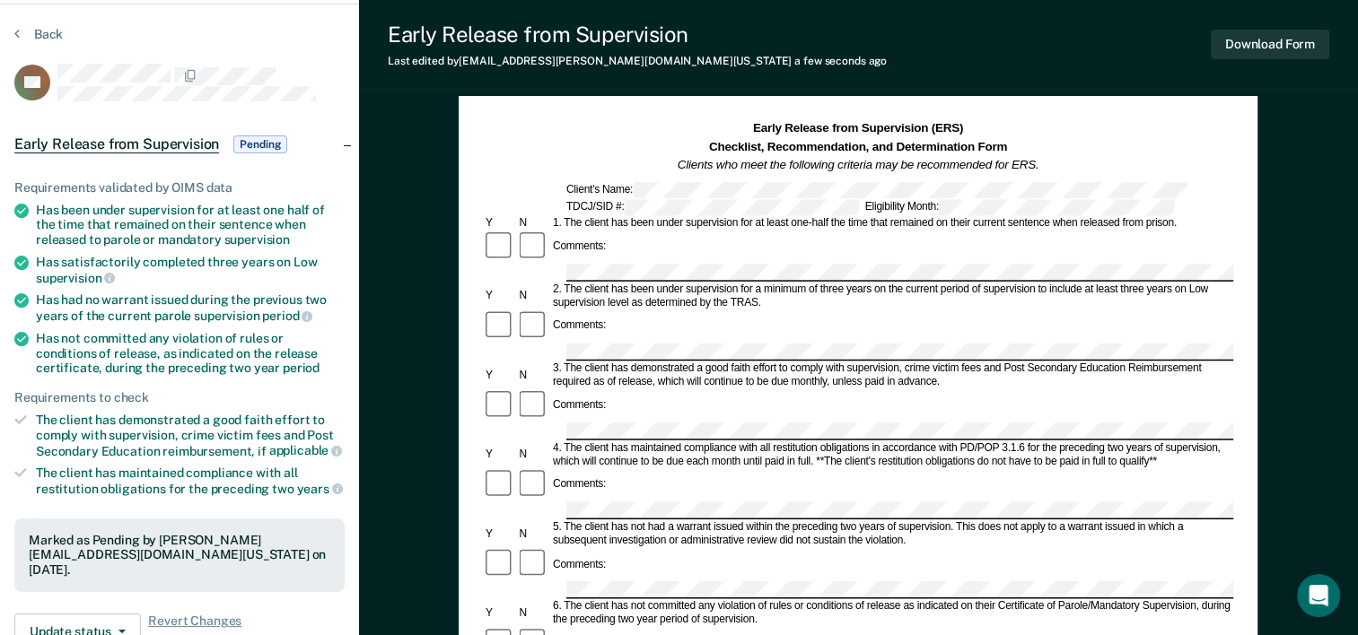
scroll to position [0, 0]
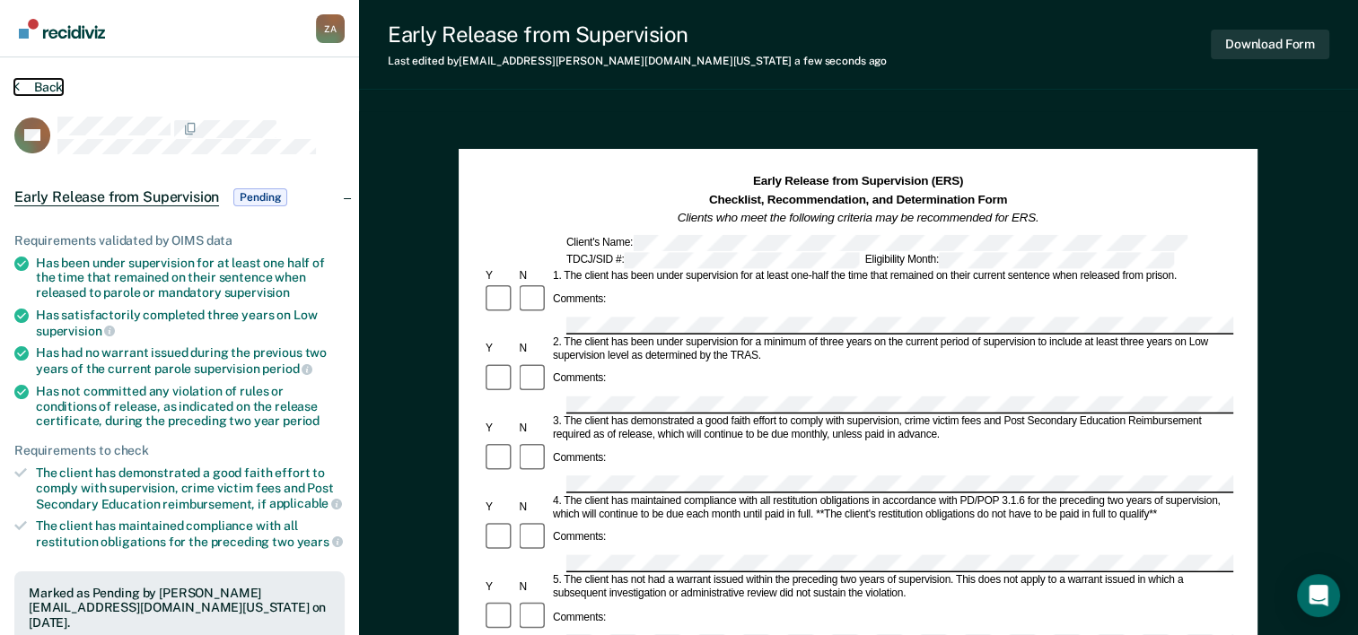
click at [52, 85] on button "Back" at bounding box center [38, 87] width 48 height 16
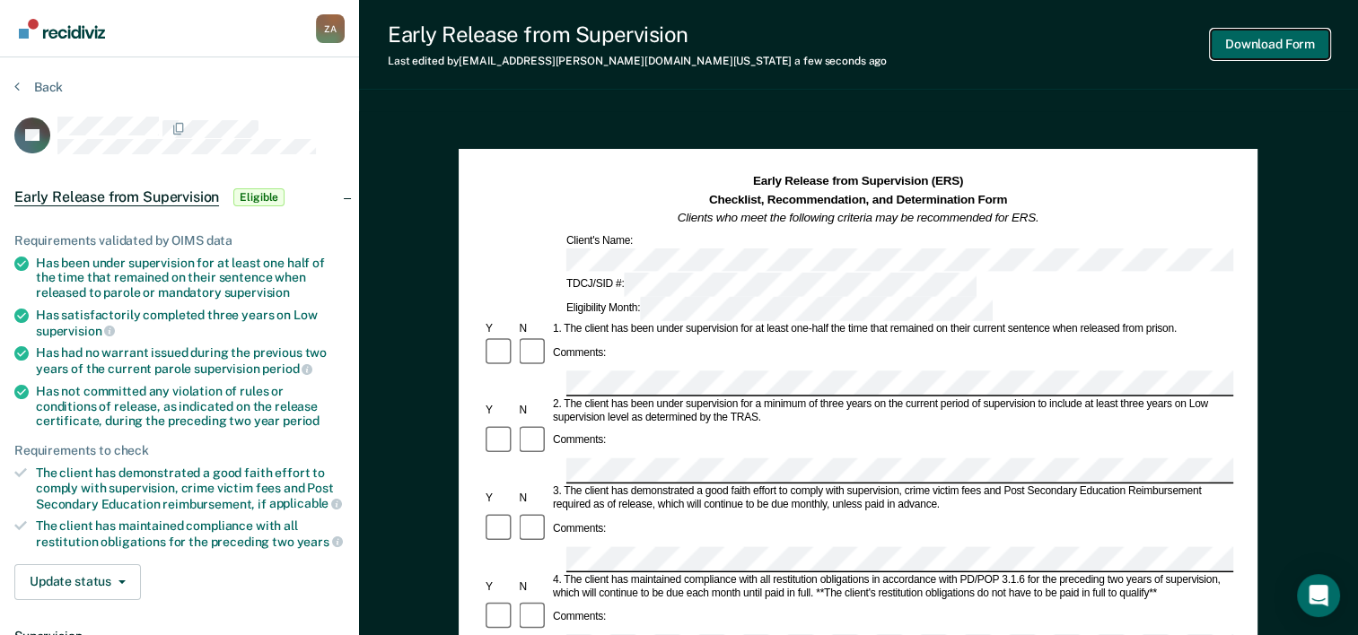
click at [1274, 49] on button "Download Form" at bounding box center [1270, 45] width 118 height 30
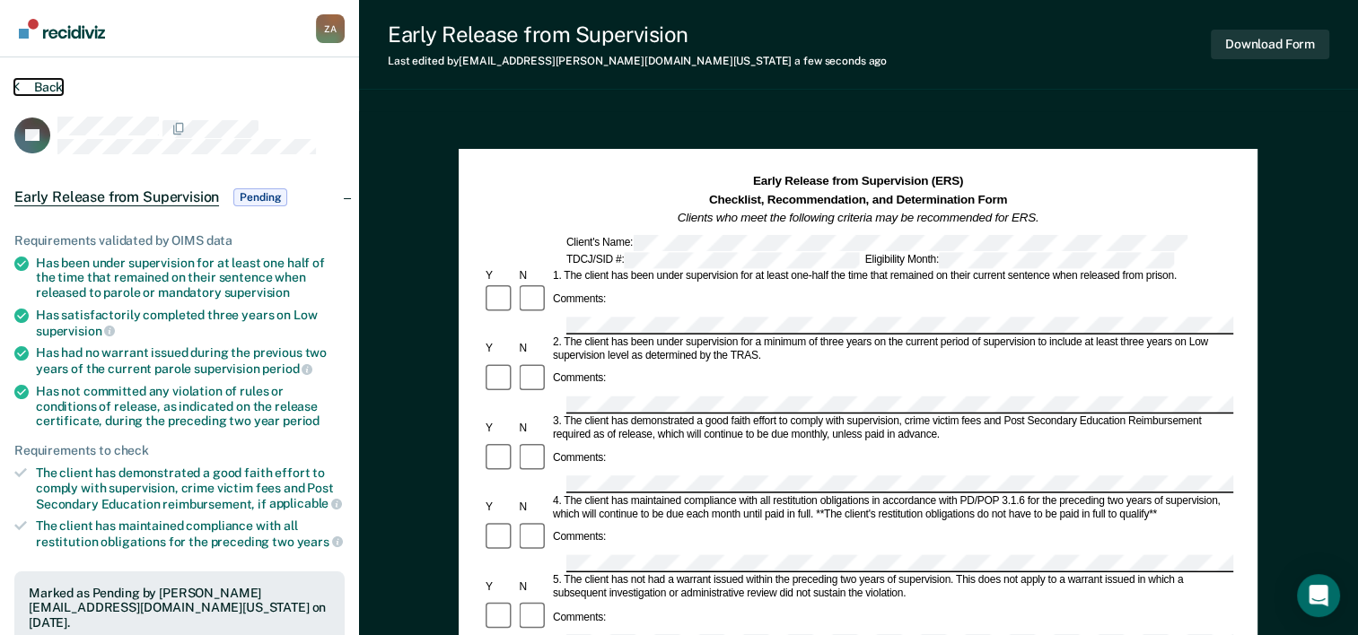
click at [38, 86] on button "Back" at bounding box center [38, 87] width 48 height 16
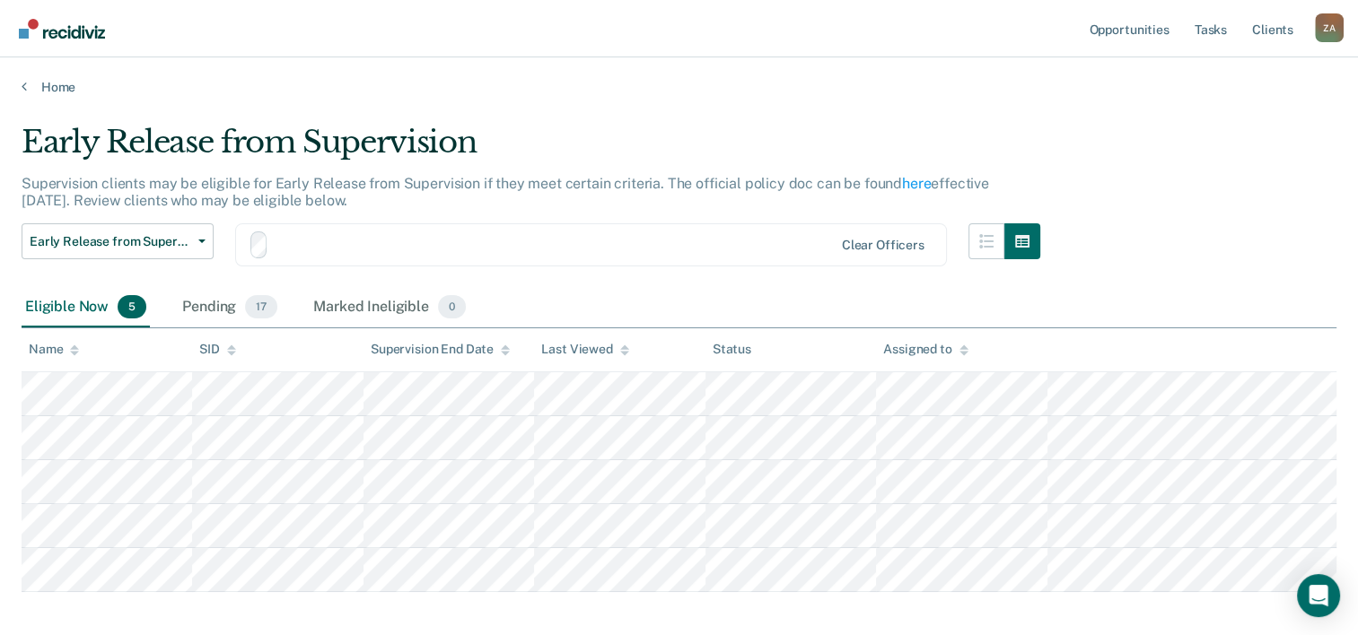
scroll to position [84, 0]
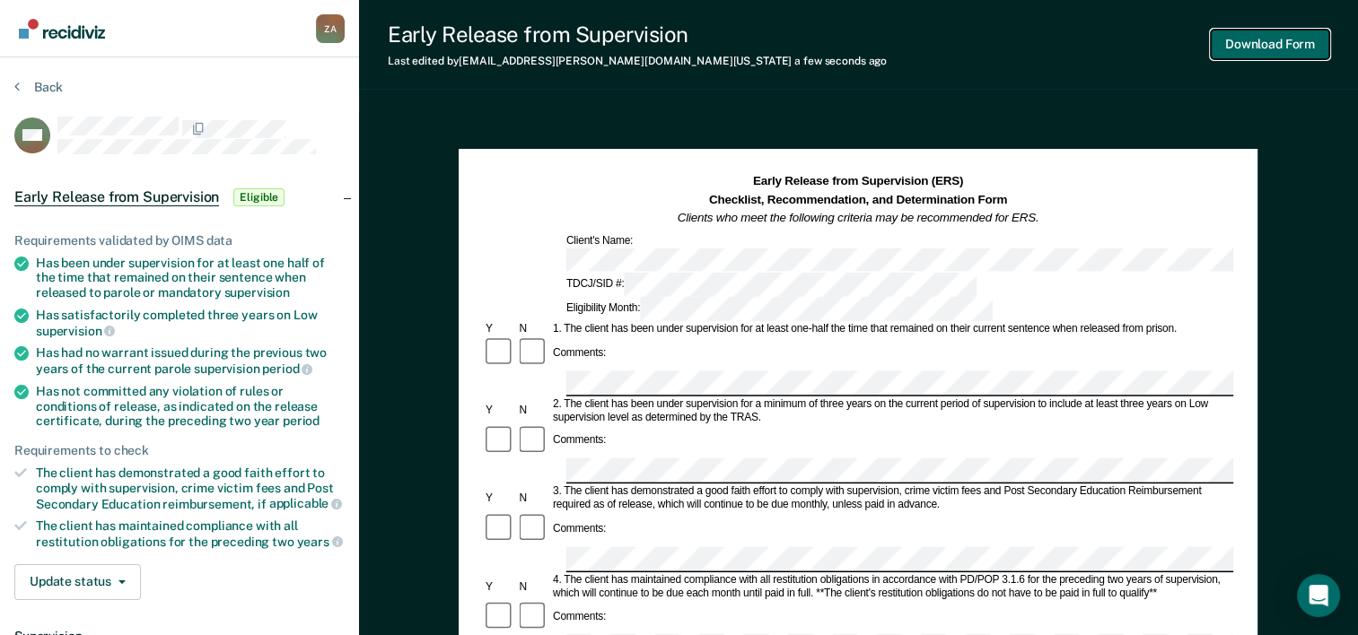
click at [1246, 47] on button "Download Form" at bounding box center [1270, 45] width 118 height 30
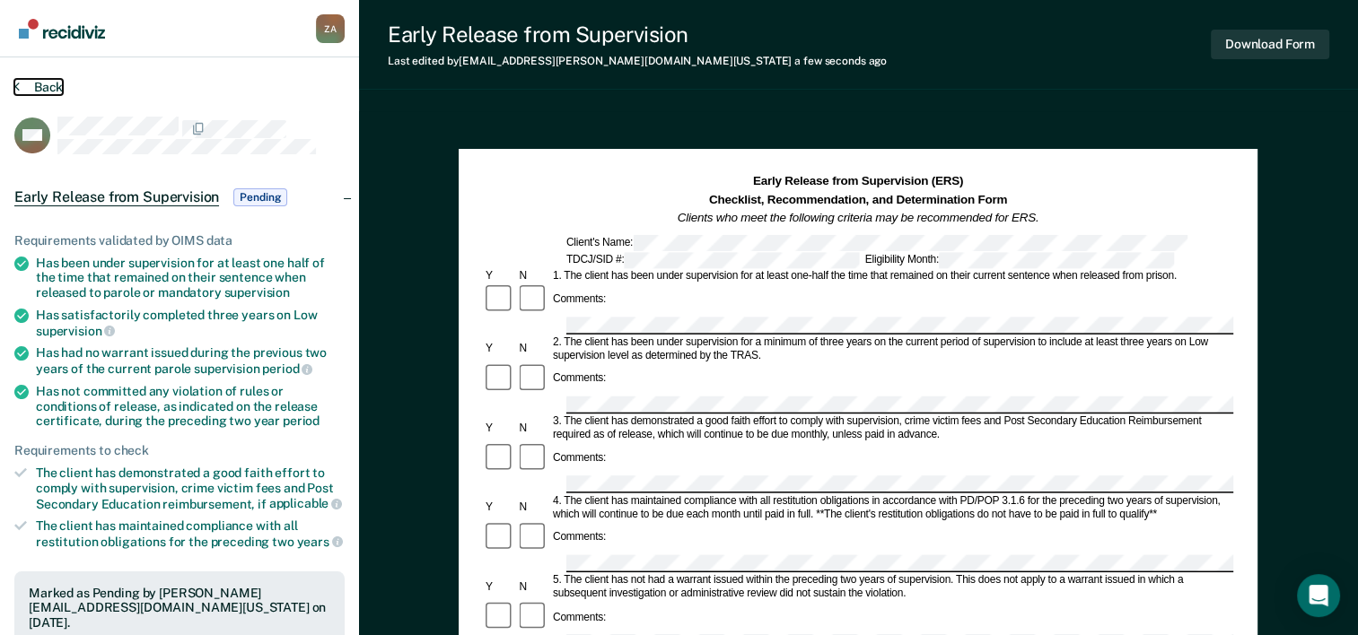
click at [39, 83] on button "Back" at bounding box center [38, 87] width 48 height 16
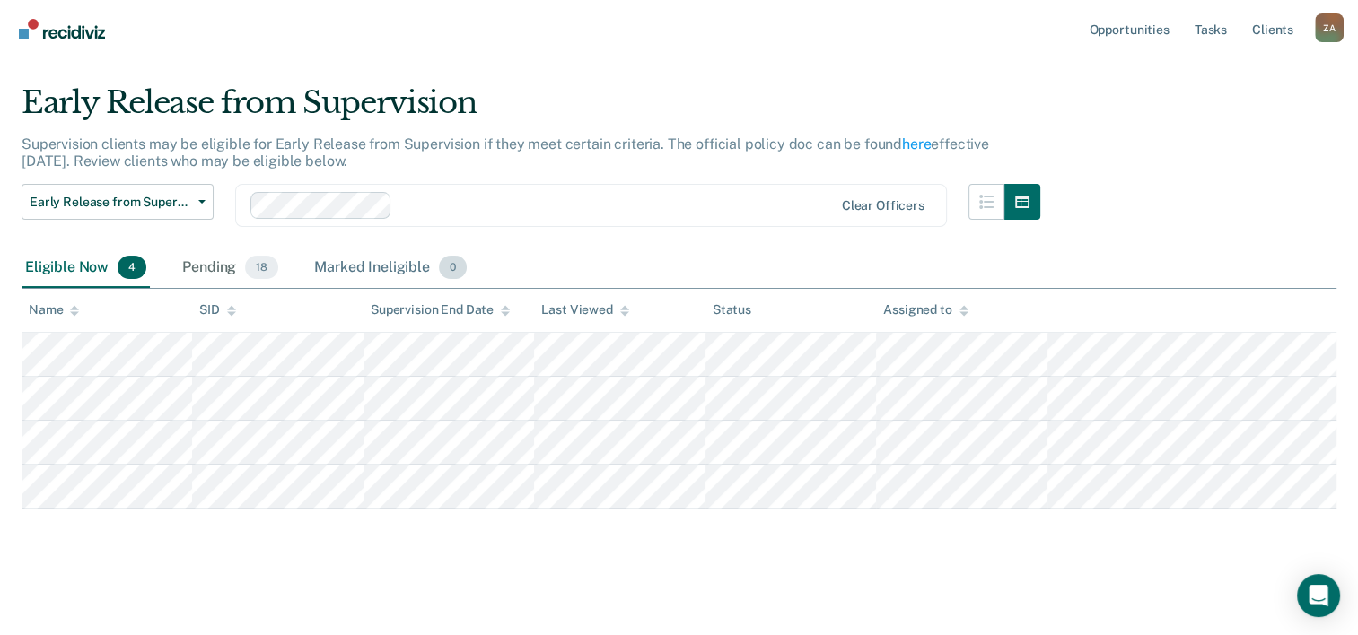
click at [412, 264] on div "Marked Ineligible 0" at bounding box center [391, 268] width 160 height 39
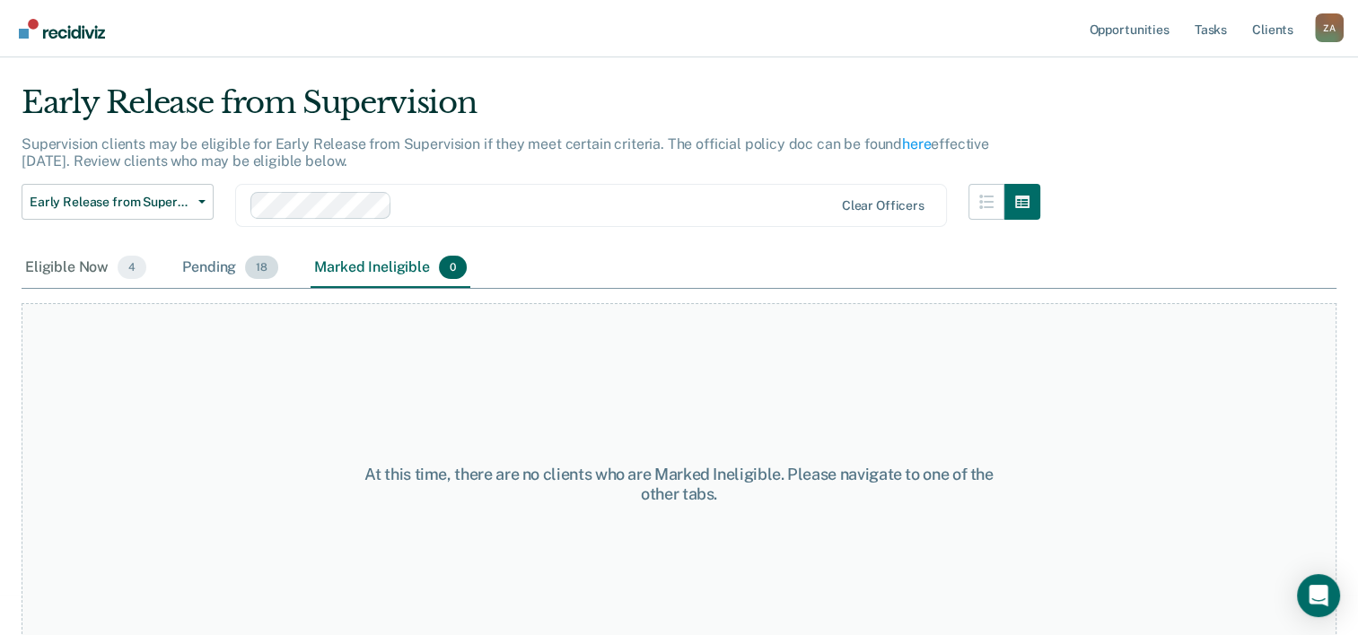
click at [265, 265] on span "18" at bounding box center [261, 267] width 33 height 23
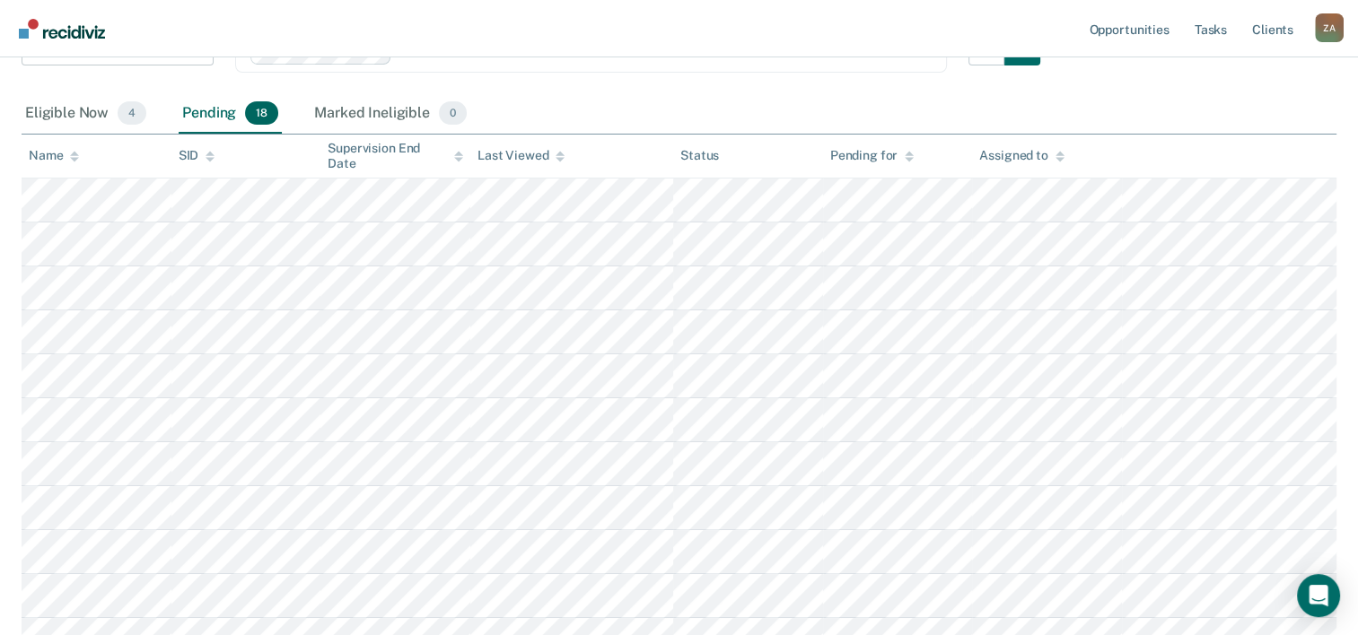
scroll to position [0, 0]
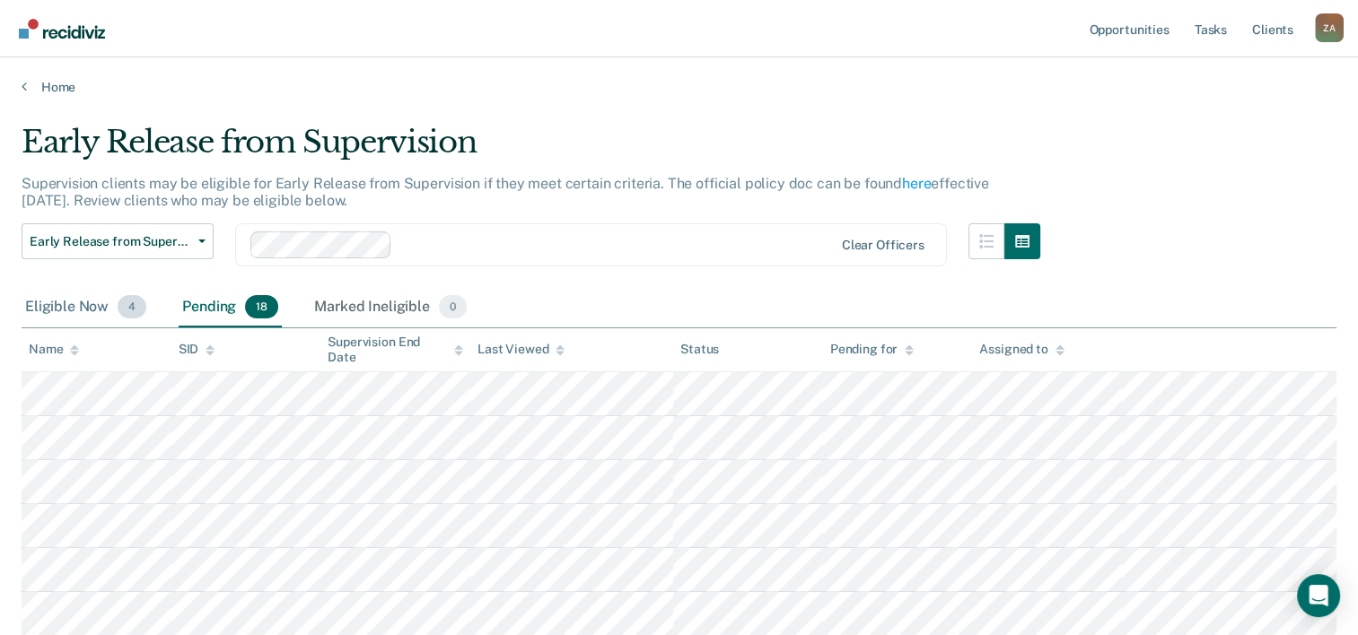
click at [47, 299] on div "Eligible Now 4" at bounding box center [86, 307] width 128 height 39
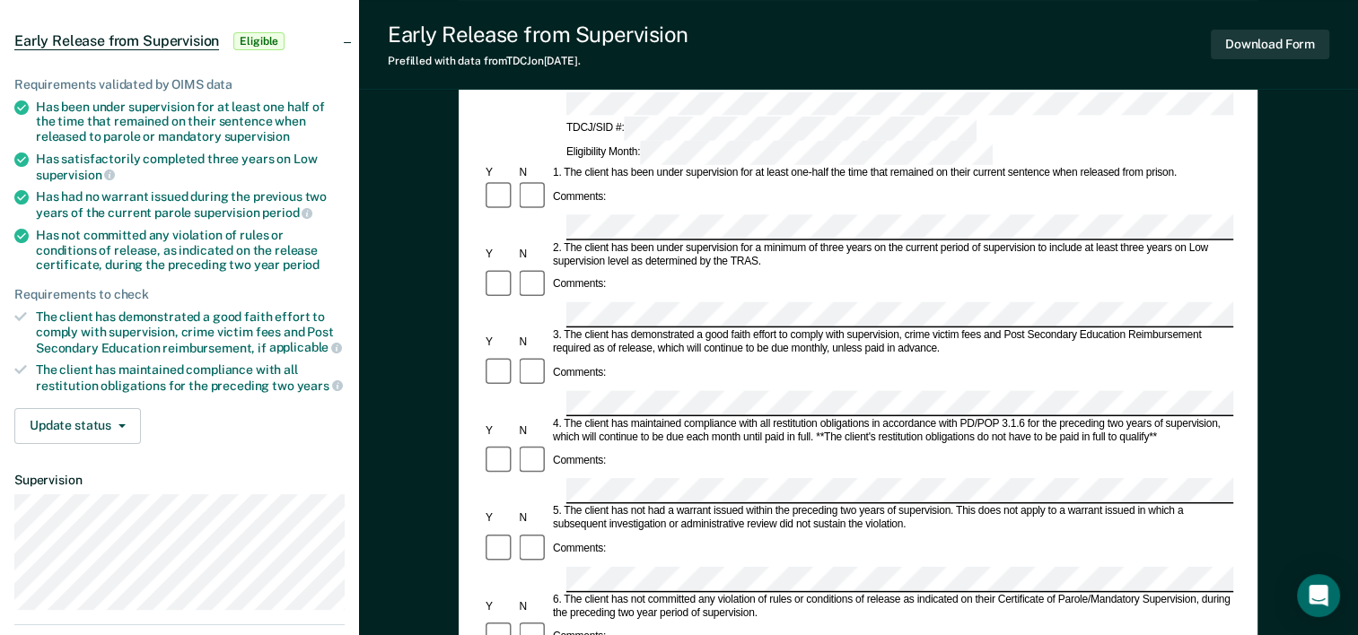
scroll to position [180, 0]
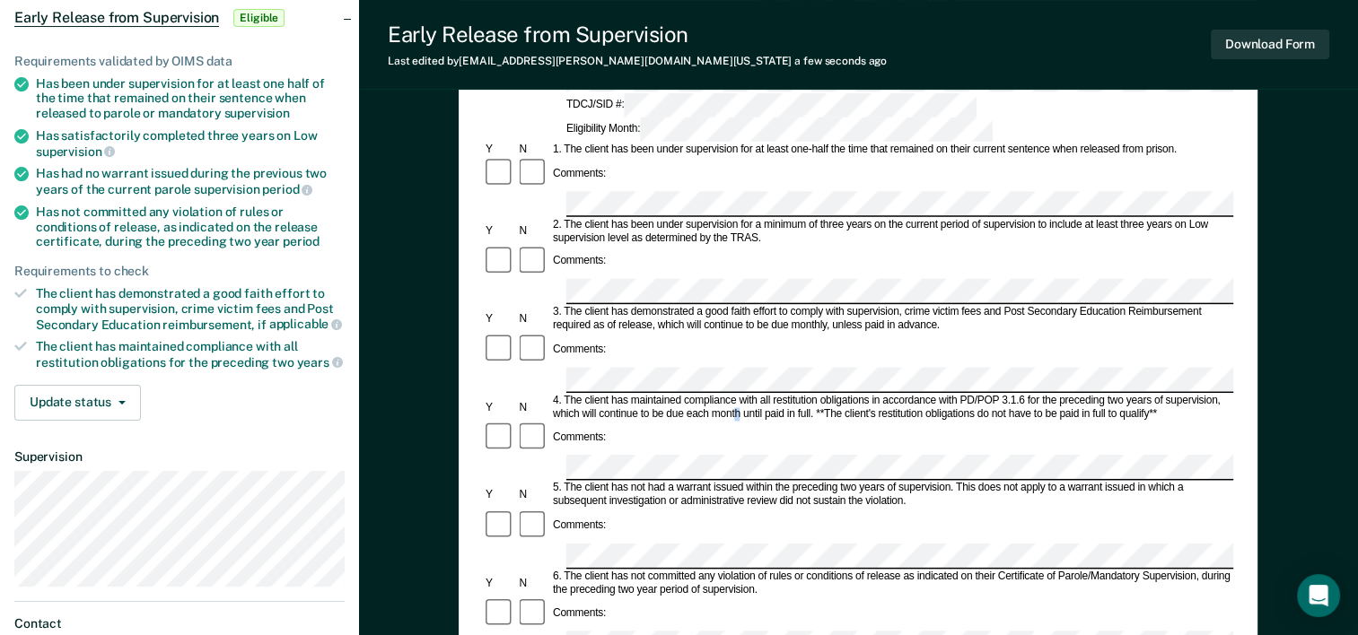
click at [736, 394] on div "4. The client has maintained compliance with all restitution obligations in acc…" at bounding box center [891, 407] width 683 height 27
drag, startPoint x: 736, startPoint y: 298, endPoint x: 665, endPoint y: 332, distance: 78.7
click at [664, 421] on div "Comments:" at bounding box center [858, 438] width 750 height 34
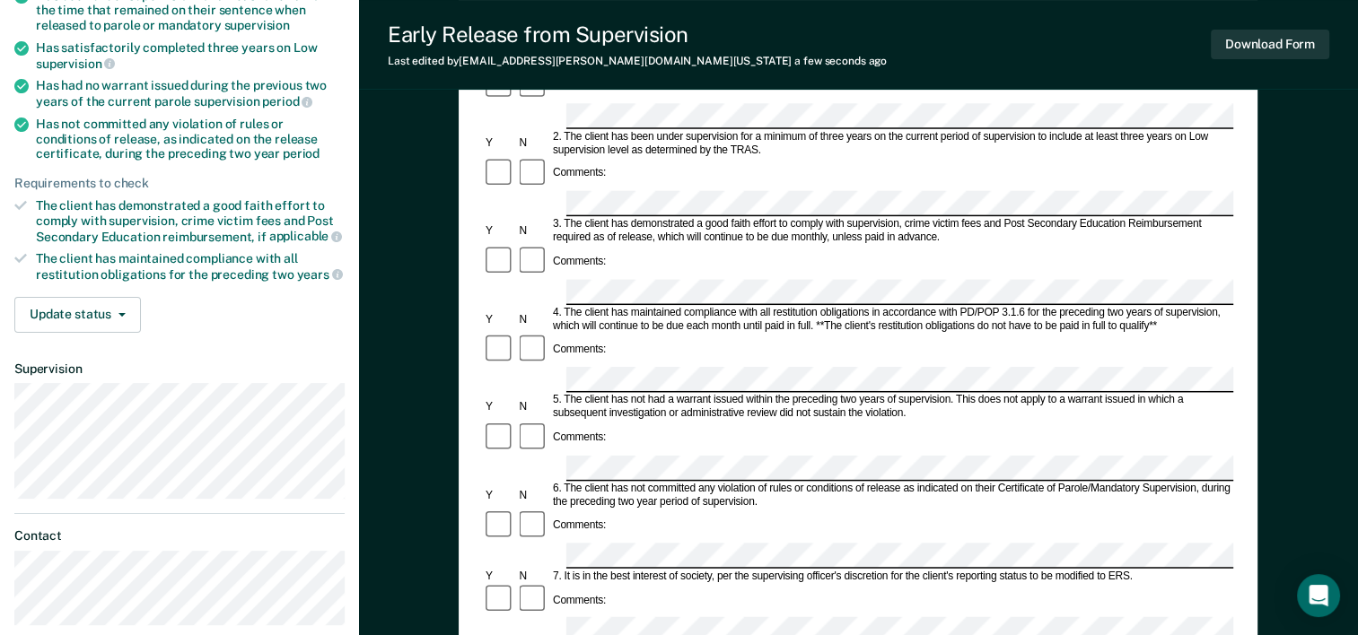
scroll to position [269, 0]
click at [1267, 41] on button "Download Form" at bounding box center [1270, 45] width 118 height 30
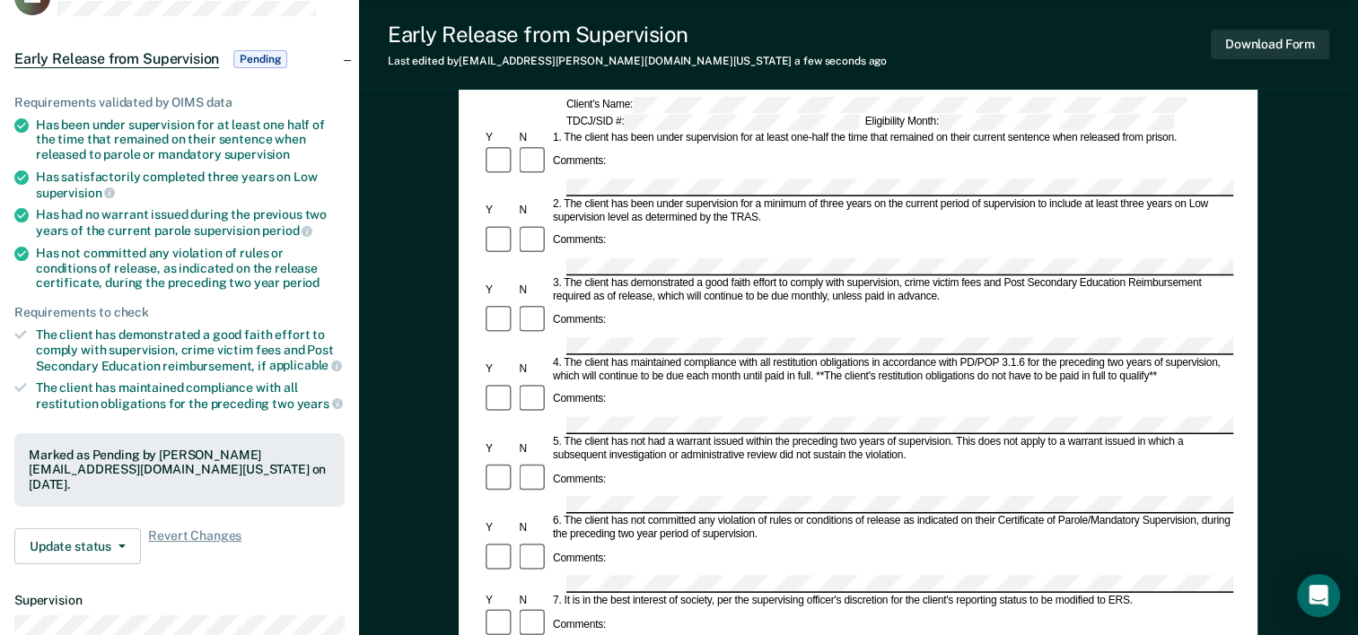
scroll to position [0, 0]
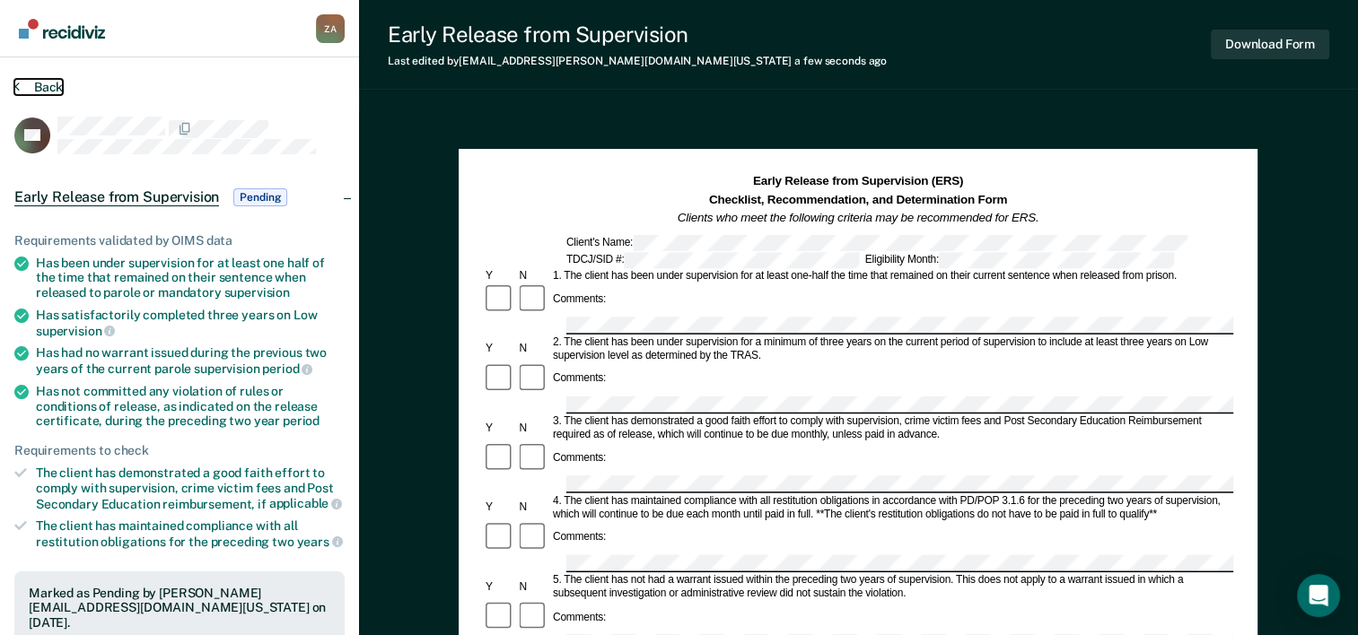
click at [47, 83] on button "Back" at bounding box center [38, 87] width 48 height 16
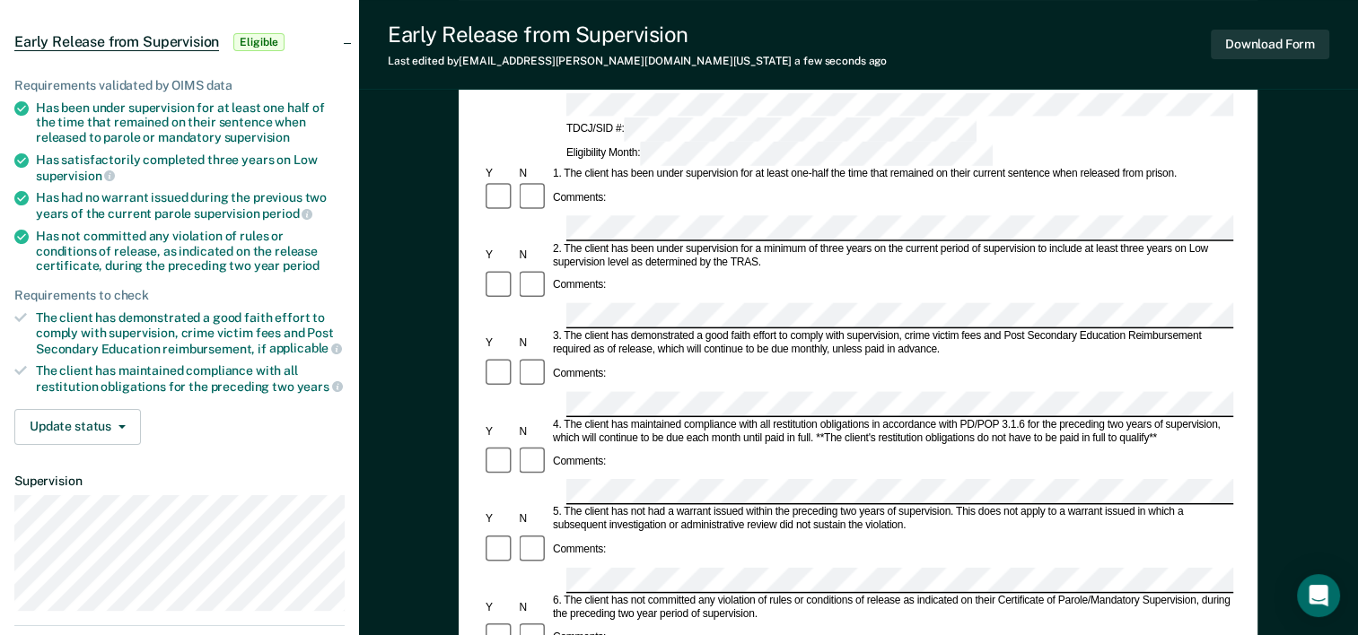
scroll to position [90, 0]
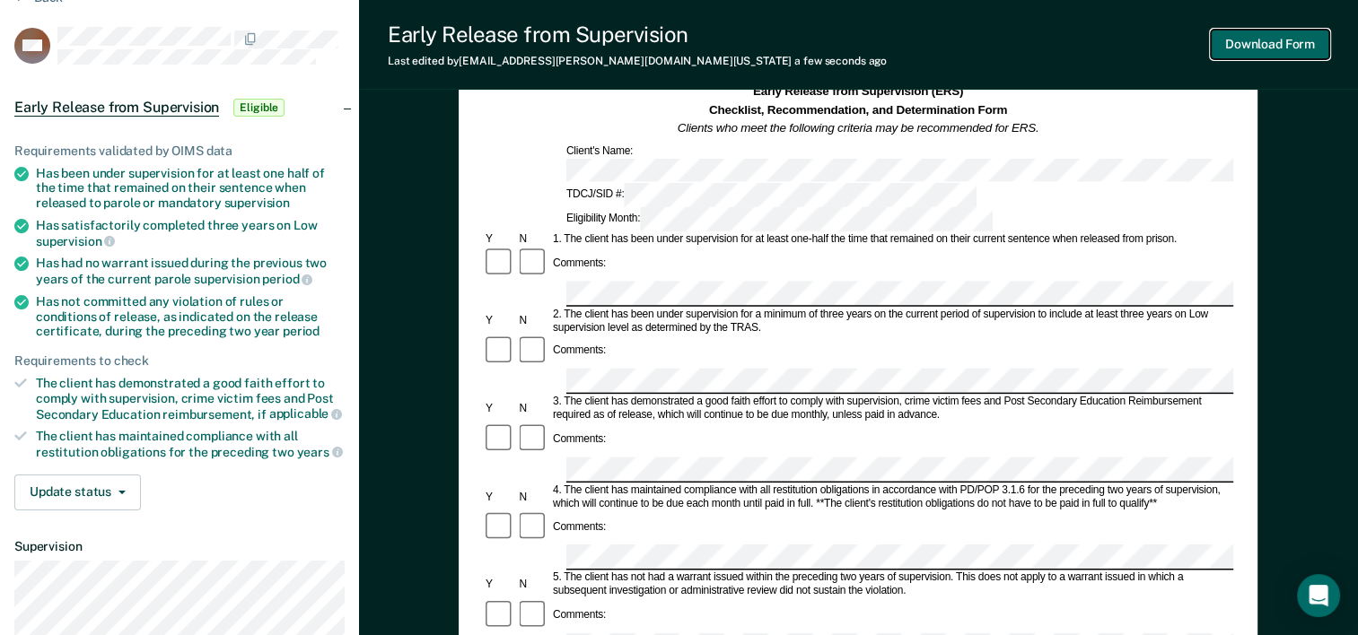
click at [1266, 47] on button "Download Form" at bounding box center [1270, 45] width 118 height 30
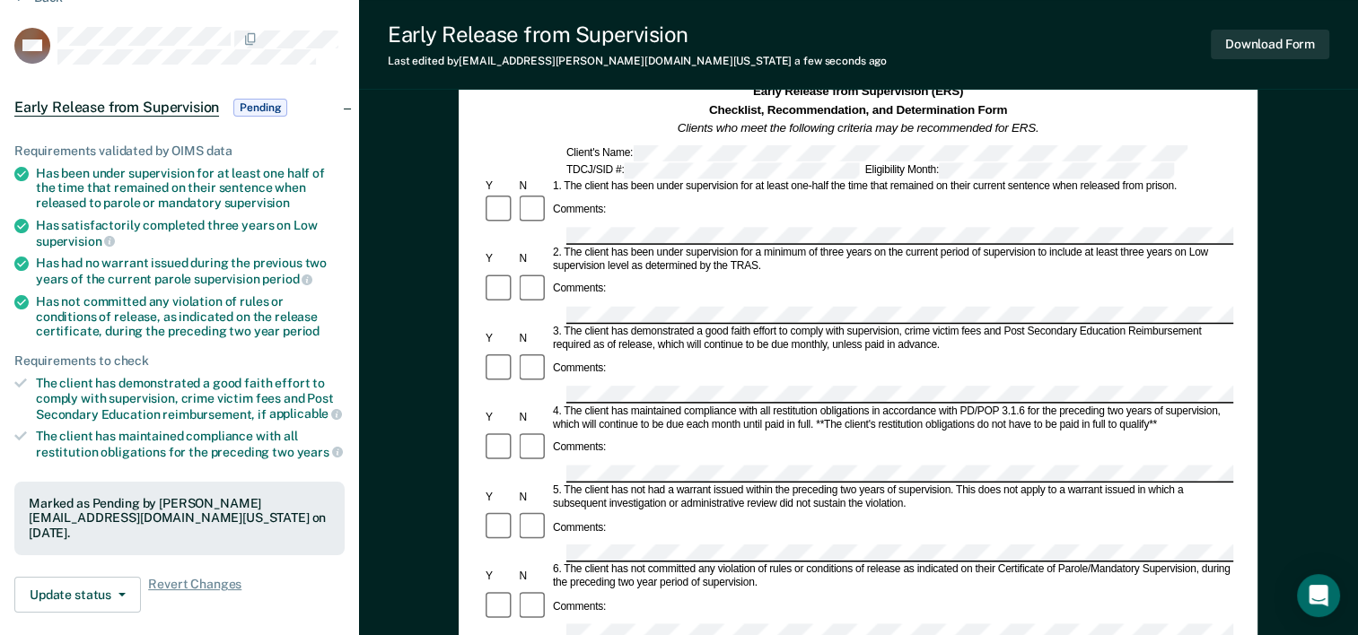
scroll to position [0, 0]
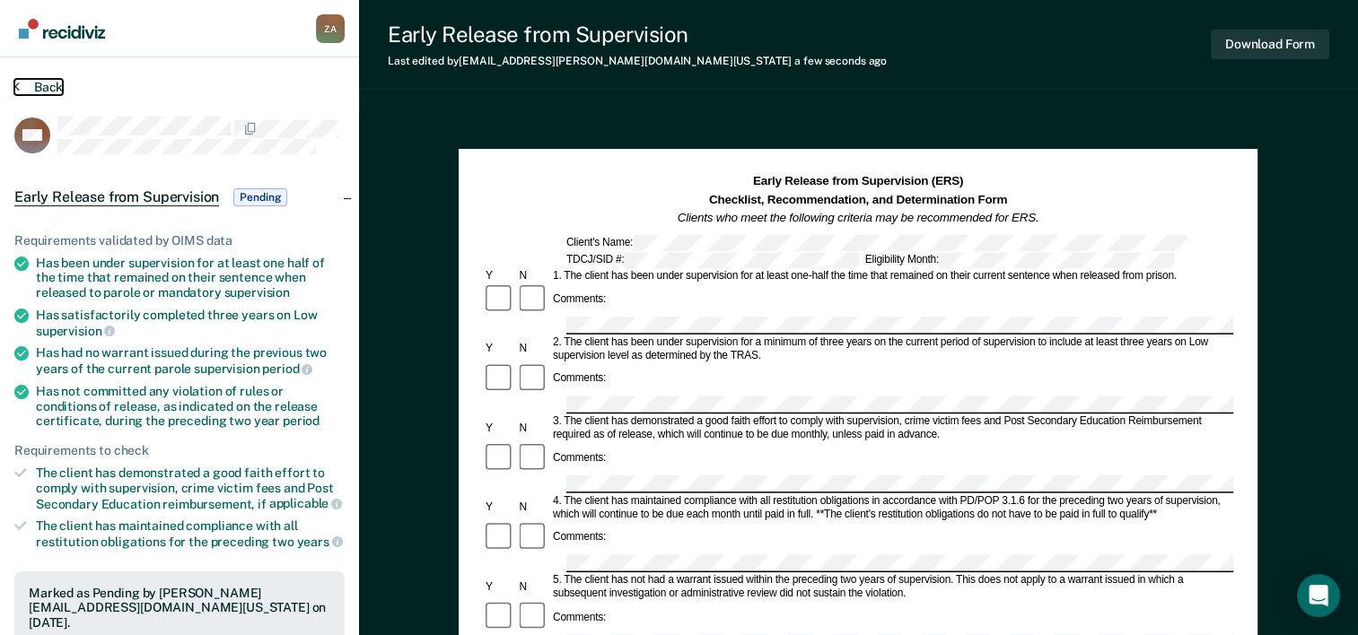
click at [48, 90] on button "Back" at bounding box center [38, 87] width 48 height 16
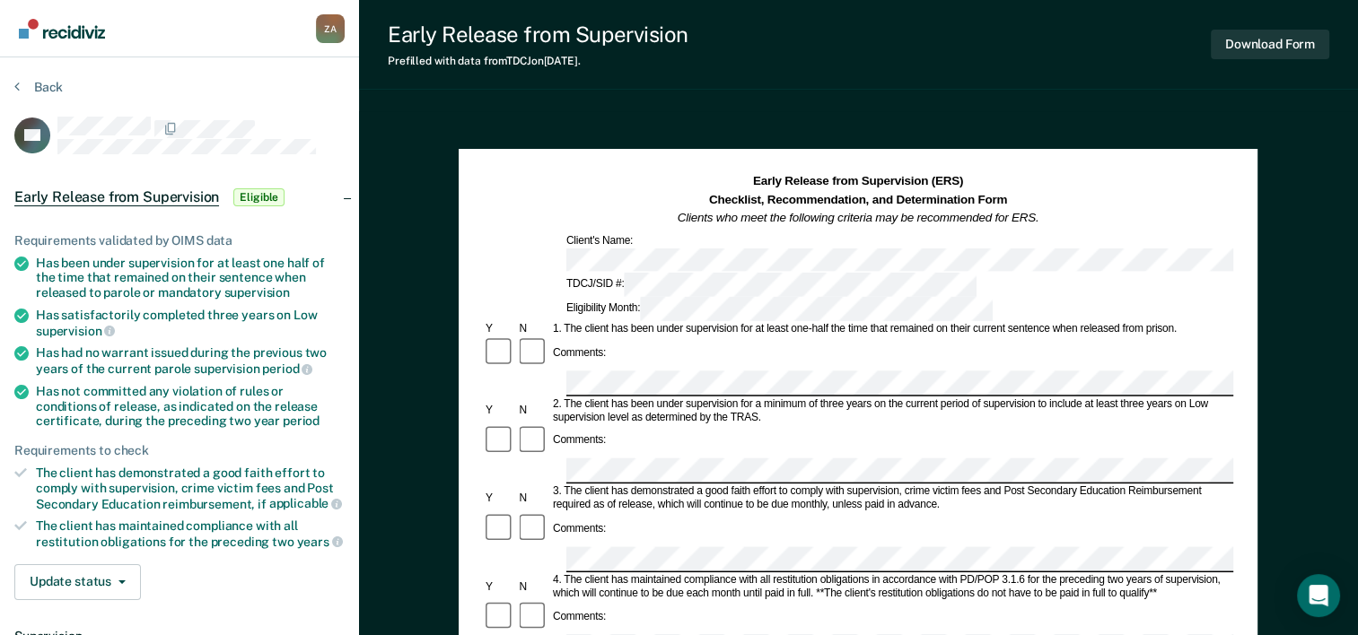
drag, startPoint x: 1094, startPoint y: 197, endPoint x: 1083, endPoint y: 201, distance: 11.7
click at [1094, 197] on div "Early Release from Supervision (ERS) Checklist, Recommendation, and Determinati…" at bounding box center [858, 200] width 750 height 55
click at [1068, 175] on div "Early Release from Supervision (ERS) Checklist, Recommendation, and Determinati…" at bounding box center [858, 200] width 750 height 55
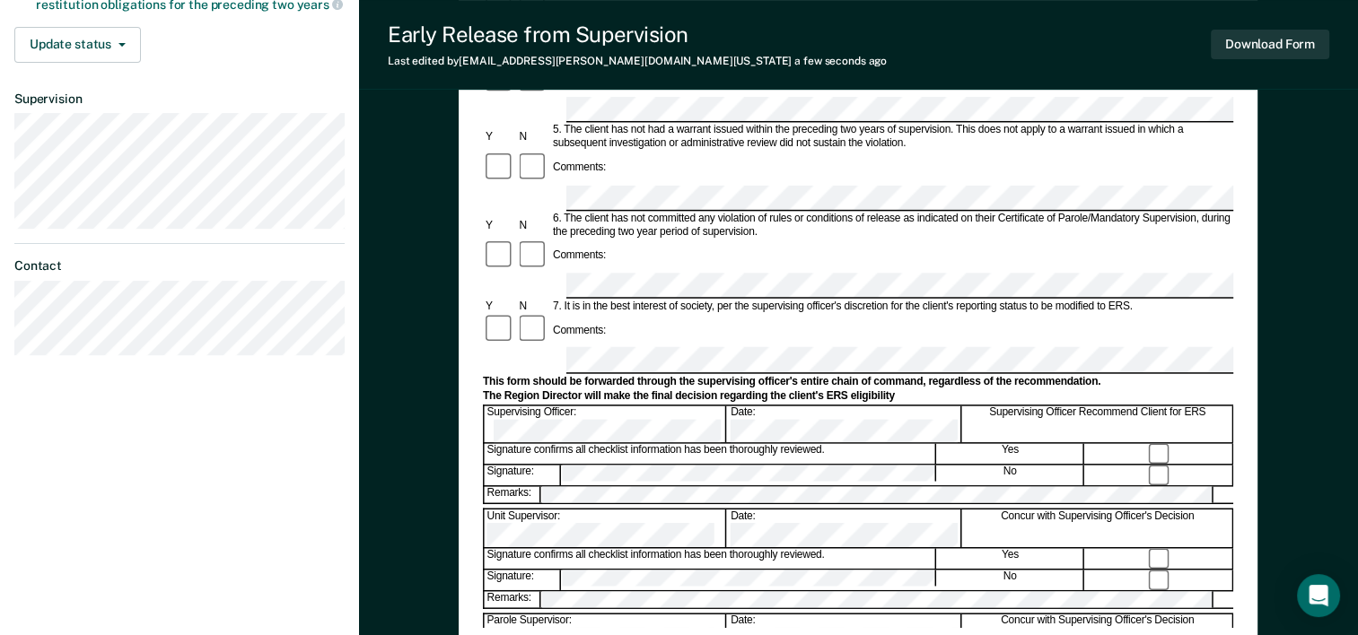
scroll to position [539, 0]
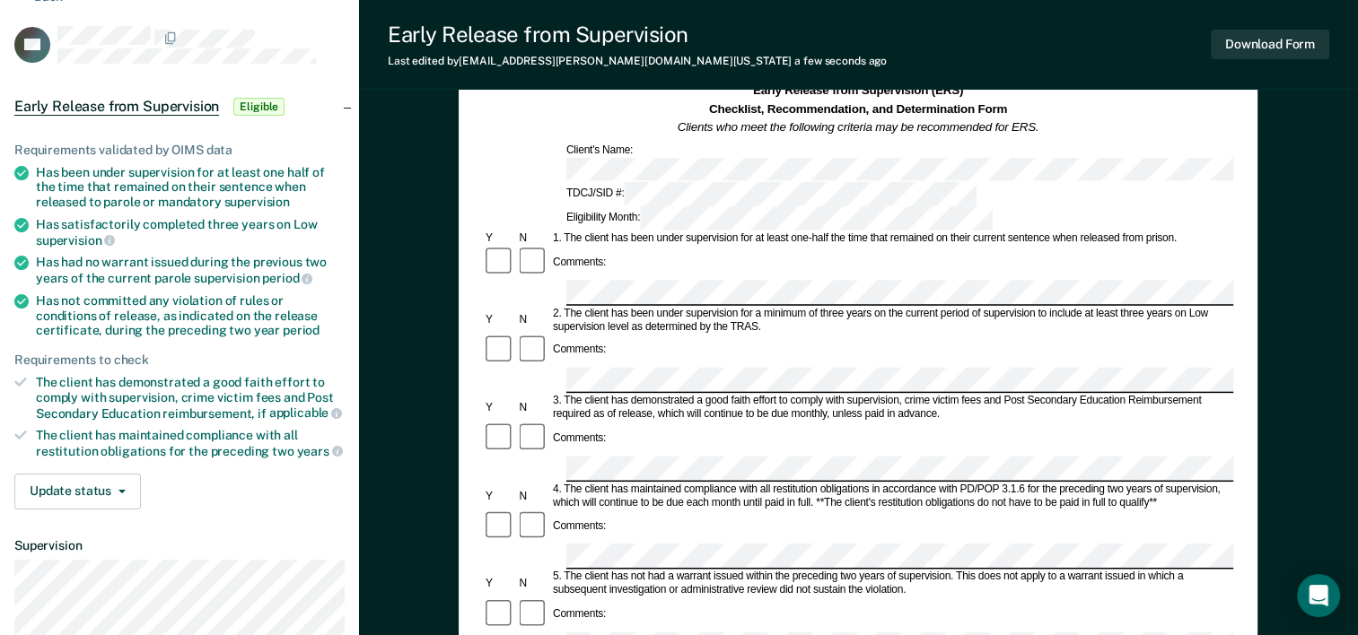
scroll to position [0, 0]
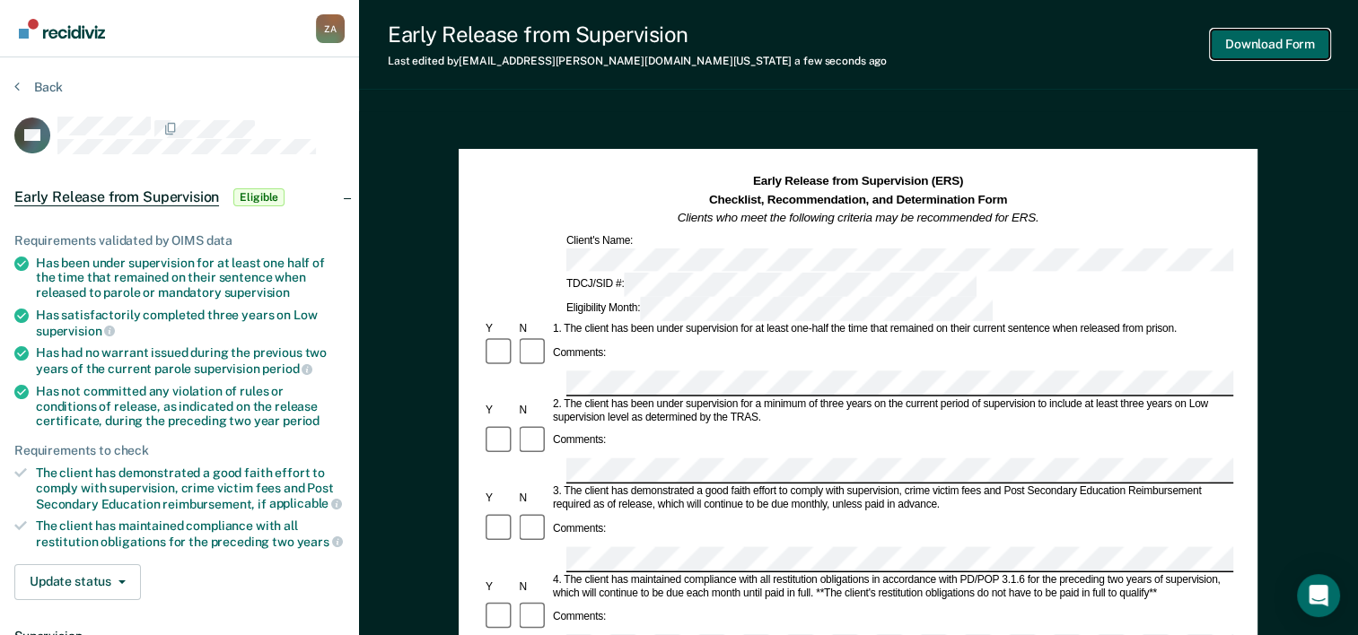
click at [1271, 38] on button "Download Form" at bounding box center [1270, 45] width 118 height 30
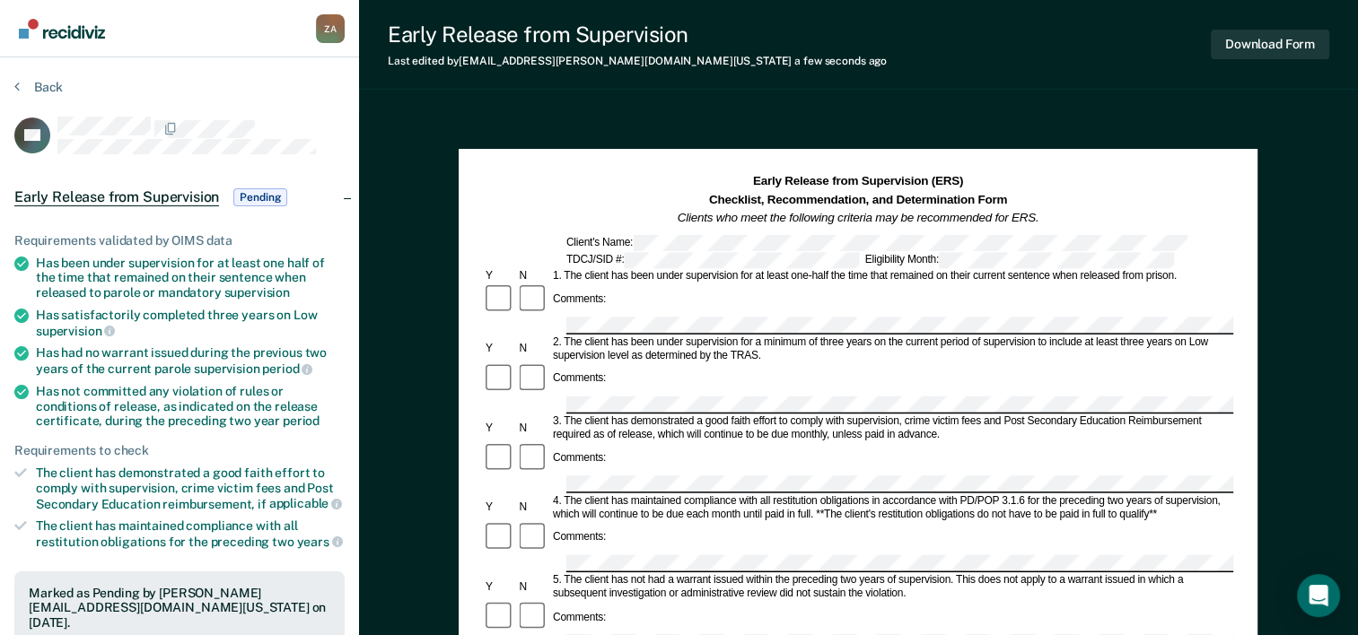
click at [71, 92] on div "Back" at bounding box center [179, 98] width 330 height 38
click at [58, 87] on button "Back" at bounding box center [38, 87] width 48 height 16
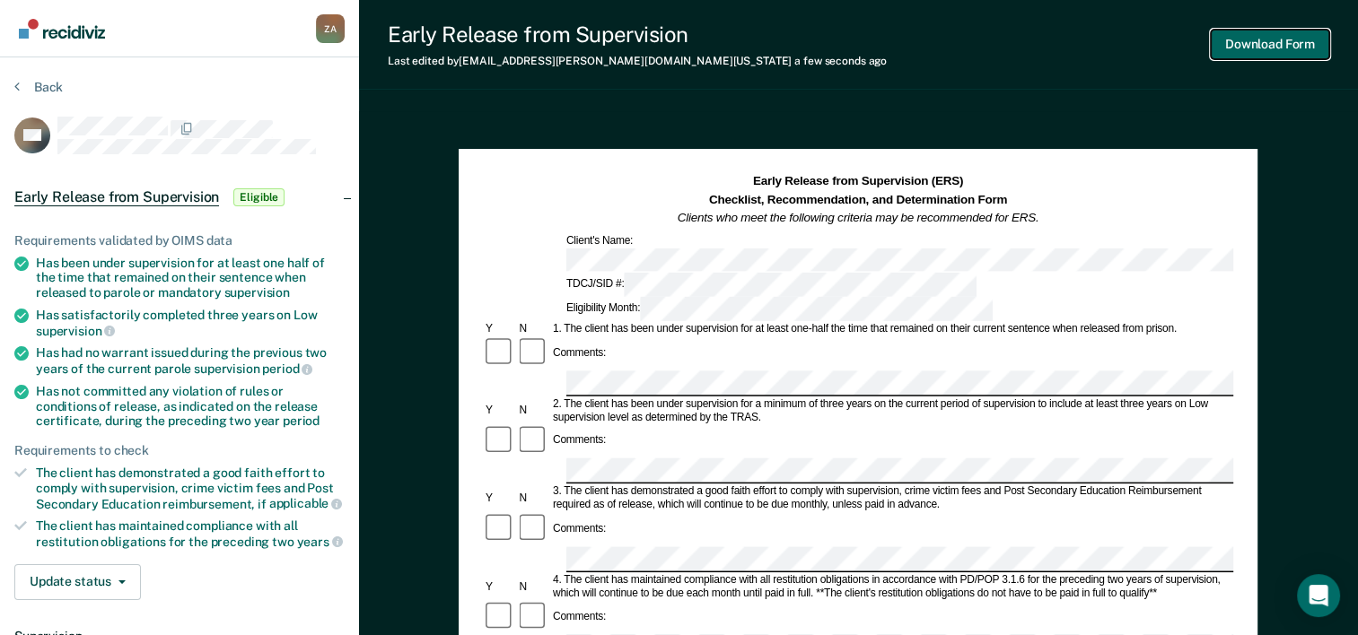
click at [1285, 56] on button "Download Form" at bounding box center [1270, 45] width 118 height 30
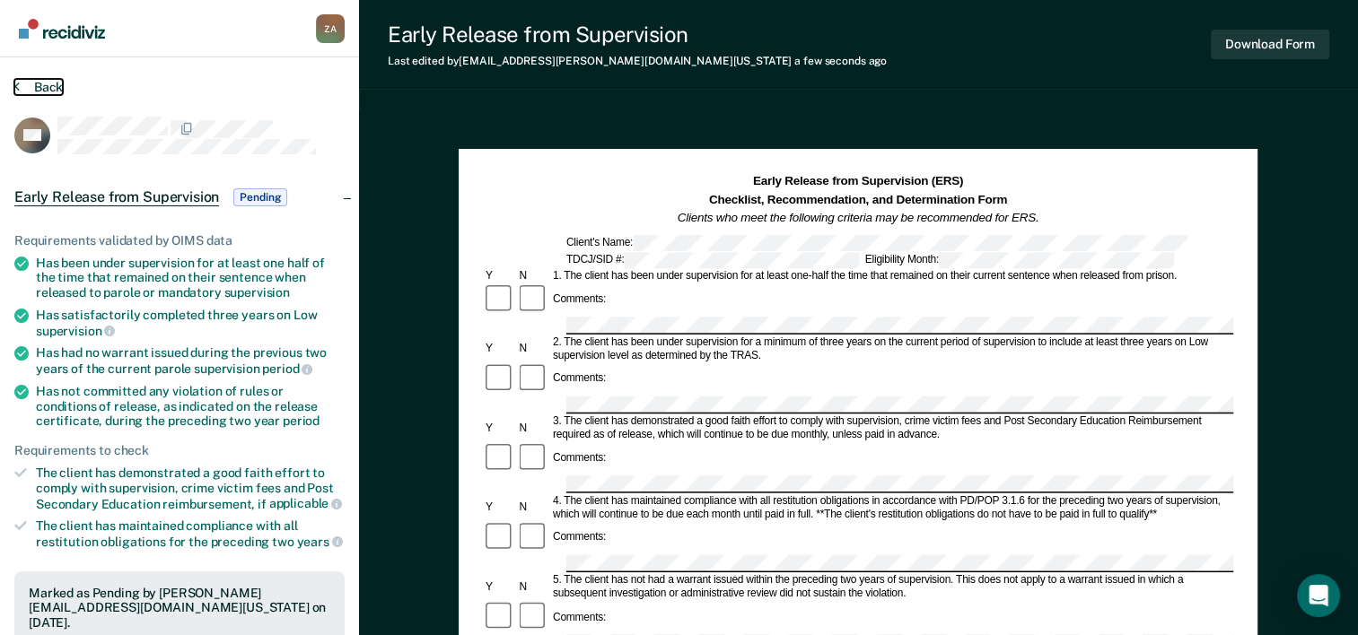
click at [36, 79] on button "Back" at bounding box center [38, 87] width 48 height 16
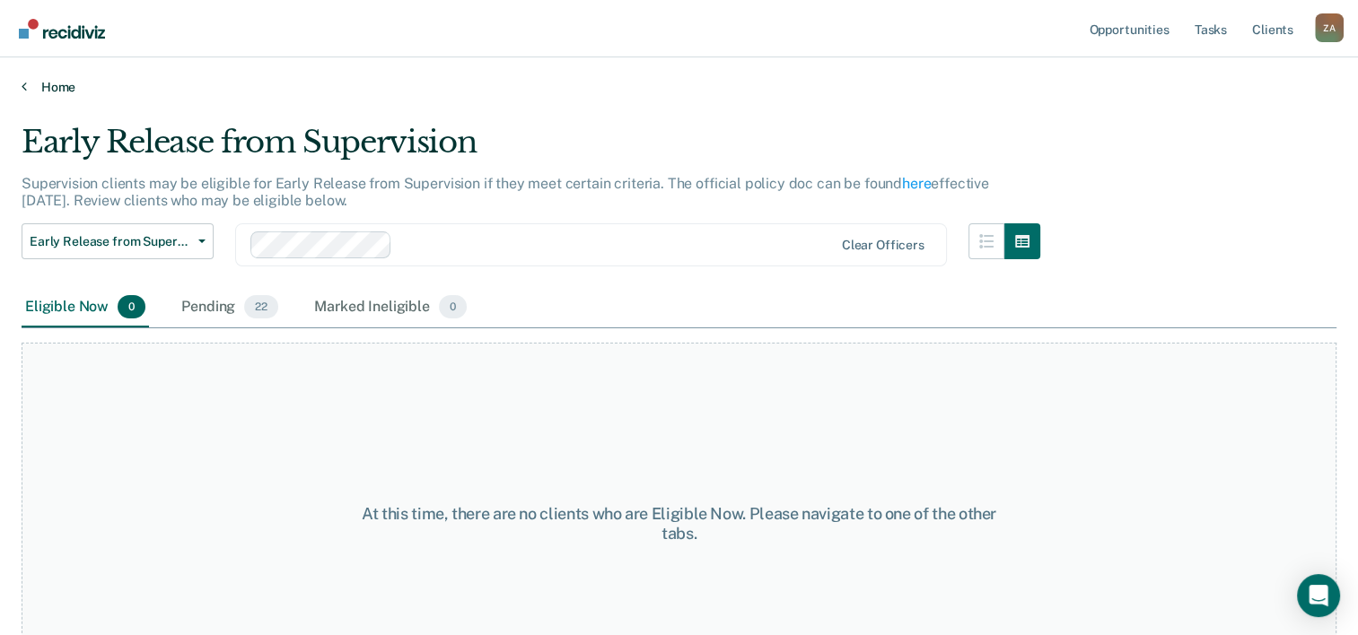
click at [61, 92] on link "Home" at bounding box center [679, 87] width 1315 height 16
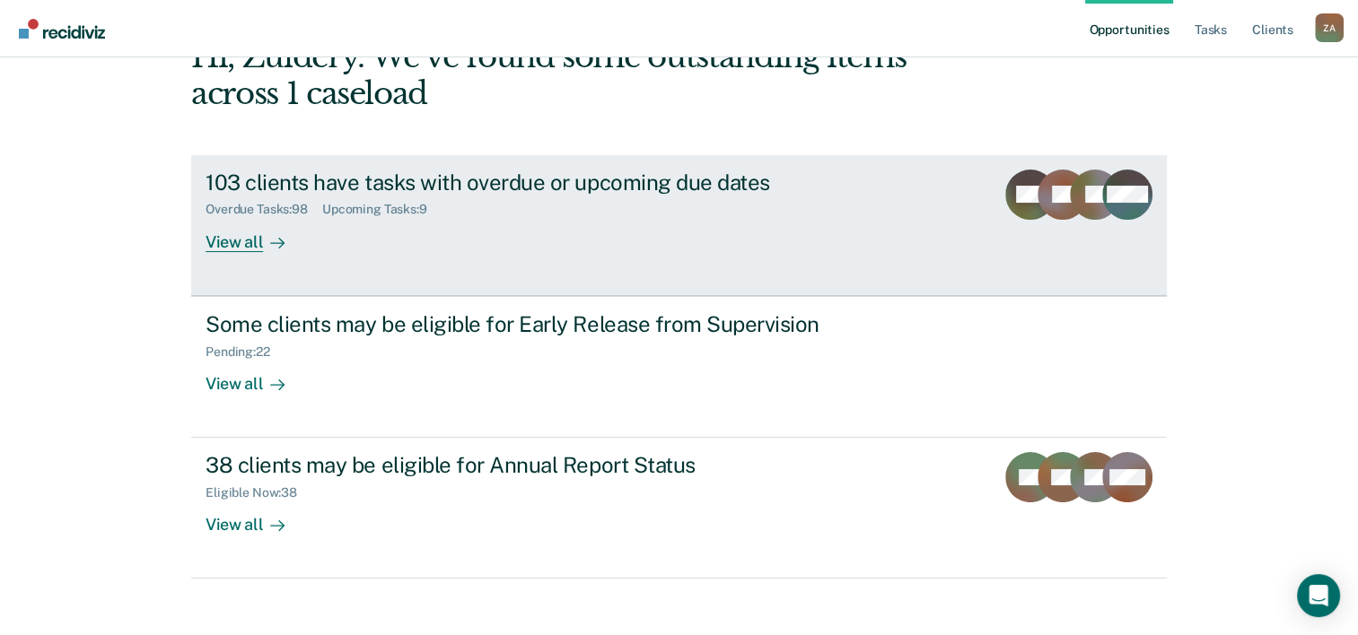
scroll to position [127, 0]
